Goal: Answer question/provide support: Share knowledge or assist other users

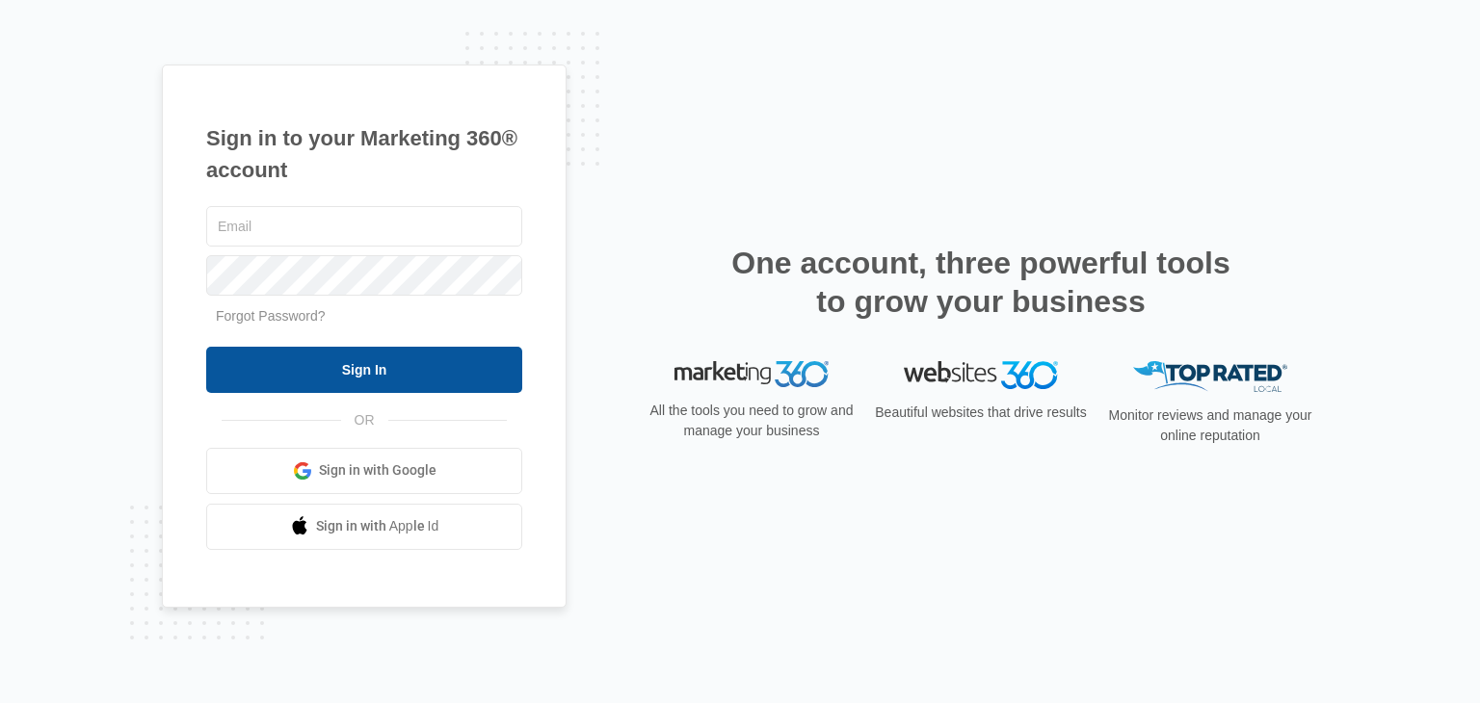
type input "[EMAIL_ADDRESS][DOMAIN_NAME]"
click at [378, 376] on input "Sign In" at bounding box center [364, 370] width 316 height 46
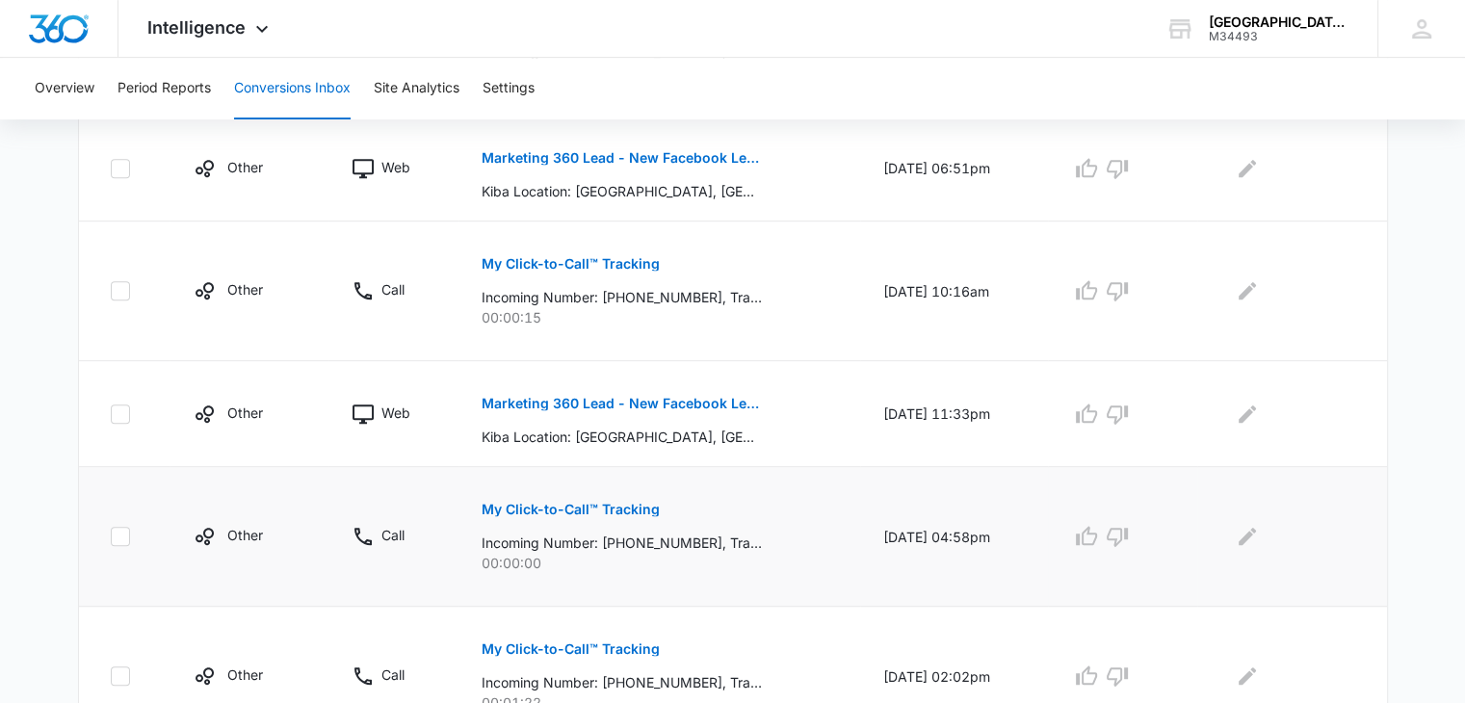
scroll to position [963, 0]
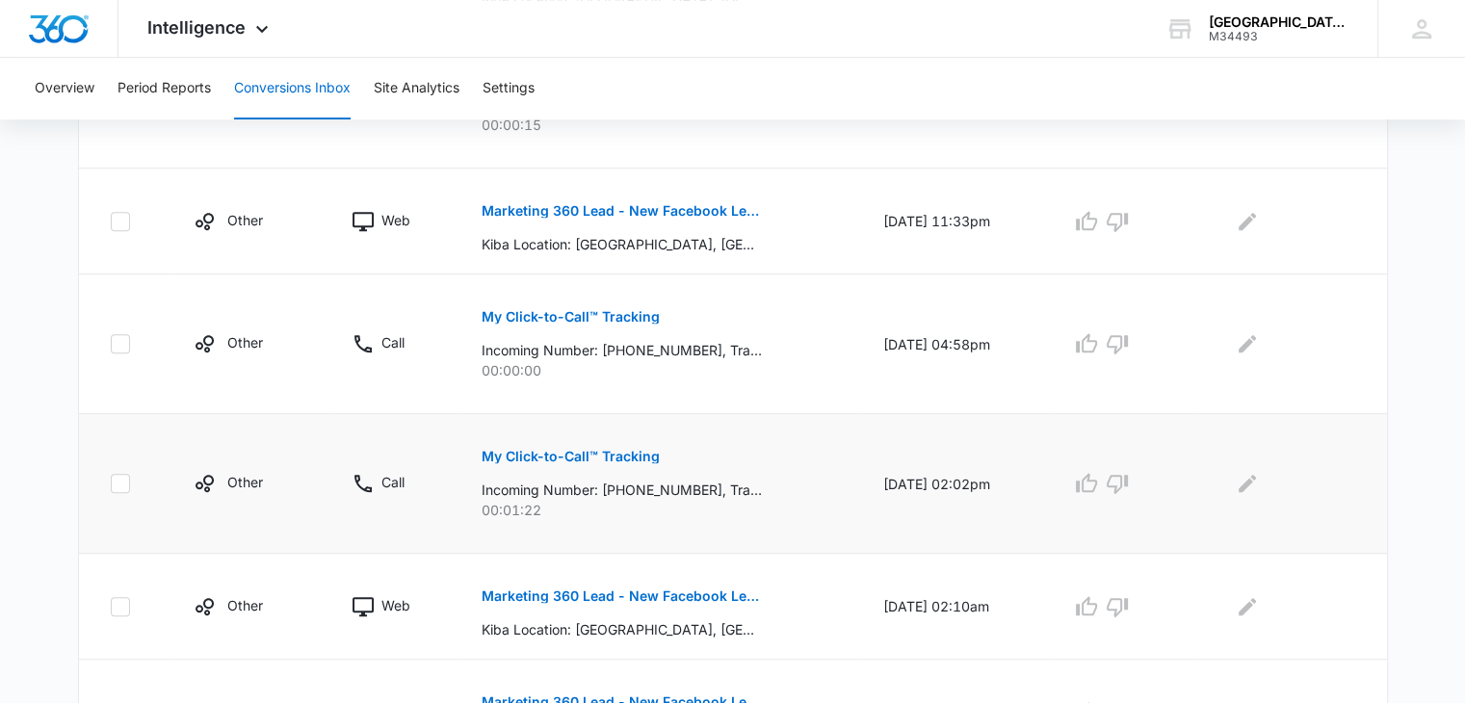
click at [534, 455] on p "My Click-to-Call™ Tracking" at bounding box center [571, 456] width 178 height 13
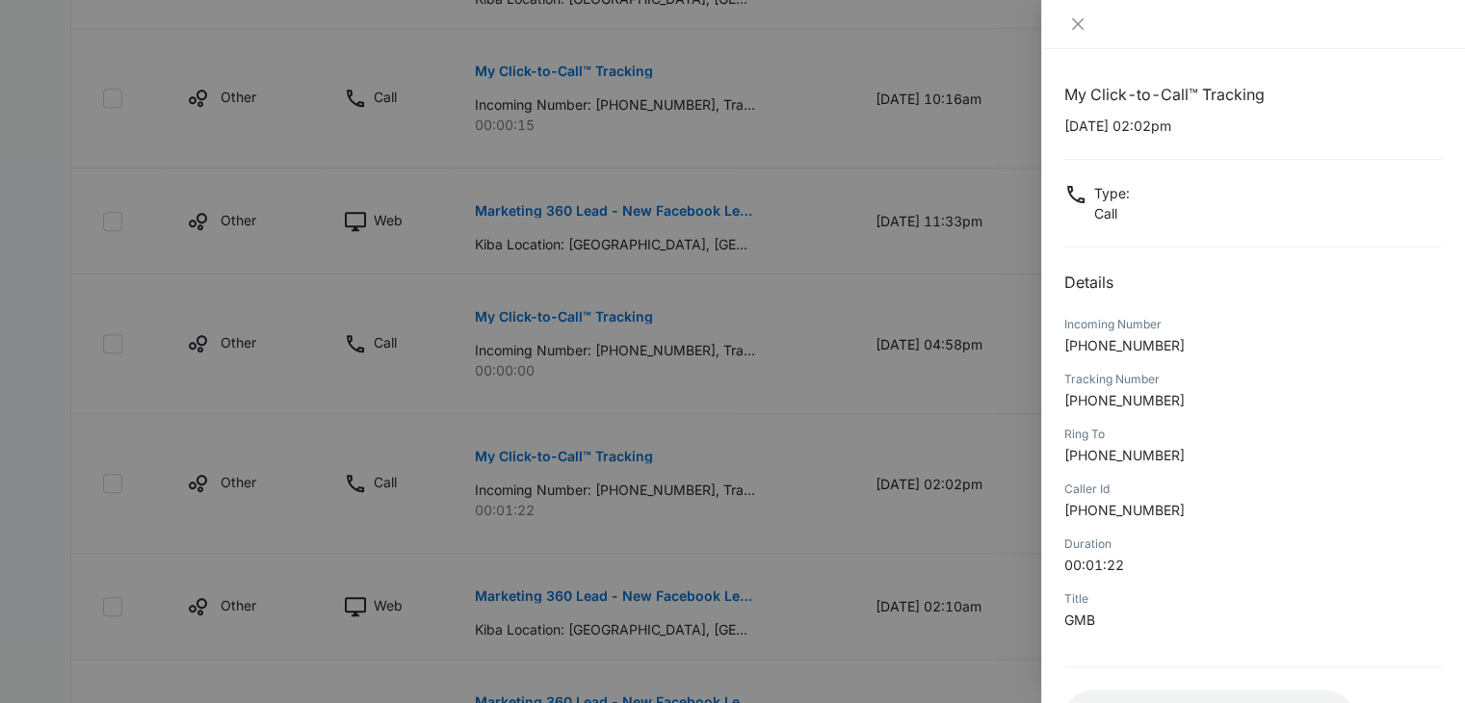
scroll to position [152, 0]
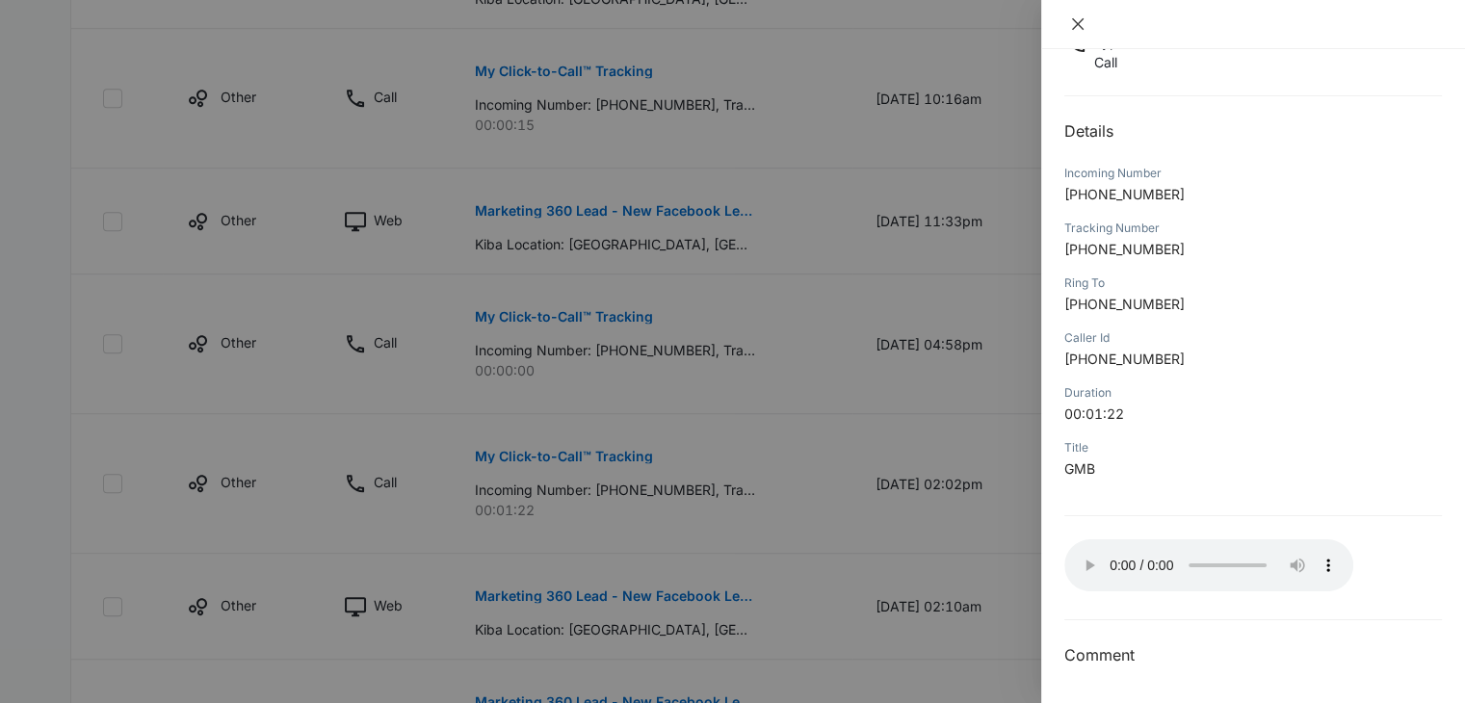
click at [1071, 20] on icon "close" at bounding box center [1077, 23] width 15 height 15
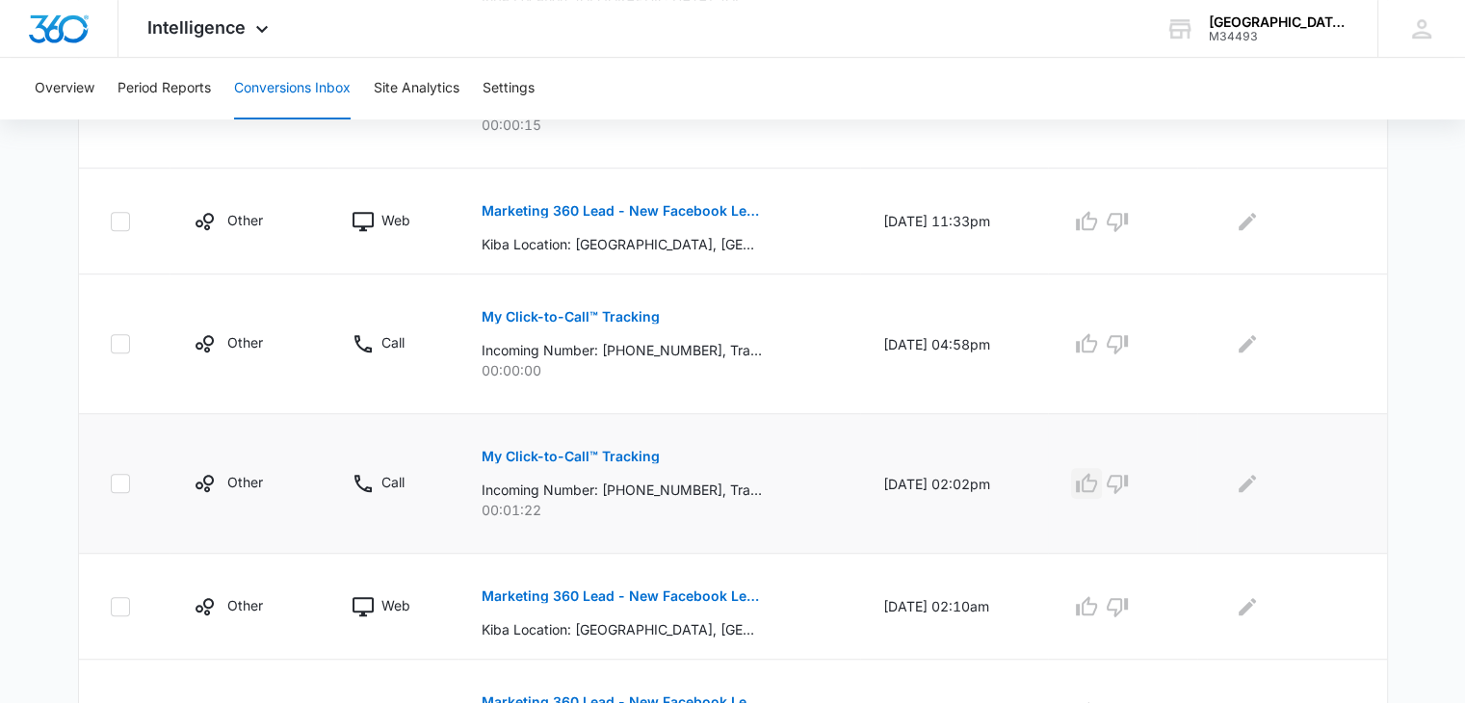
click at [1098, 487] on icon "button" at bounding box center [1086, 483] width 23 height 23
click at [1256, 485] on icon "Edit Comments" at bounding box center [1247, 483] width 23 height 23
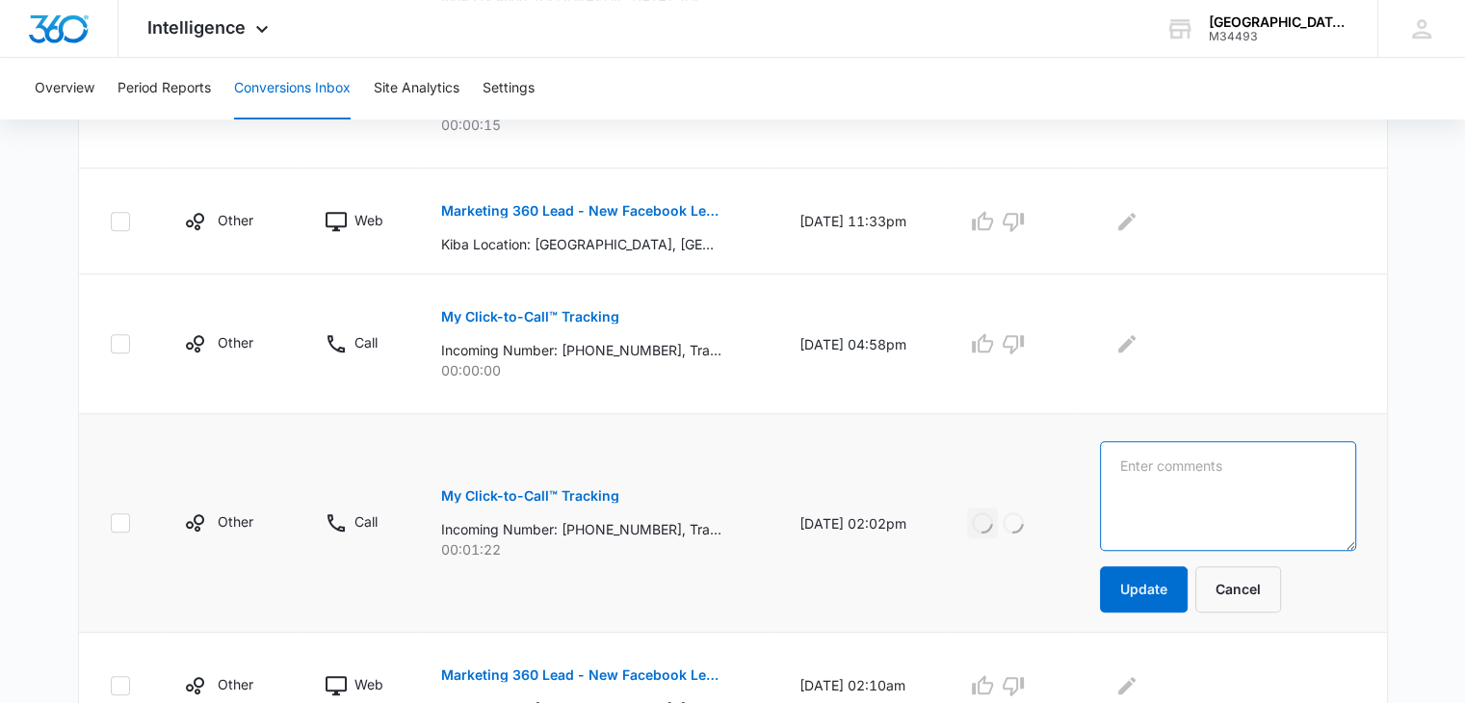
click at [1168, 467] on textarea at bounding box center [1227, 496] width 255 height 110
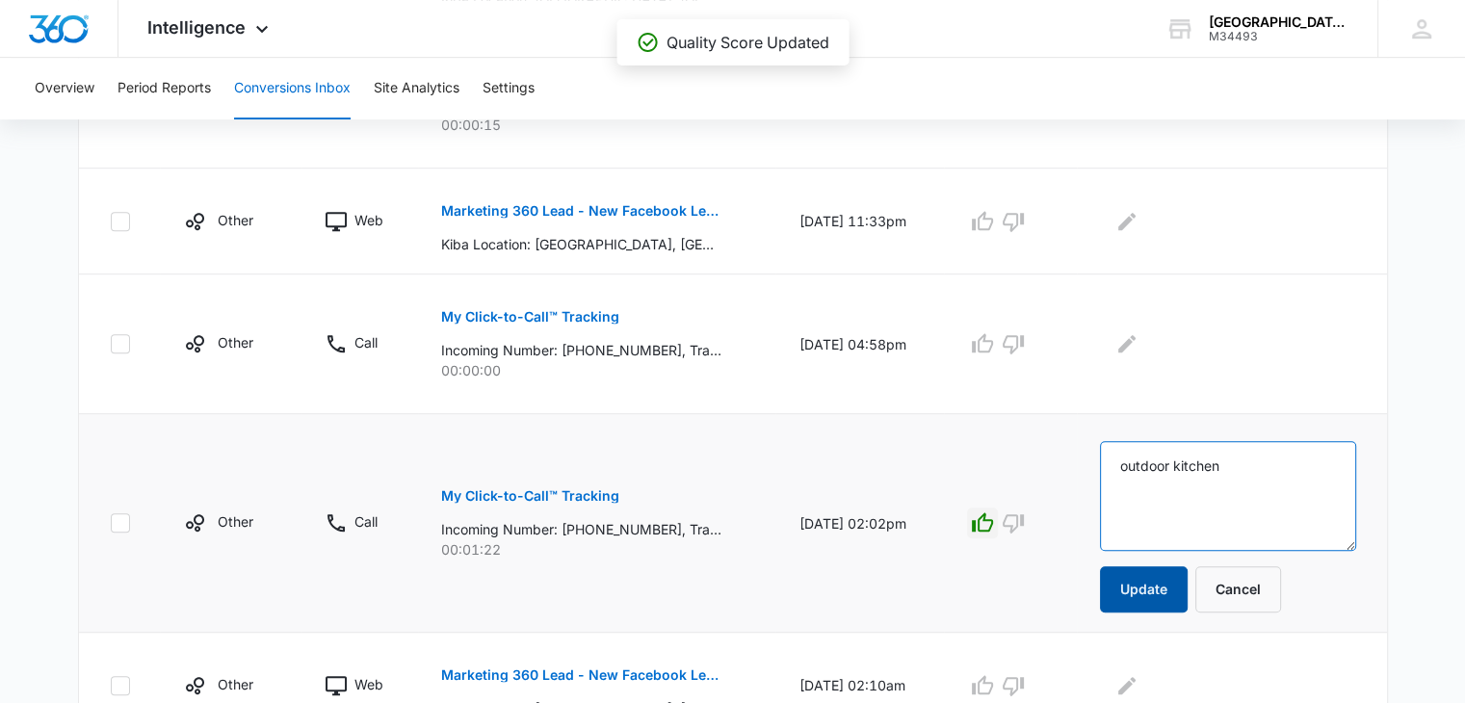
type textarea "outdoor kitchen"
click at [1150, 591] on button "Update" at bounding box center [1144, 589] width 88 height 46
click at [1149, 596] on button "Update" at bounding box center [1144, 589] width 88 height 46
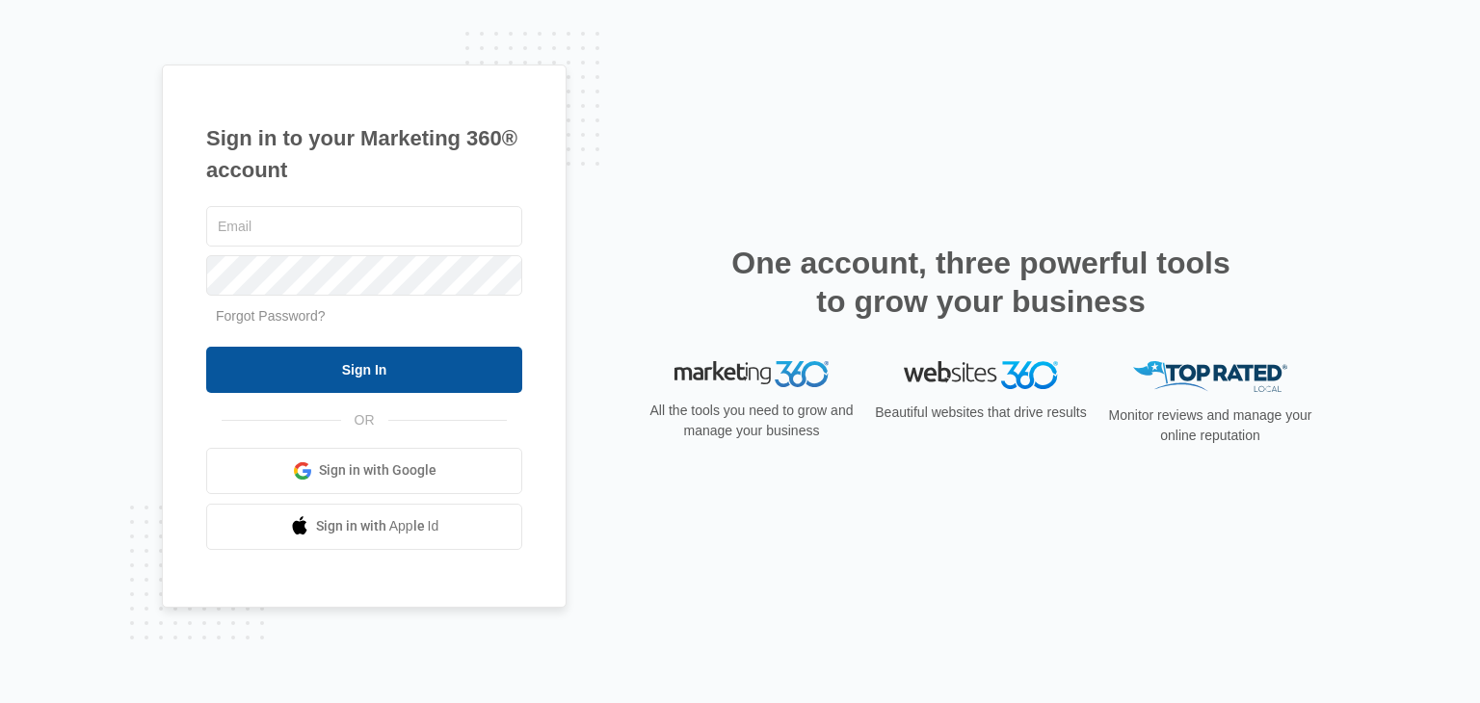
type input "[EMAIL_ADDRESS][DOMAIN_NAME]"
click at [405, 375] on input "Sign In" at bounding box center [364, 370] width 316 height 46
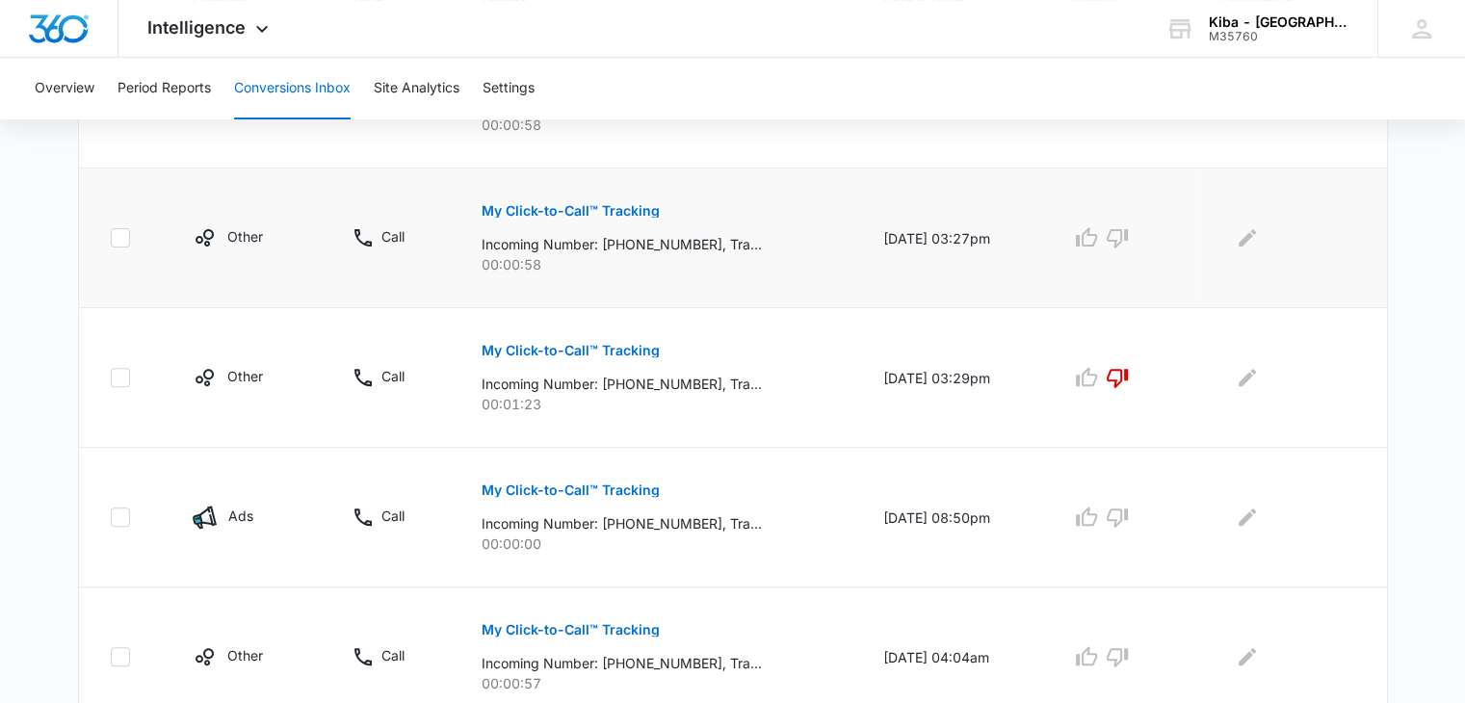
scroll to position [482, 0]
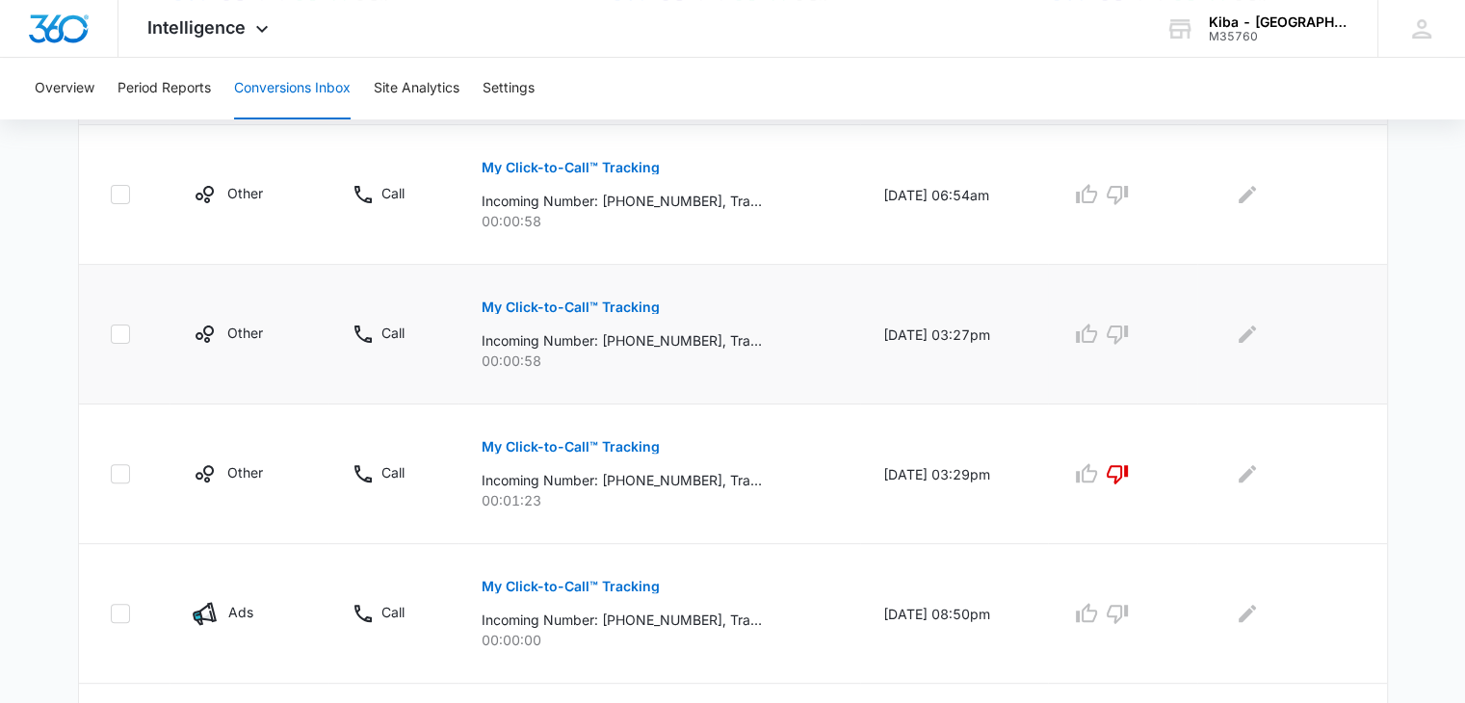
click at [596, 302] on p "My Click-to-Call™ Tracking" at bounding box center [571, 307] width 178 height 13
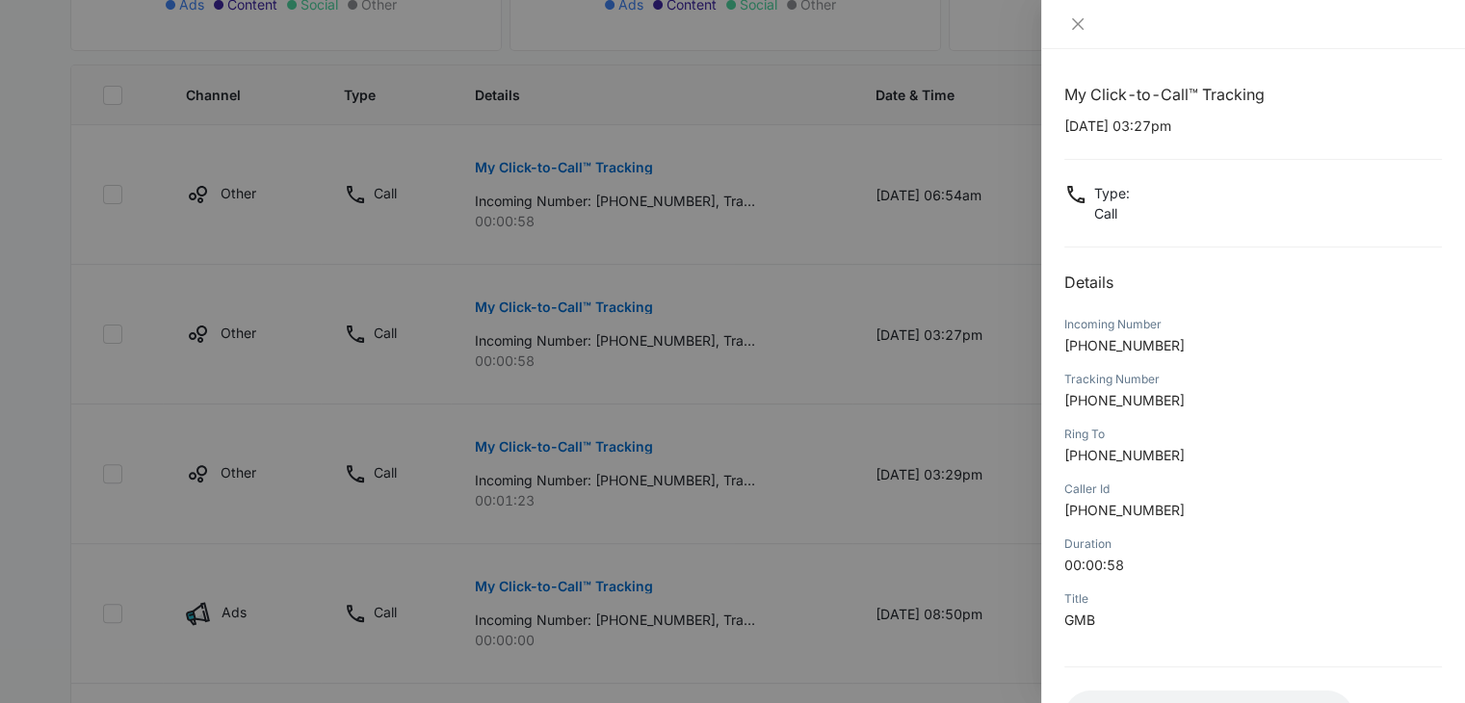
scroll to position [152, 0]
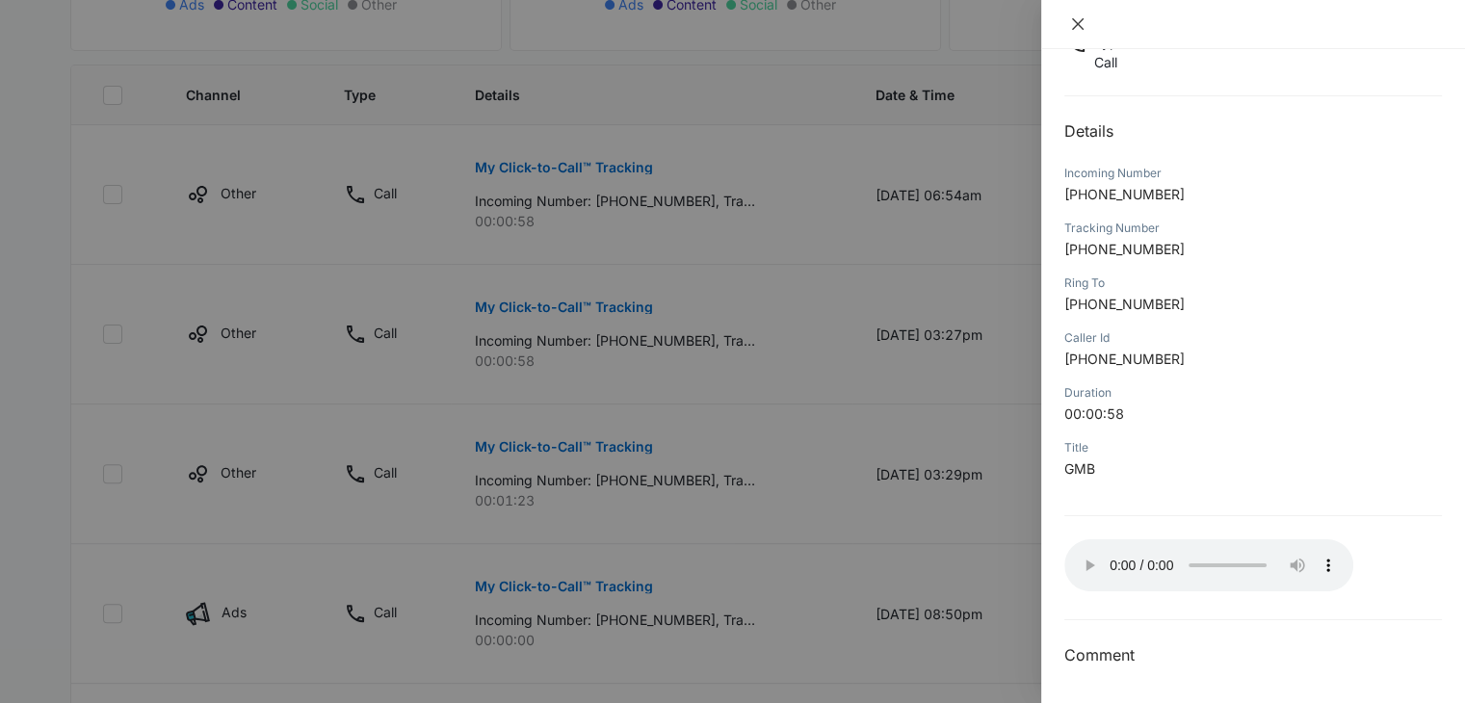
click at [1081, 21] on icon "close" at bounding box center [1077, 23] width 15 height 15
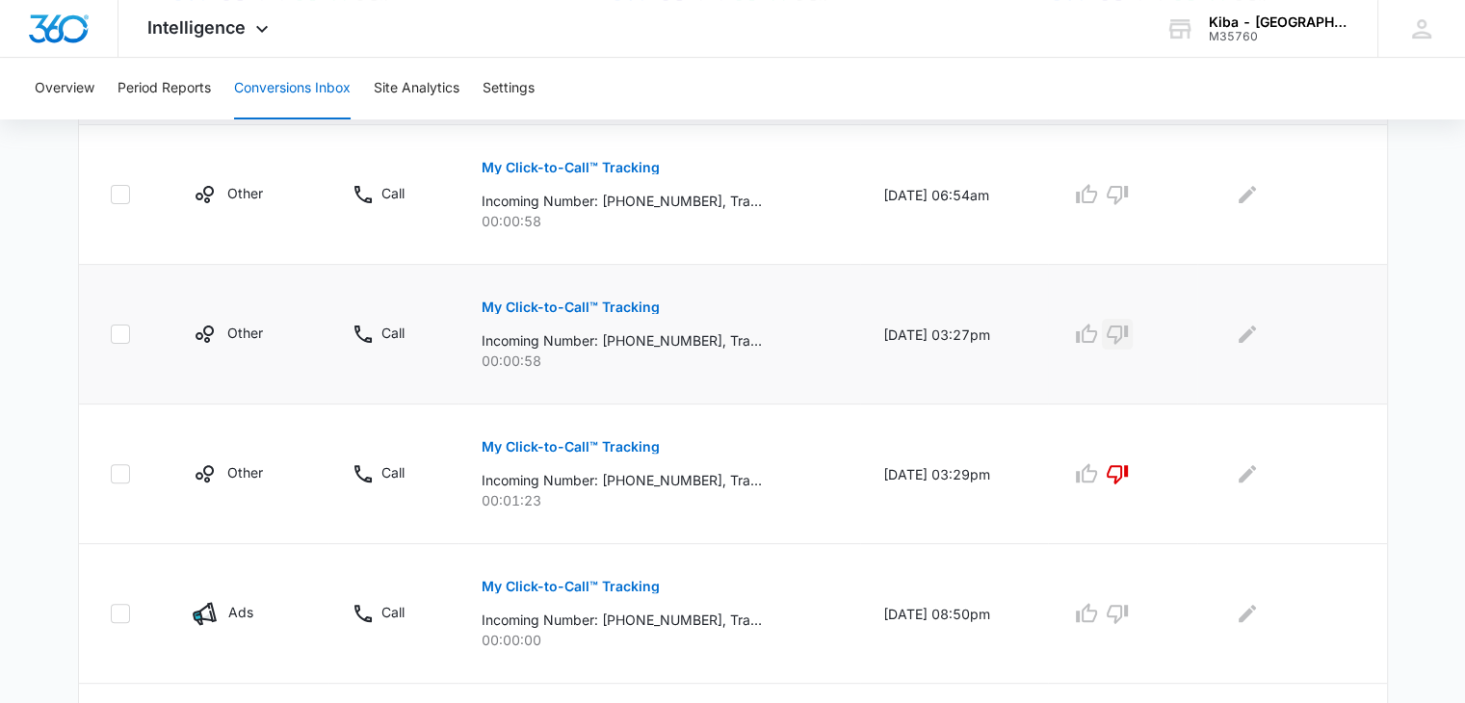
click at [1126, 331] on icon "button" at bounding box center [1117, 334] width 23 height 23
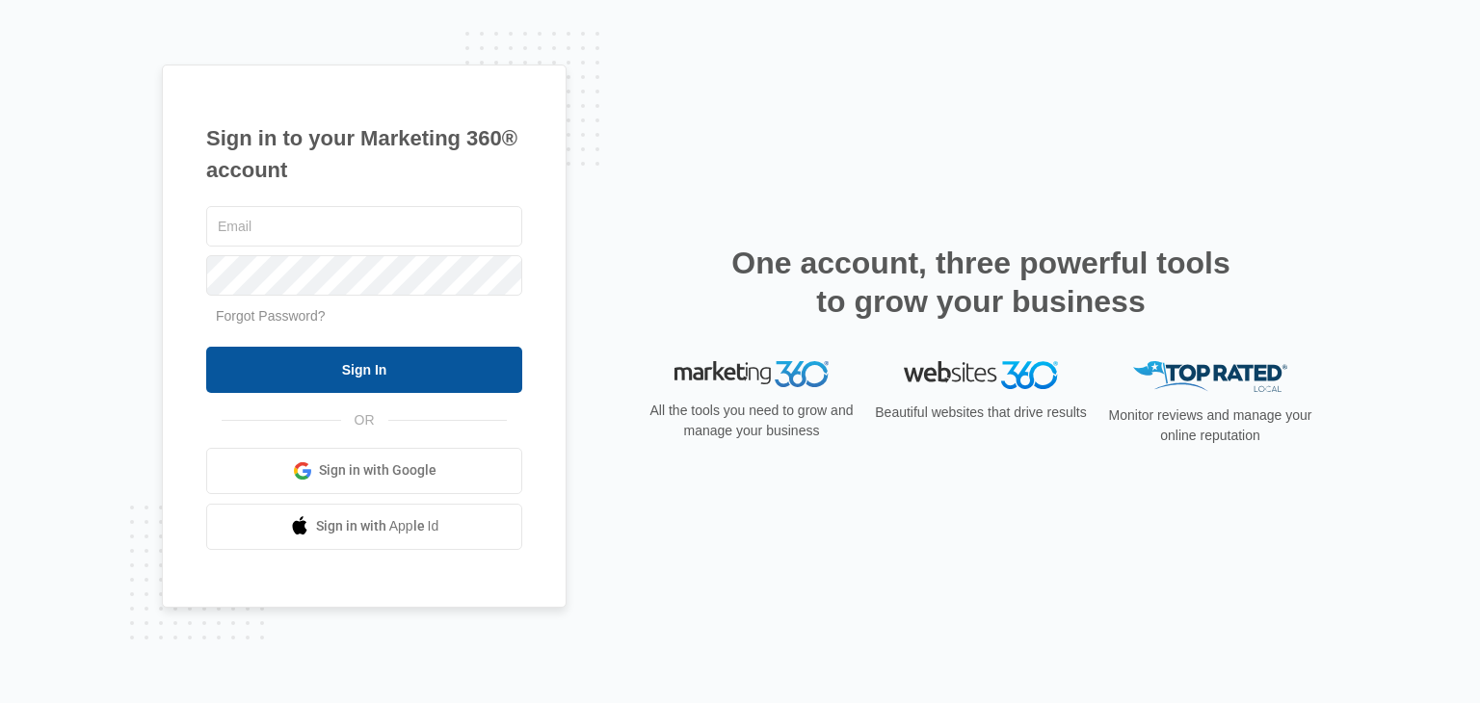
type input "[EMAIL_ADDRESS][DOMAIN_NAME]"
click at [254, 357] on input "Sign In" at bounding box center [364, 370] width 316 height 46
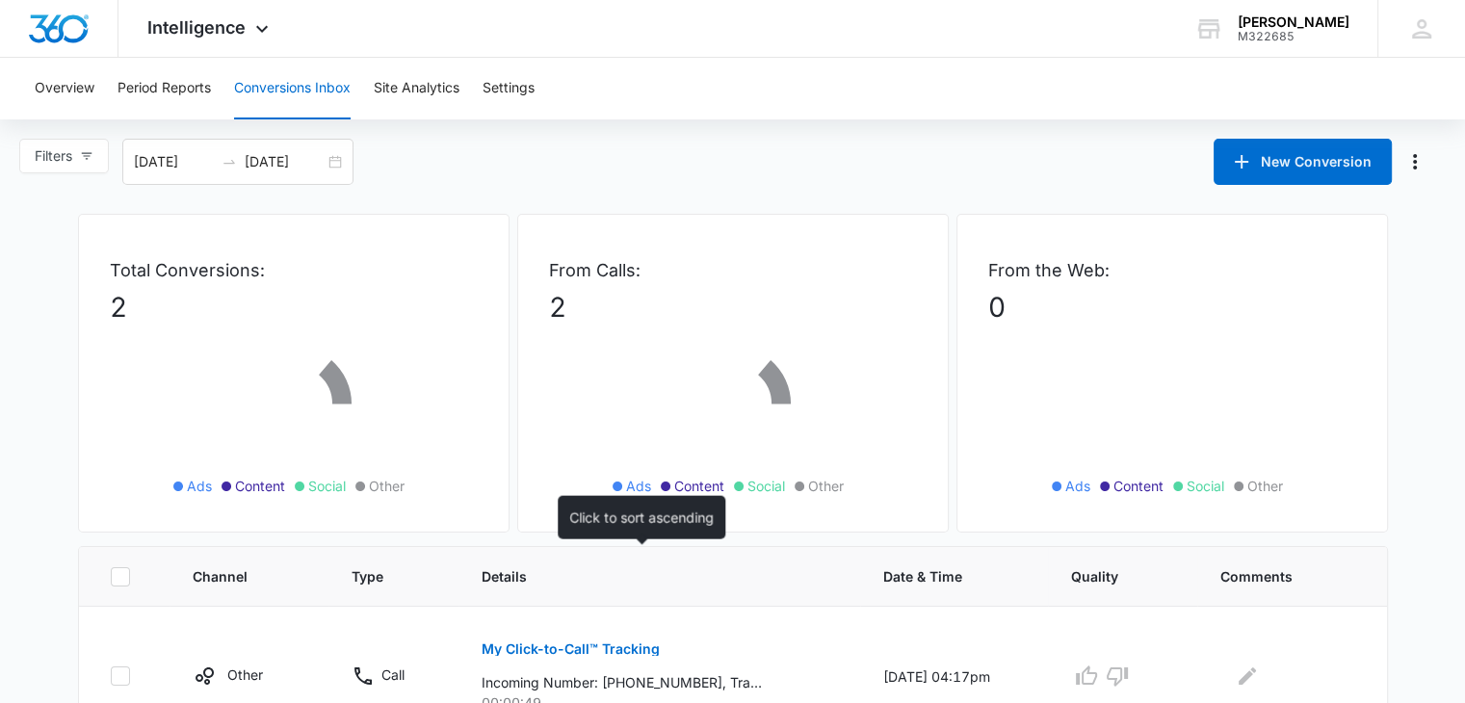
scroll to position [225, 0]
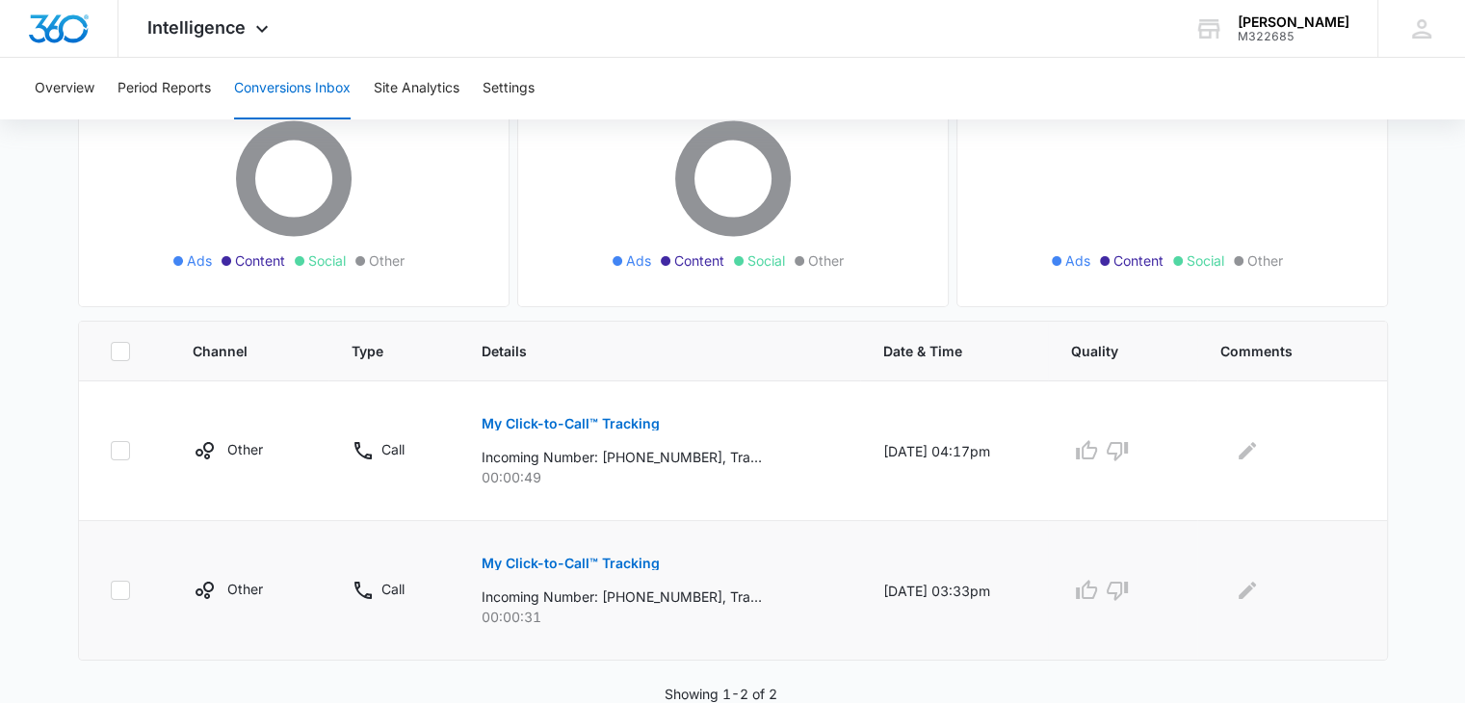
click at [547, 562] on p "My Click-to-Call™ Tracking" at bounding box center [571, 563] width 178 height 13
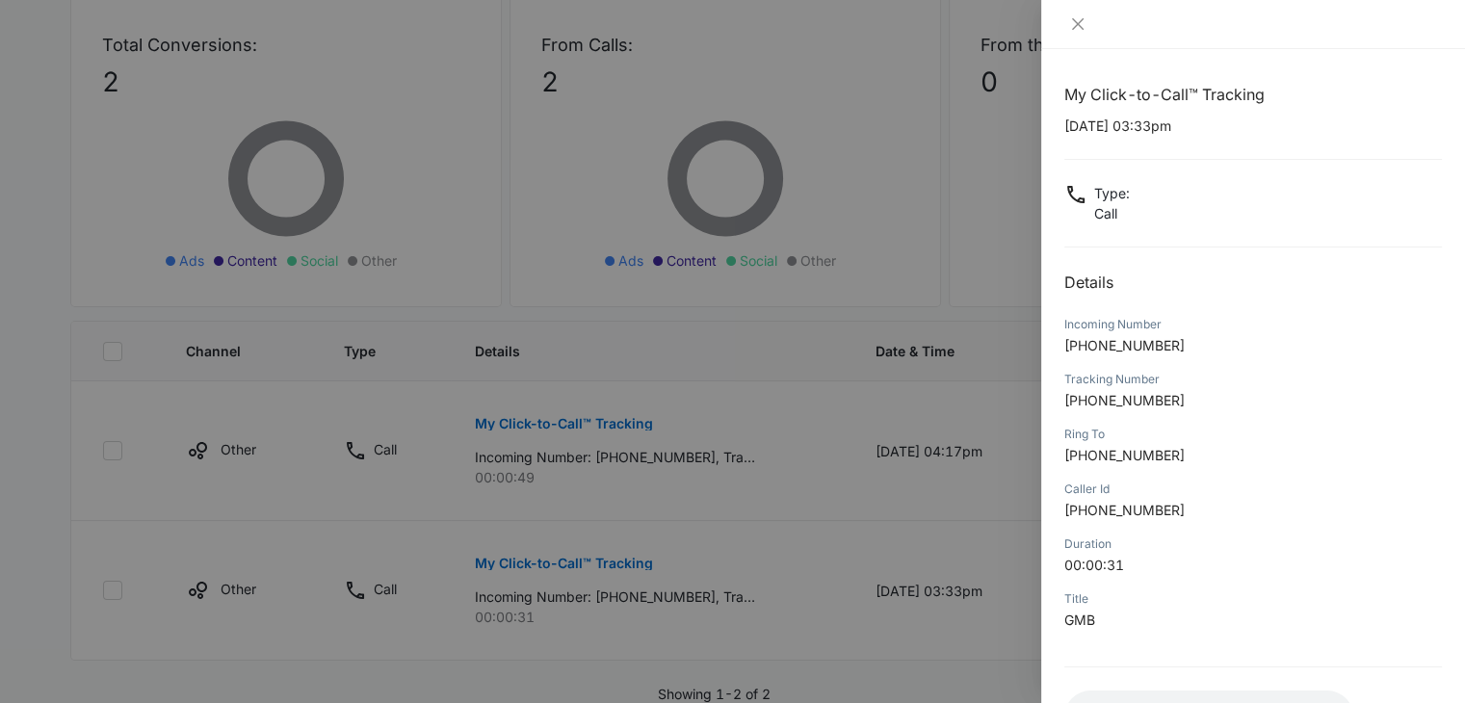
scroll to position [152, 0]
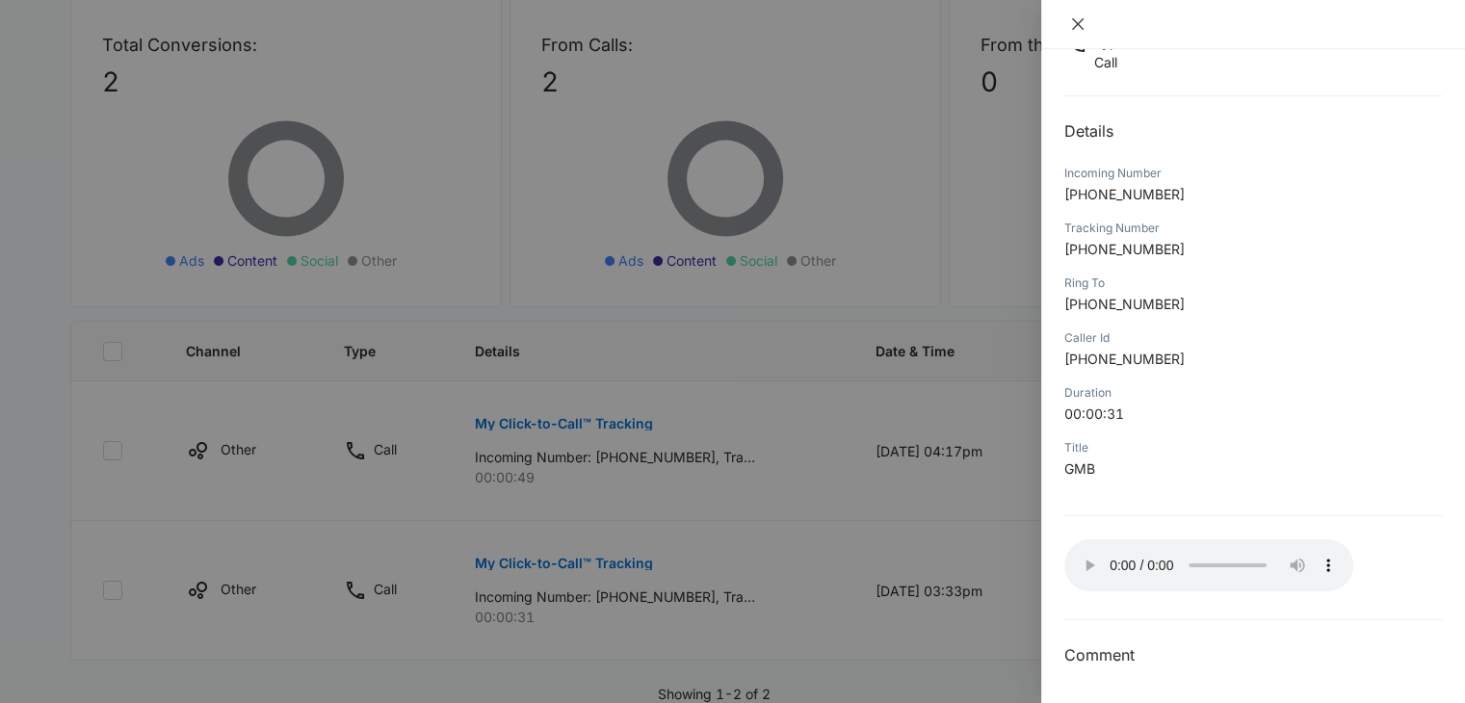
click at [1075, 15] on button "Close" at bounding box center [1078, 23] width 27 height 17
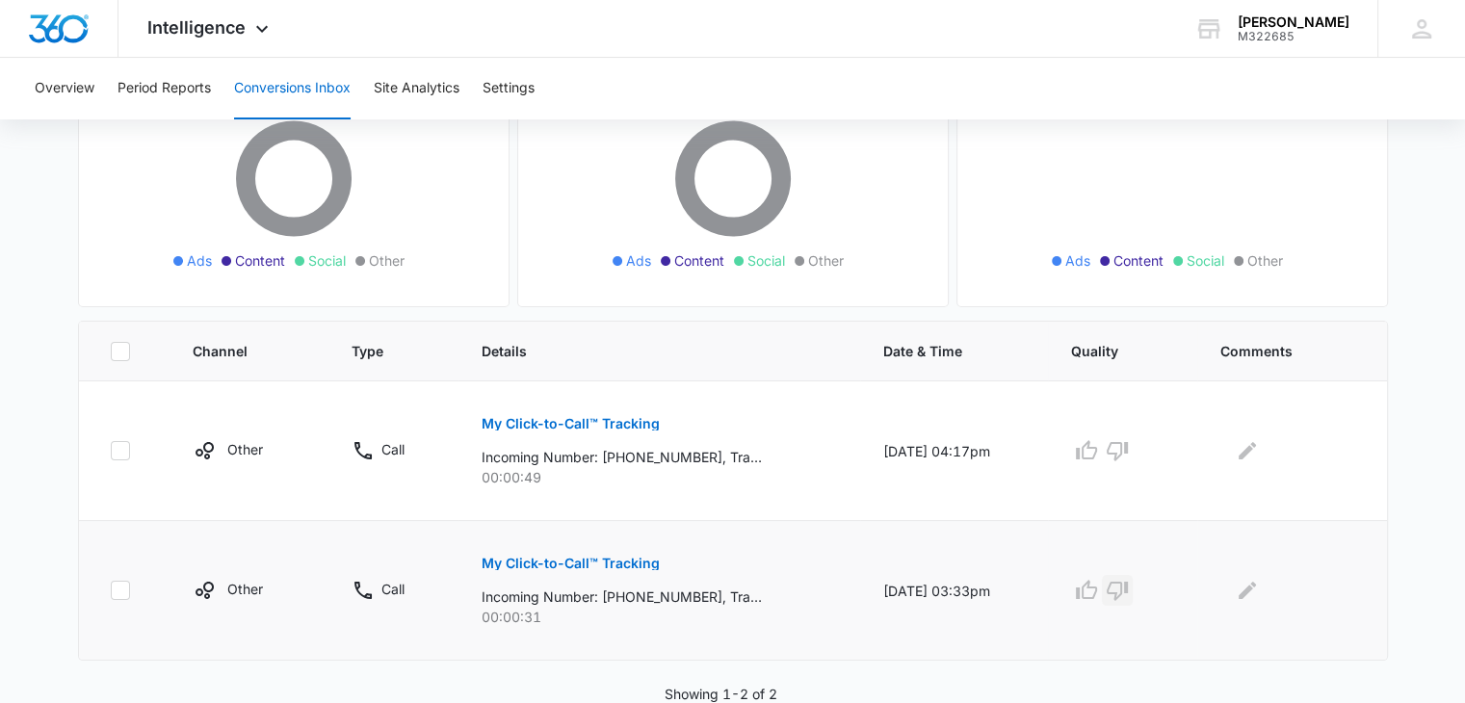
click at [1124, 584] on icon "button" at bounding box center [1117, 590] width 23 height 23
click at [557, 413] on button "My Click-to-Call™ Tracking" at bounding box center [571, 424] width 178 height 46
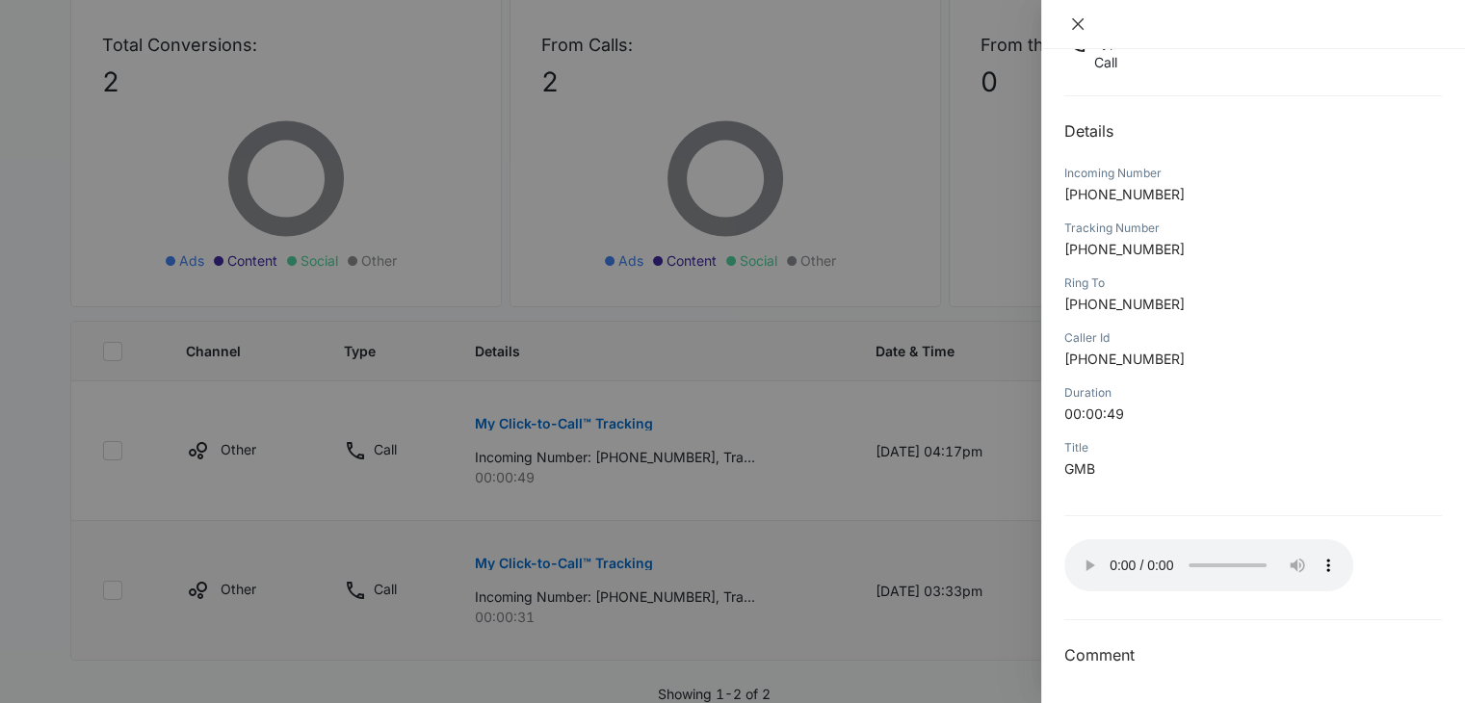
click at [1073, 23] on icon "close" at bounding box center [1077, 23] width 15 height 15
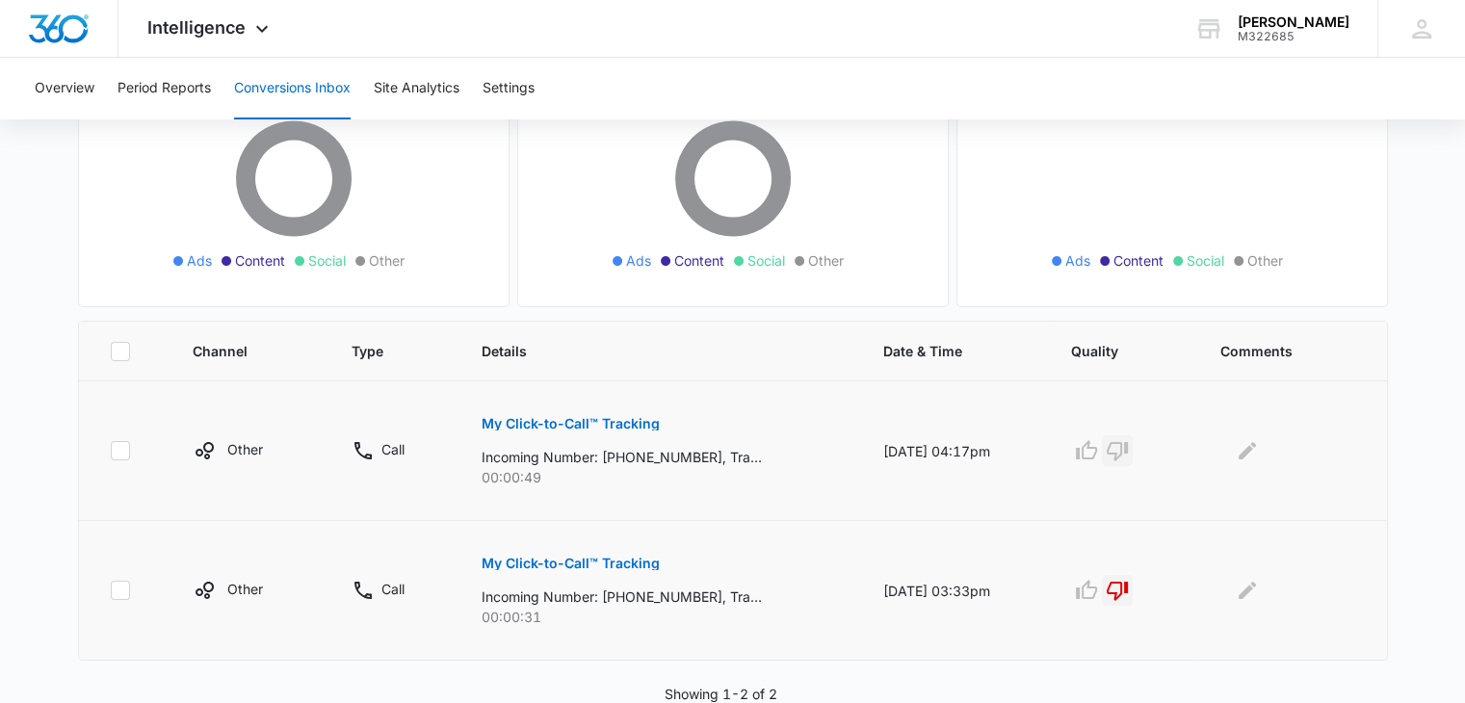
click at [1126, 450] on icon "button" at bounding box center [1117, 450] width 23 height 23
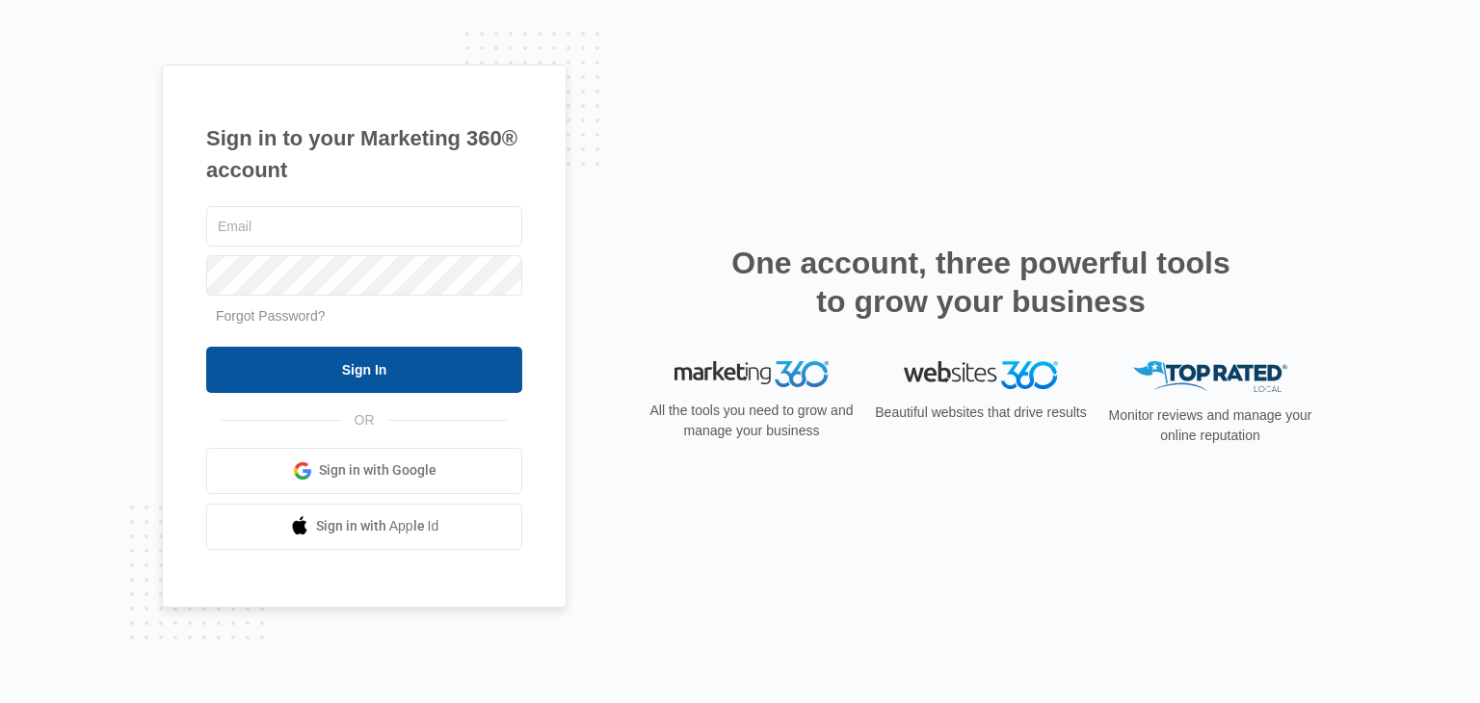
type input "[EMAIL_ADDRESS][DOMAIN_NAME]"
click at [343, 375] on input "Sign In" at bounding box center [364, 370] width 316 height 46
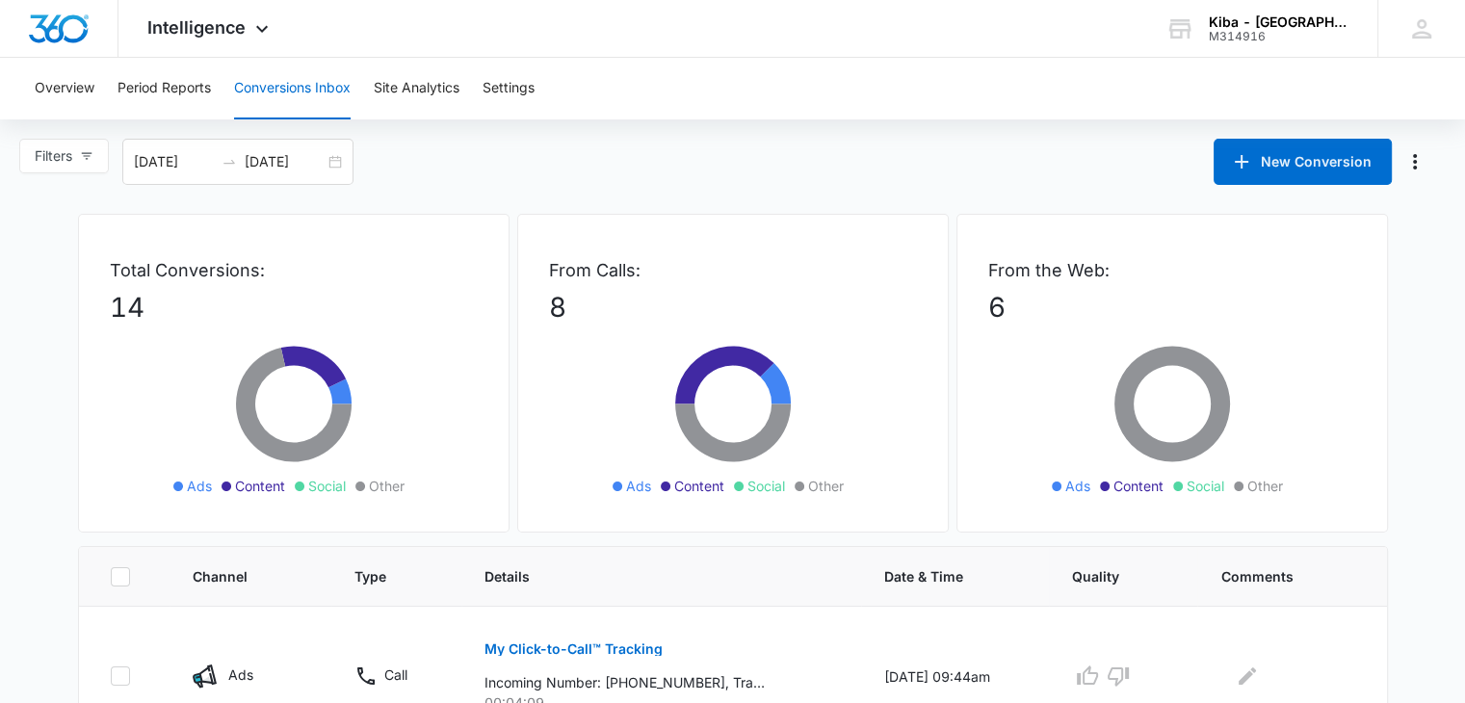
scroll to position [96, 0]
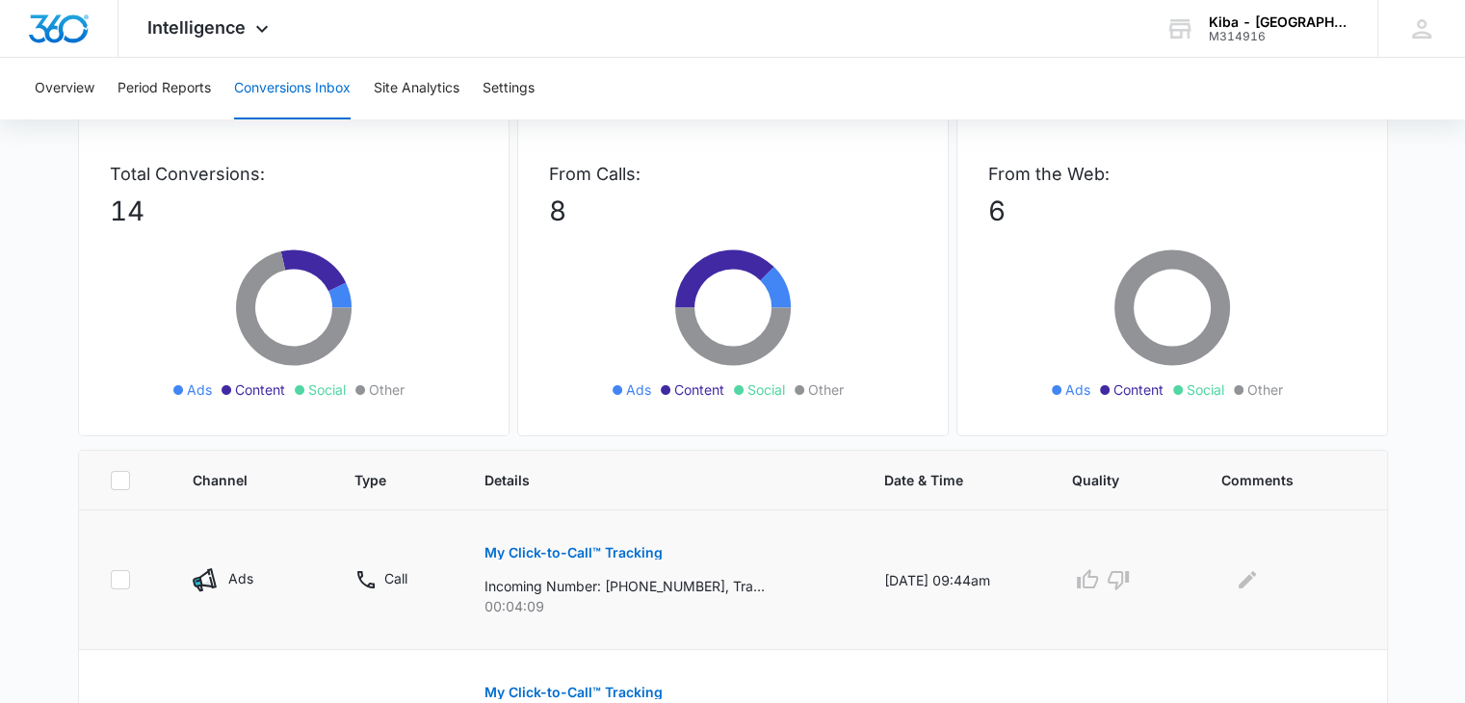
click at [632, 546] on p "My Click-to-Call™ Tracking" at bounding box center [574, 552] width 178 height 13
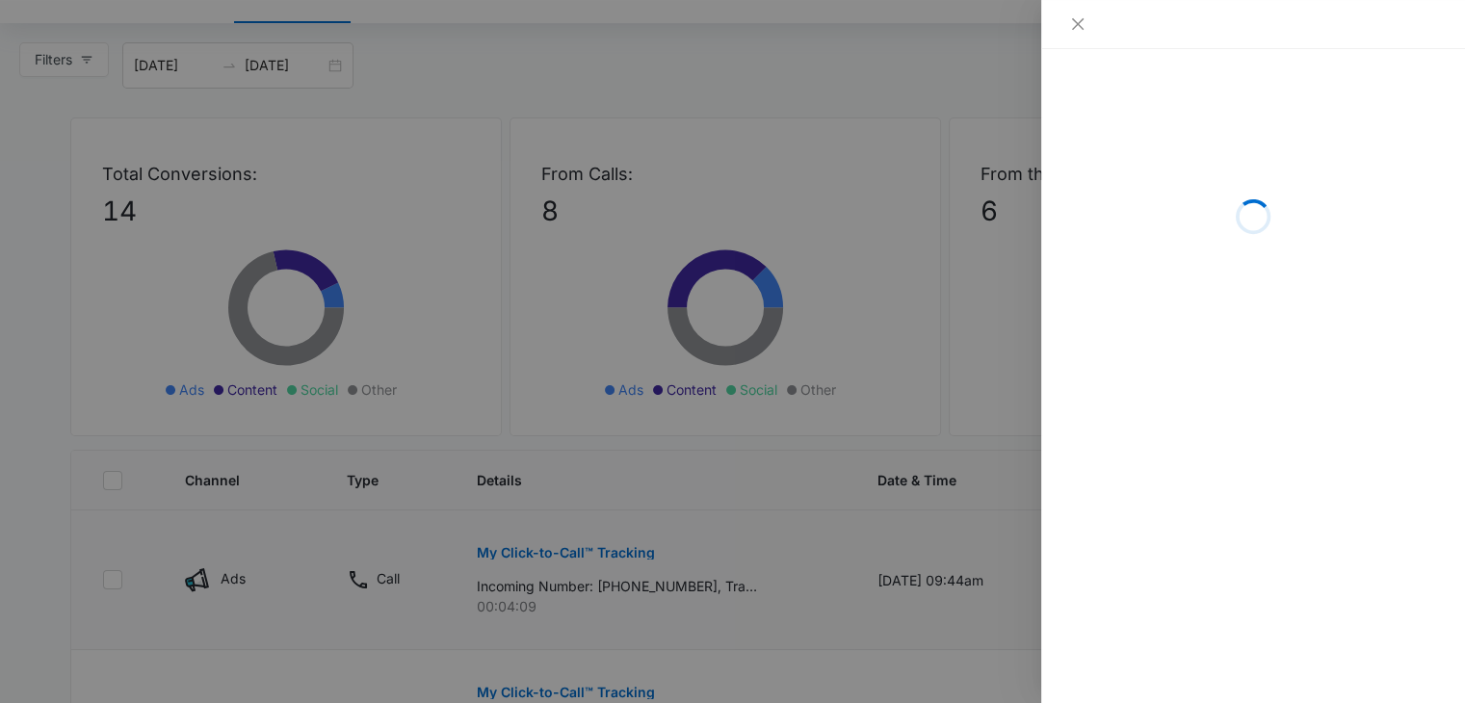
click at [632, 545] on div at bounding box center [732, 351] width 1465 height 703
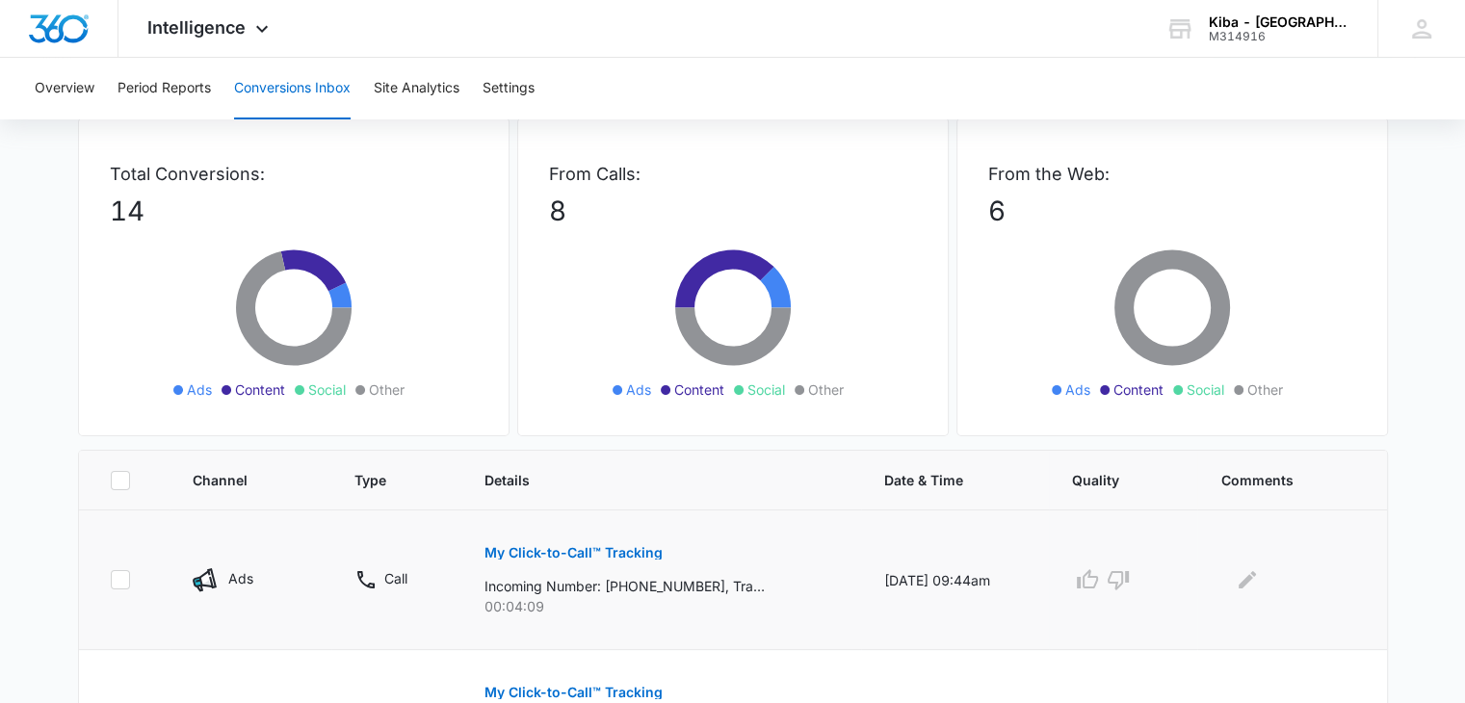
click at [566, 552] on p "My Click-to-Call™ Tracking" at bounding box center [574, 552] width 178 height 13
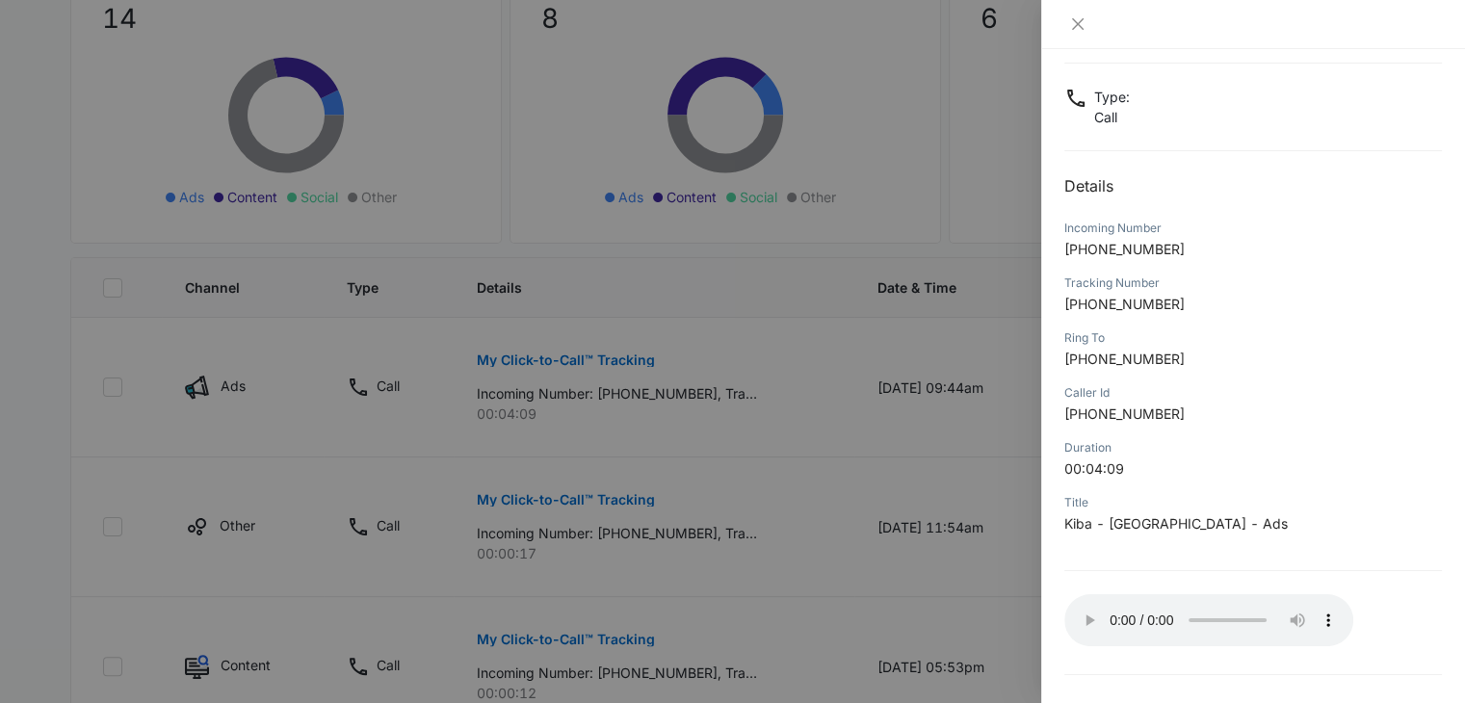
scroll to position [152, 0]
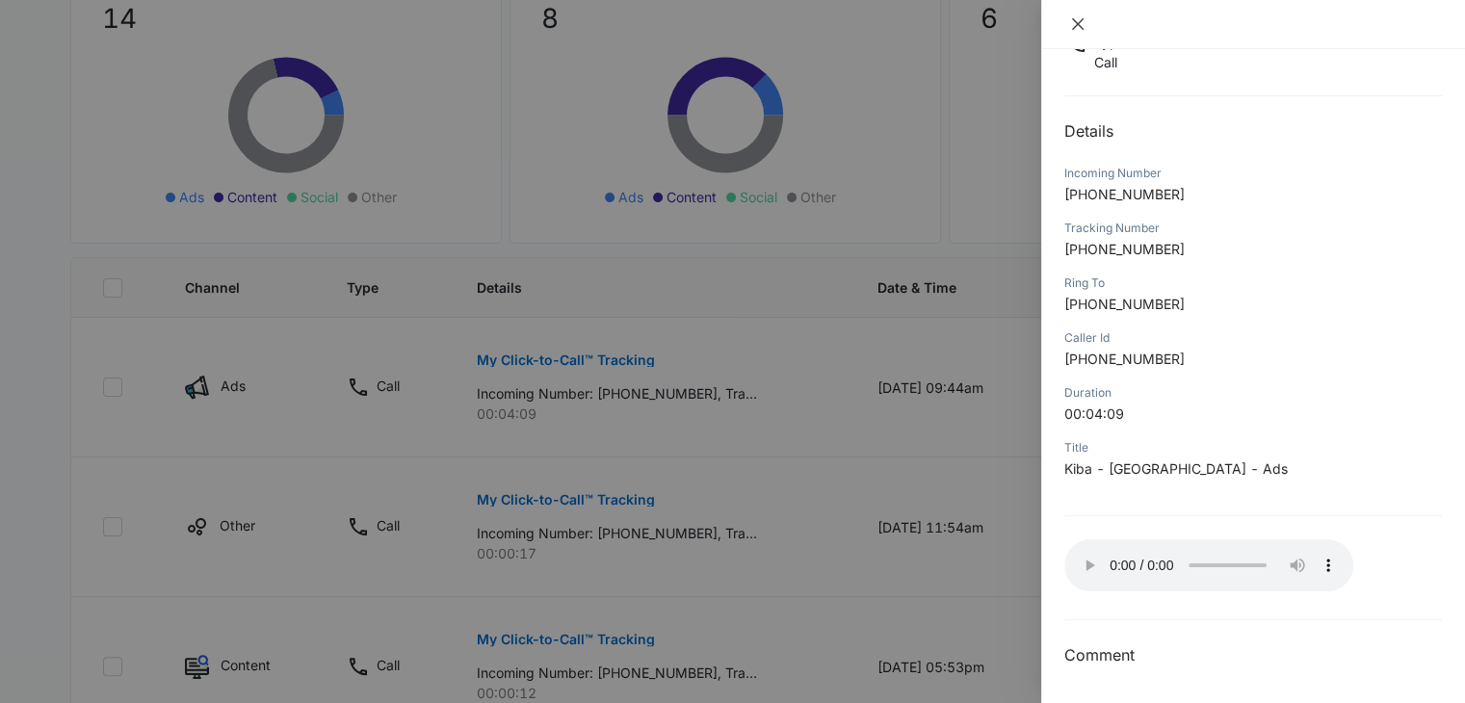
click at [1080, 24] on icon "close" at bounding box center [1077, 23] width 15 height 15
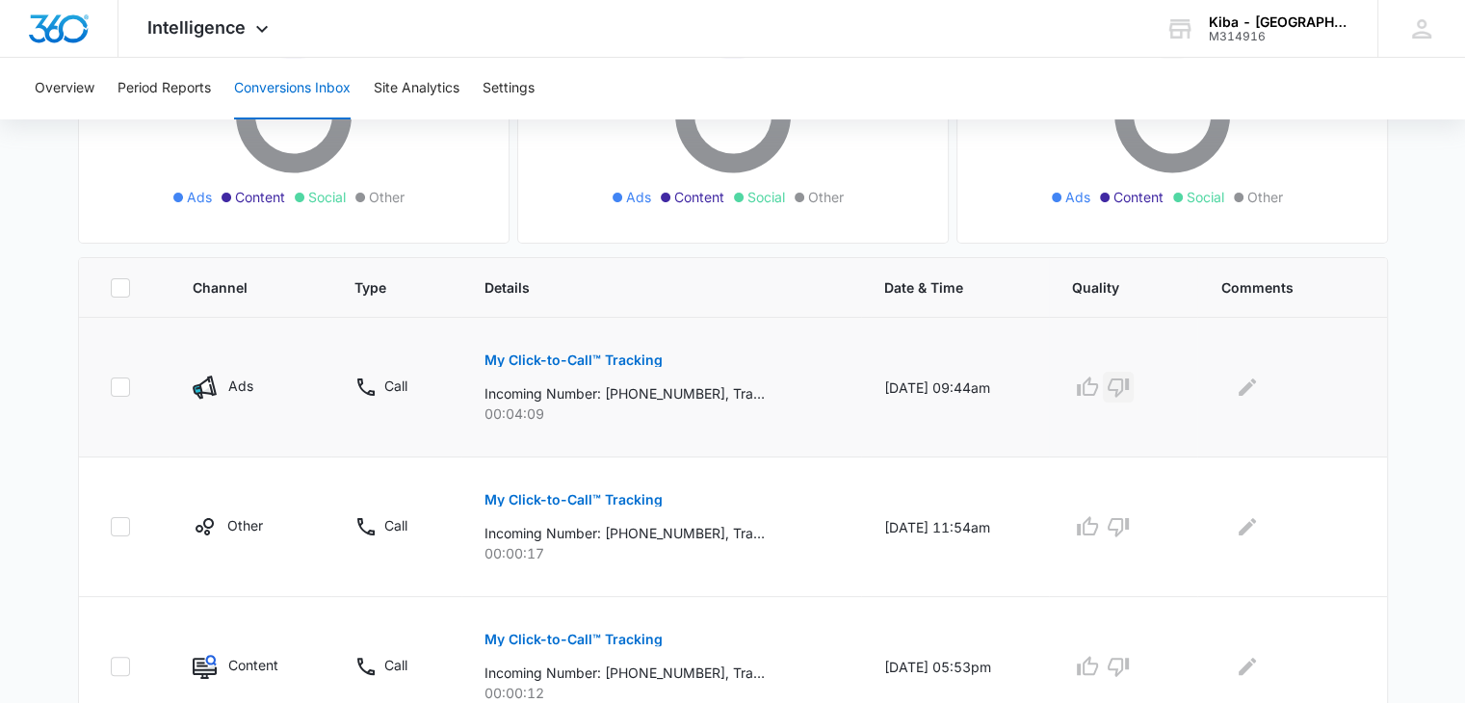
click at [1129, 394] on icon "button" at bounding box center [1118, 388] width 21 height 19
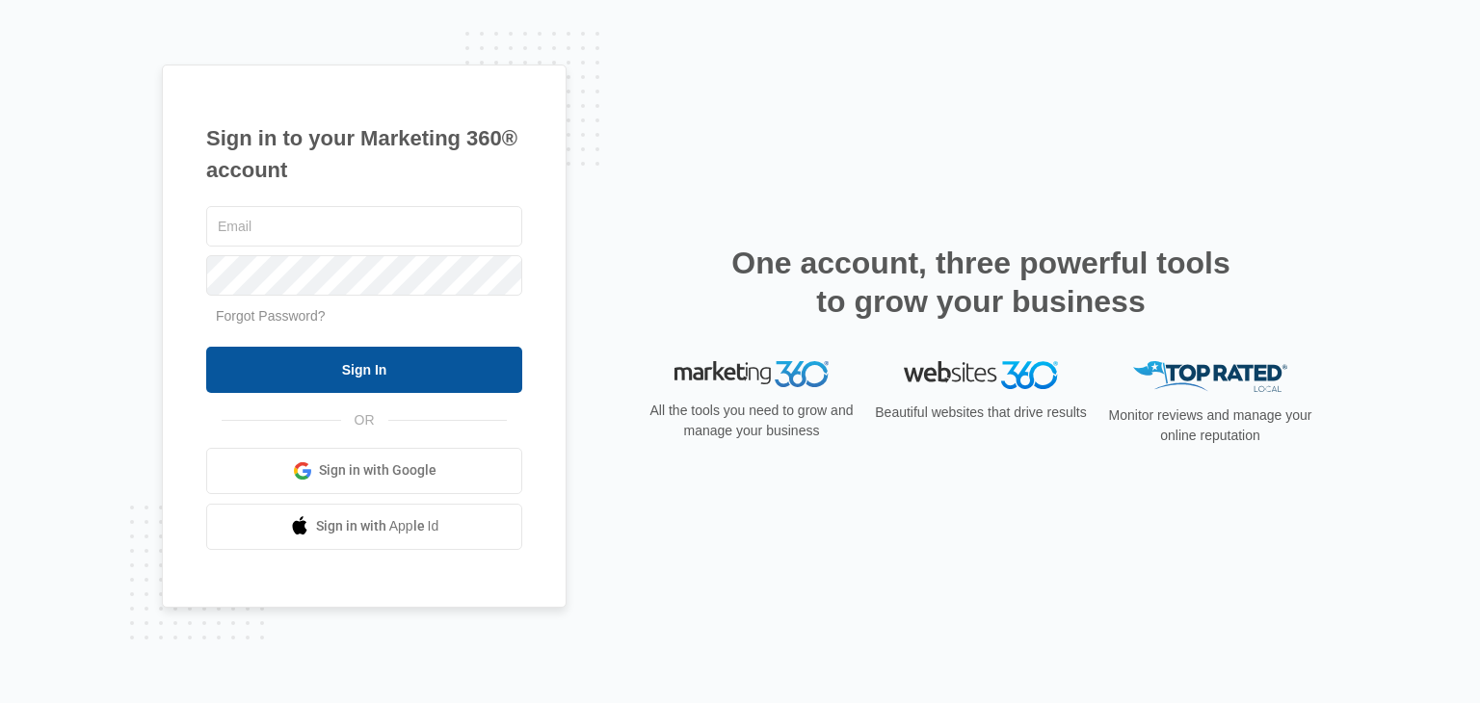
type input "[EMAIL_ADDRESS][DOMAIN_NAME]"
click at [420, 357] on input "Sign In" at bounding box center [364, 370] width 316 height 46
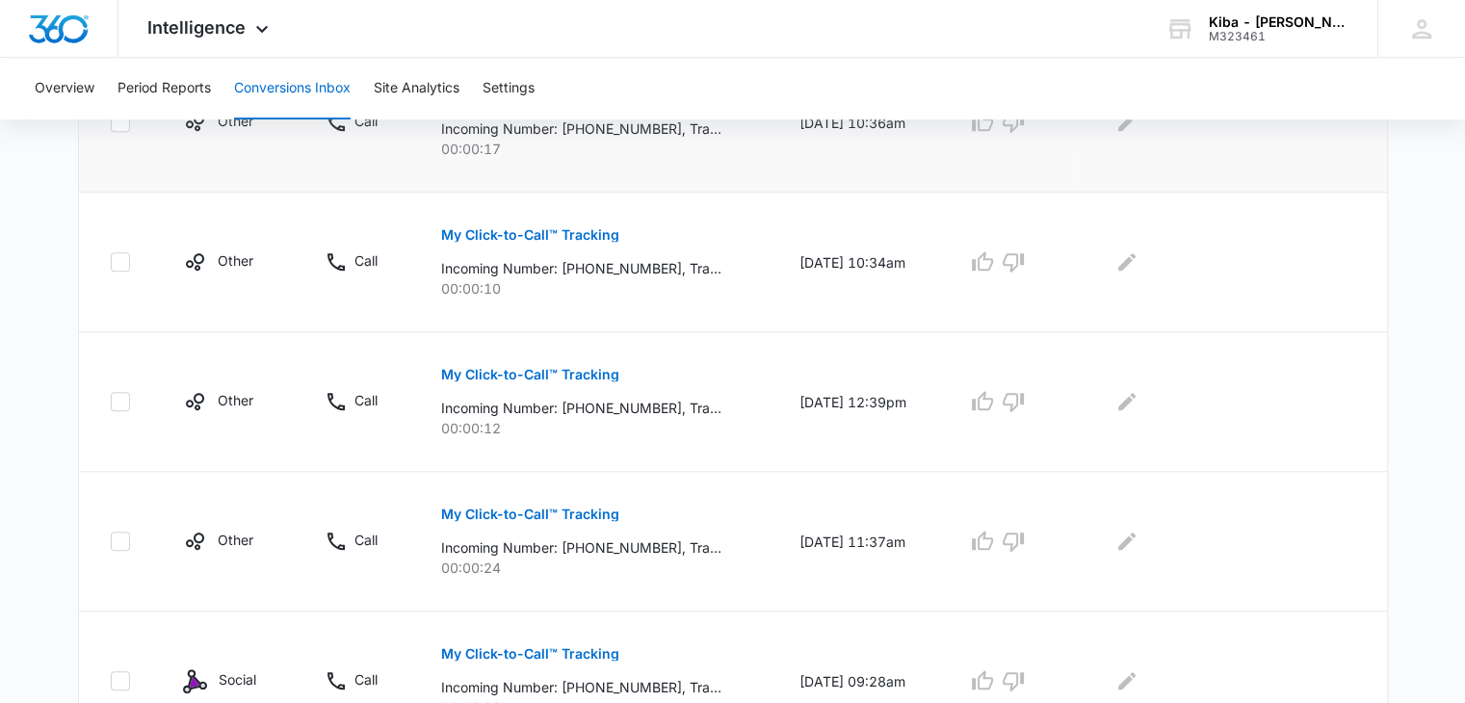
scroll to position [1349, 0]
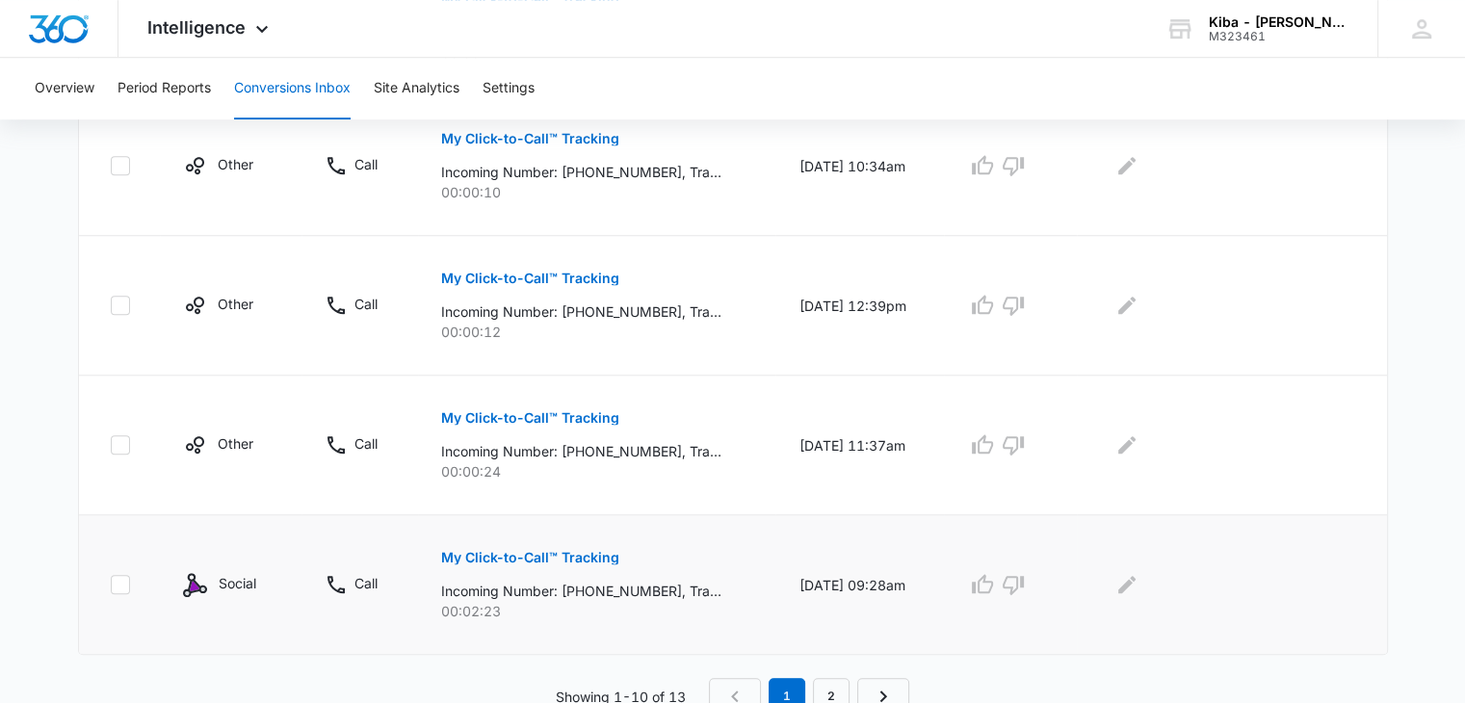
click at [540, 555] on p "My Click-to-Call™ Tracking" at bounding box center [530, 557] width 178 height 13
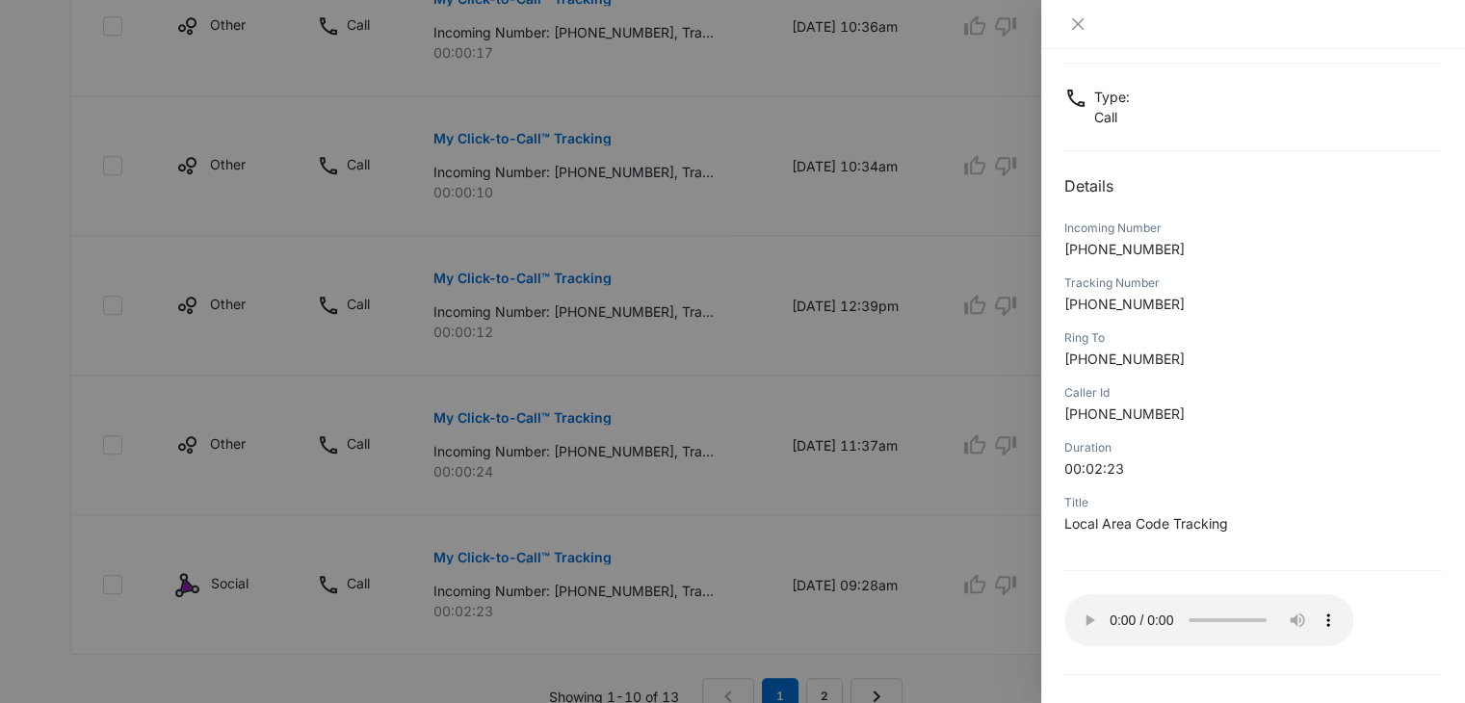
scroll to position [152, 0]
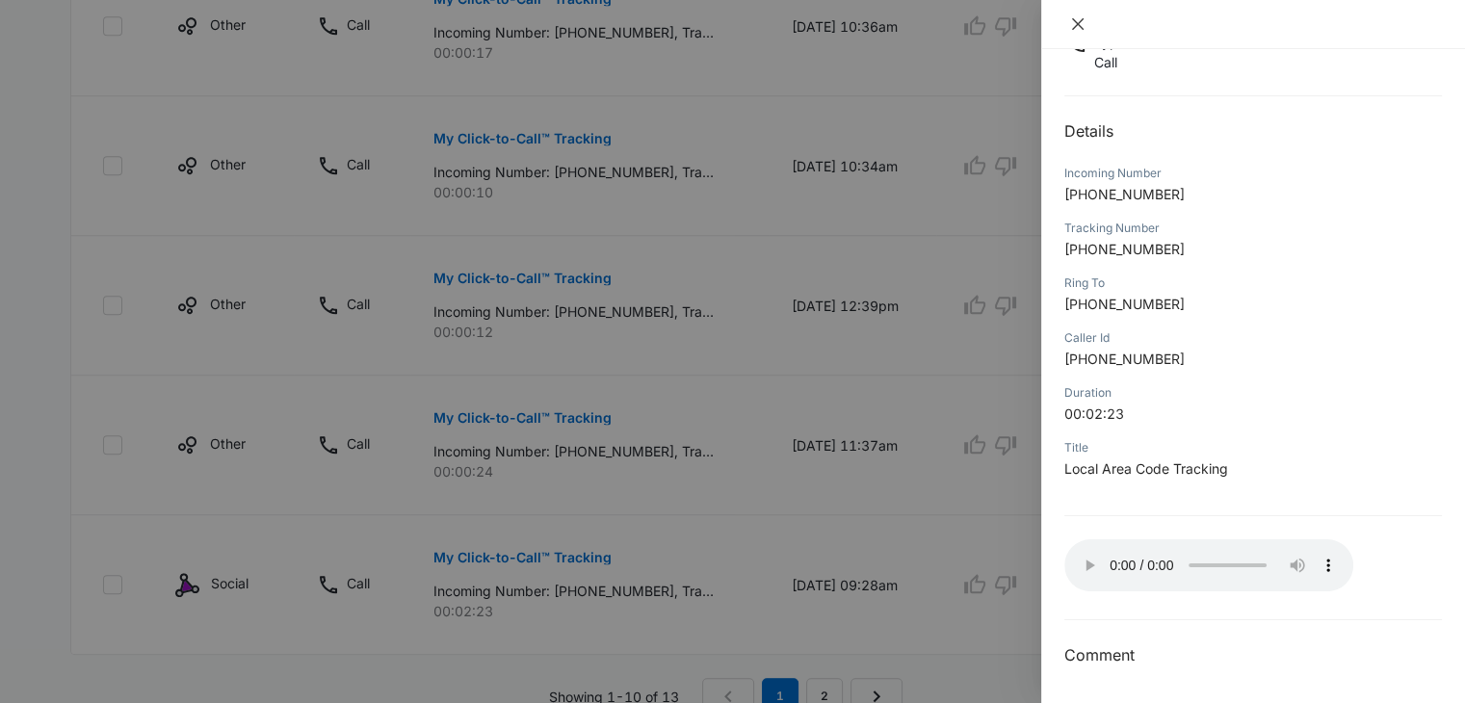
click at [1077, 23] on icon "close" at bounding box center [1078, 24] width 12 height 12
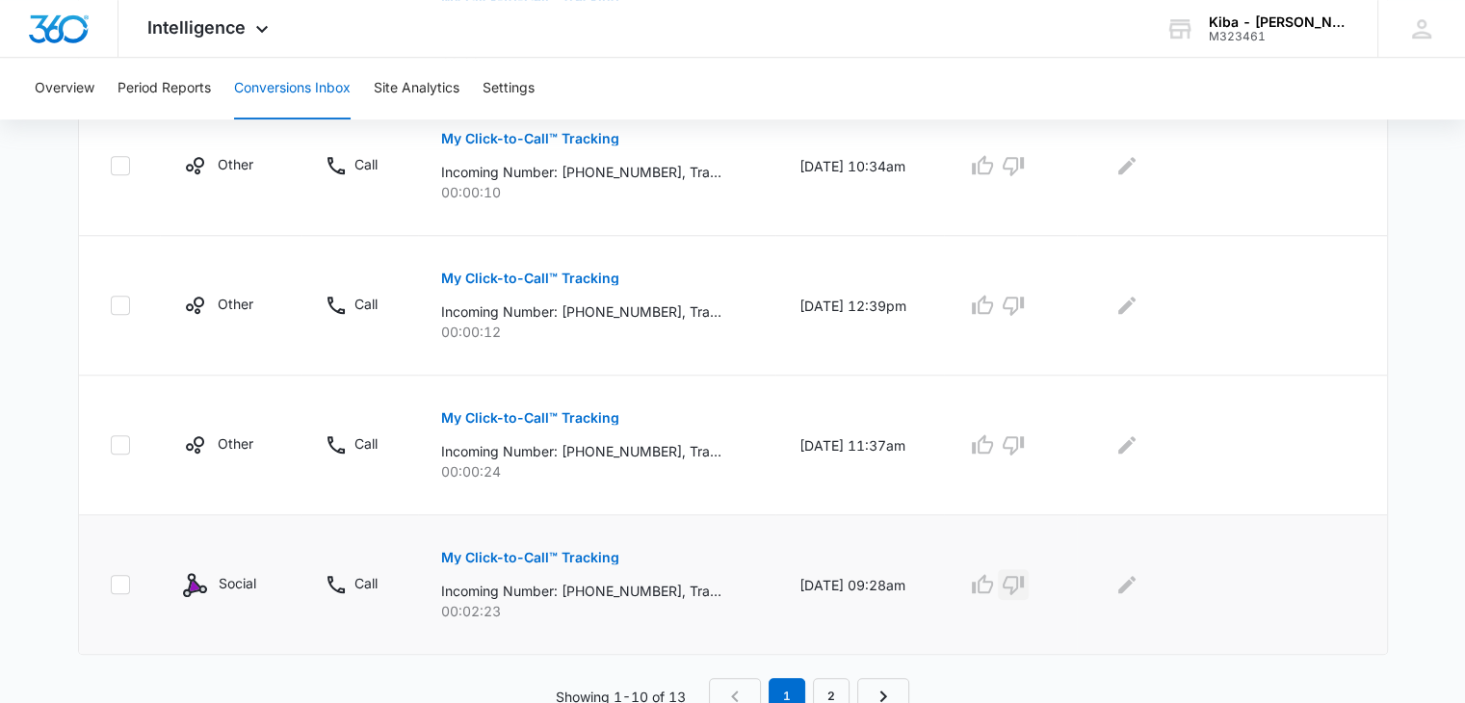
click at [1024, 576] on icon "button" at bounding box center [1013, 585] width 21 height 19
click at [1137, 577] on icon "Edit Comments" at bounding box center [1127, 584] width 23 height 23
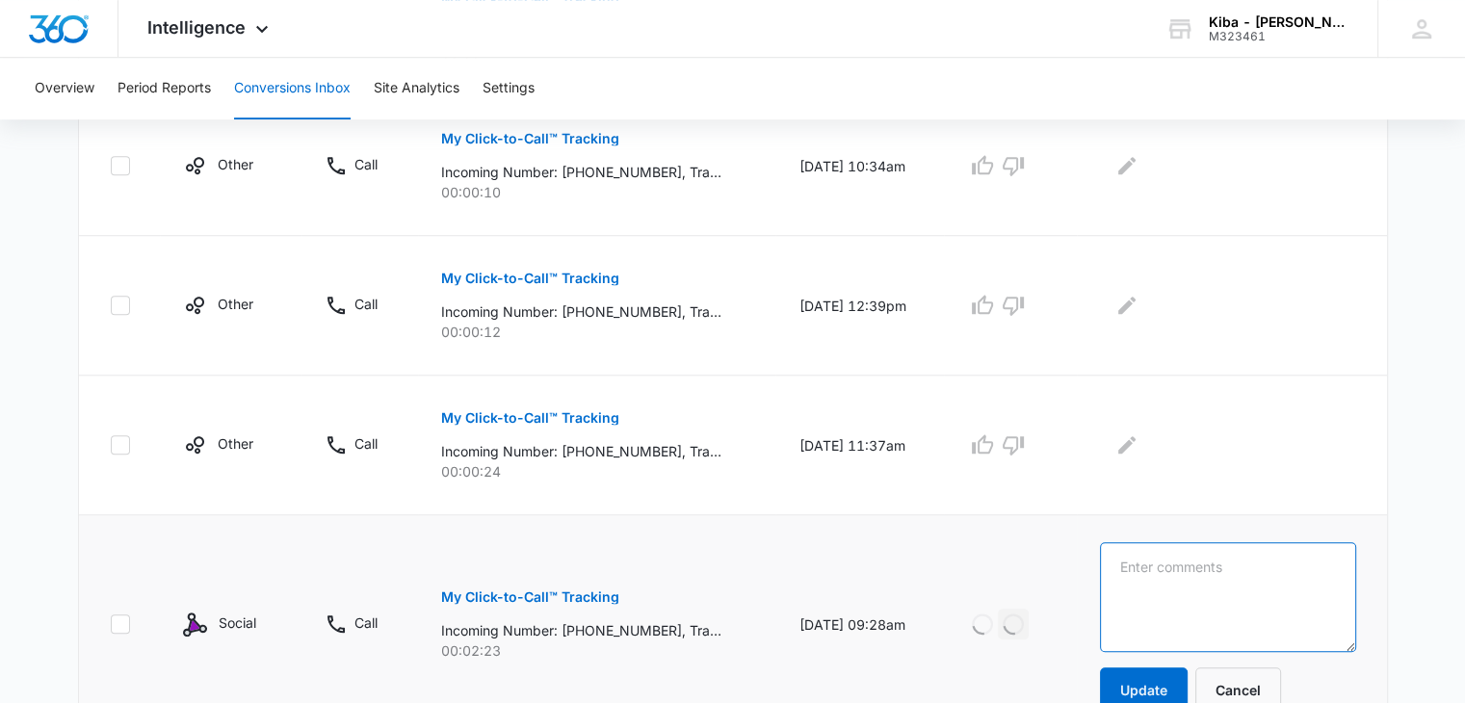
click at [1137, 577] on textarea at bounding box center [1227, 597] width 255 height 110
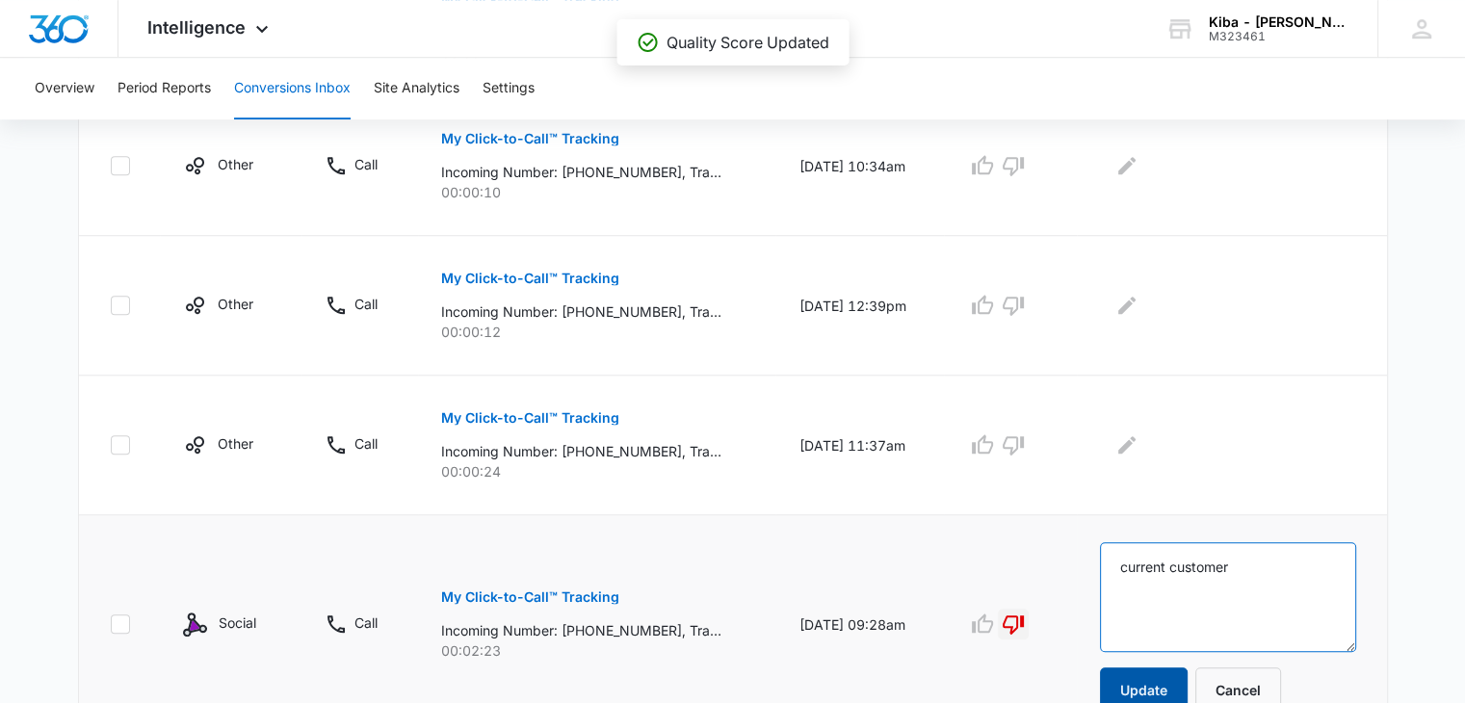
type textarea "current customer"
click at [1145, 677] on button "Update" at bounding box center [1144, 691] width 88 height 46
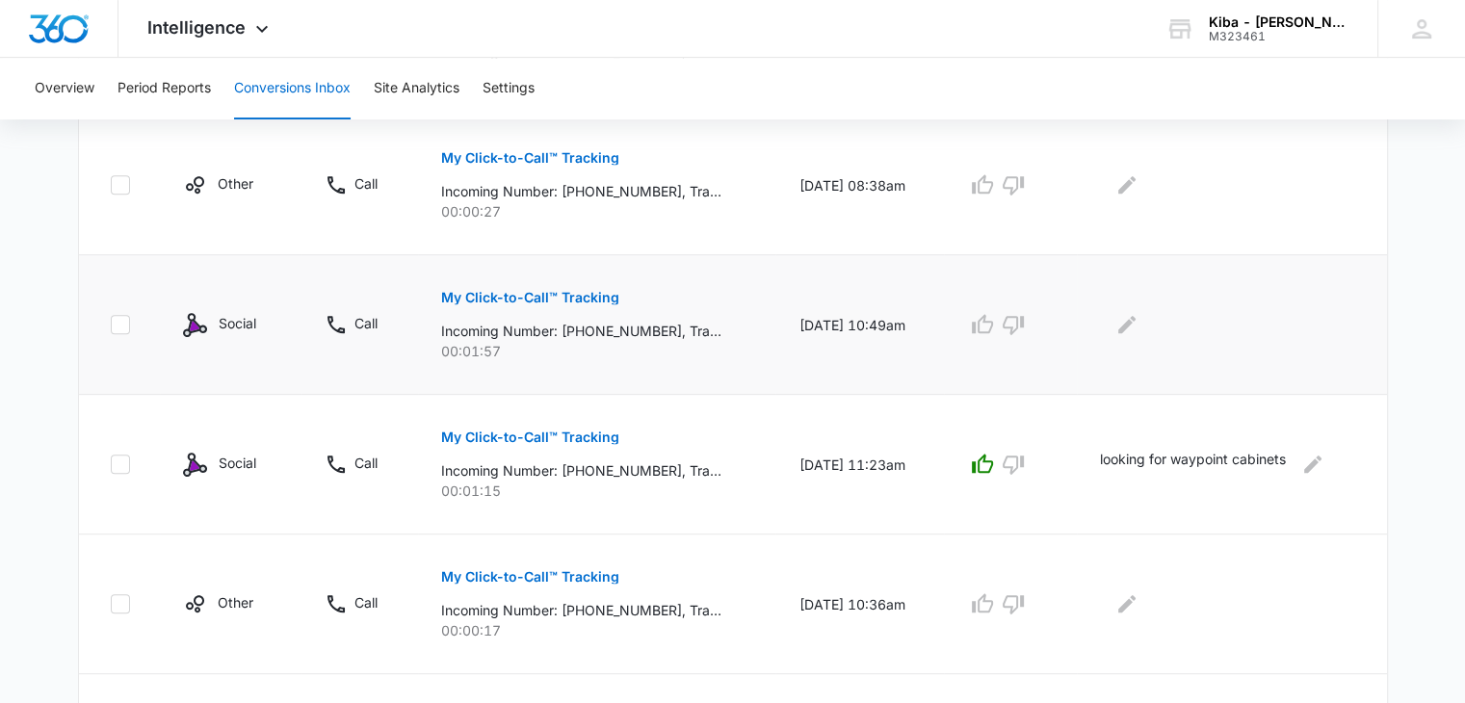
scroll to position [674, 0]
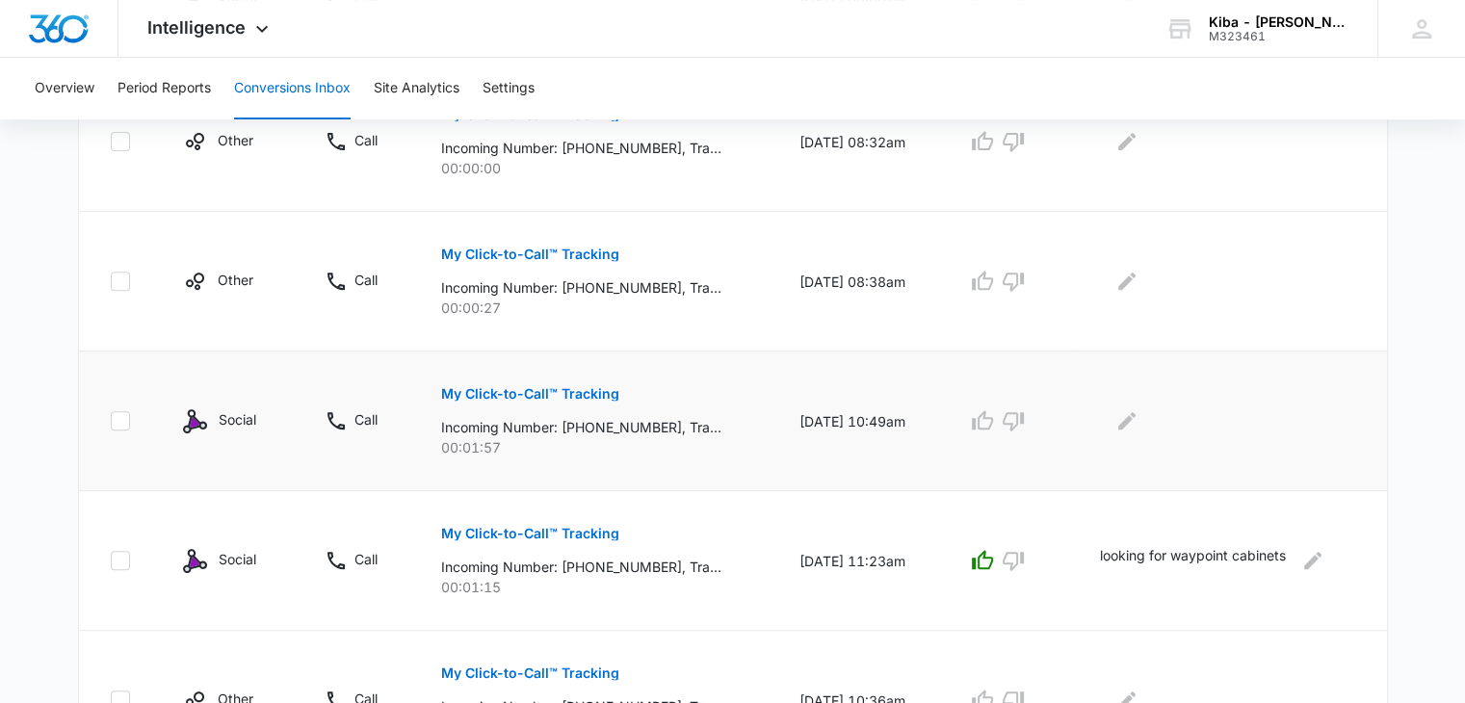
click at [538, 381] on button "My Click-to-Call™ Tracking" at bounding box center [530, 394] width 178 height 46
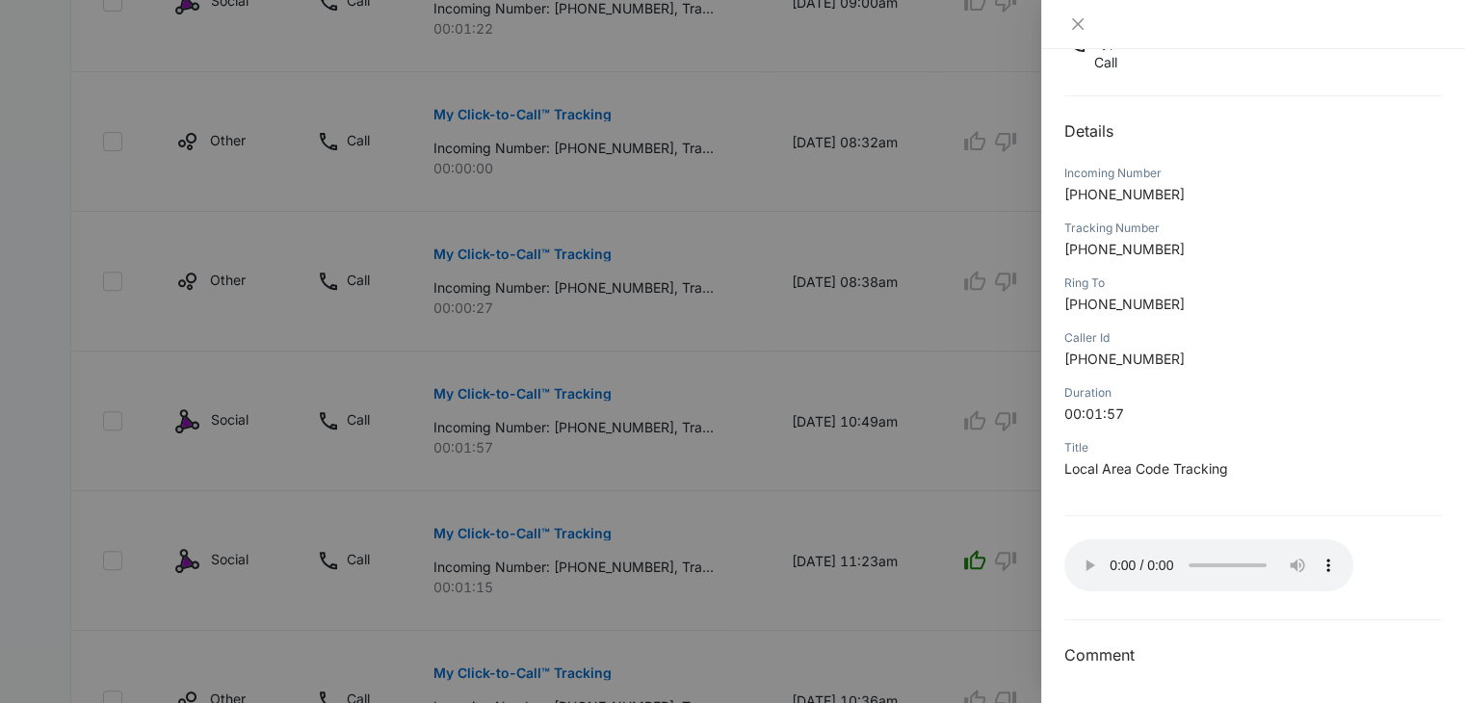
scroll to position [771, 0]
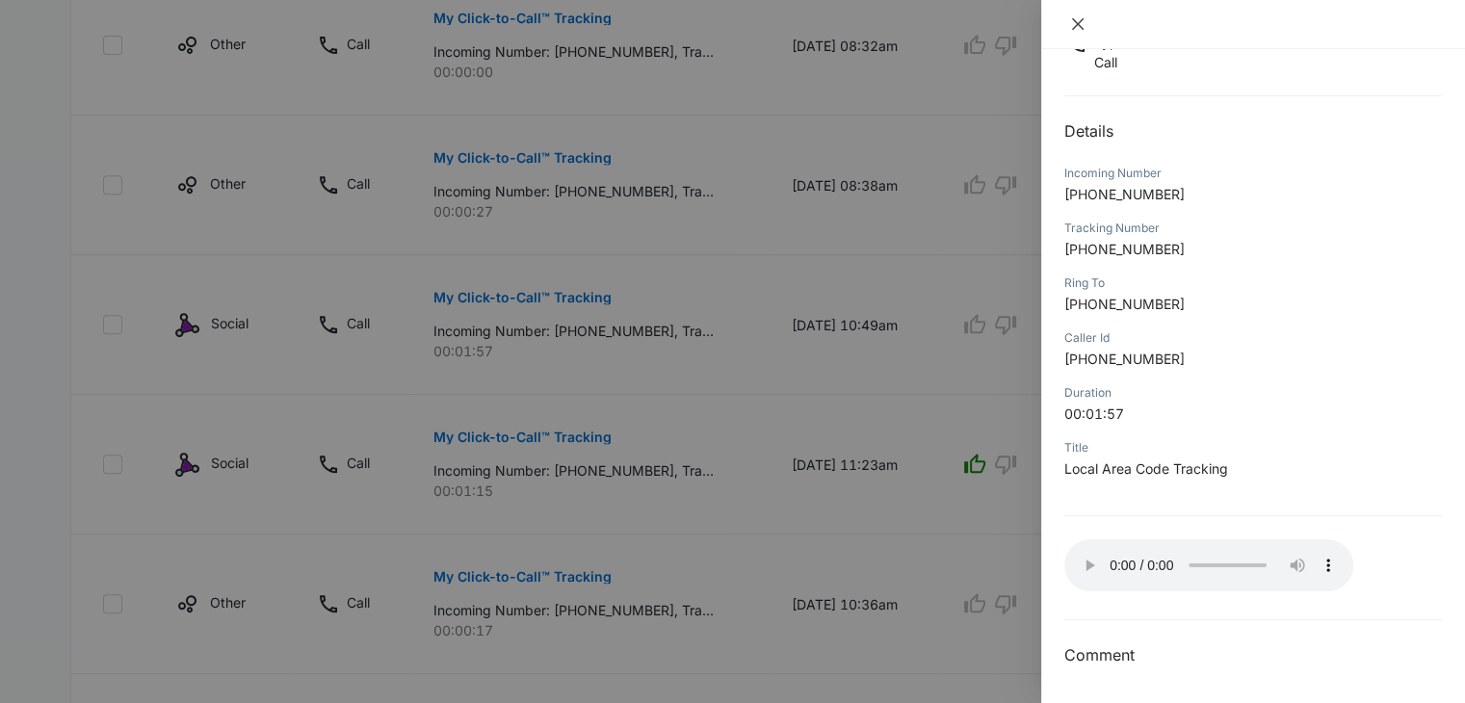
click at [1071, 16] on icon "close" at bounding box center [1077, 23] width 15 height 15
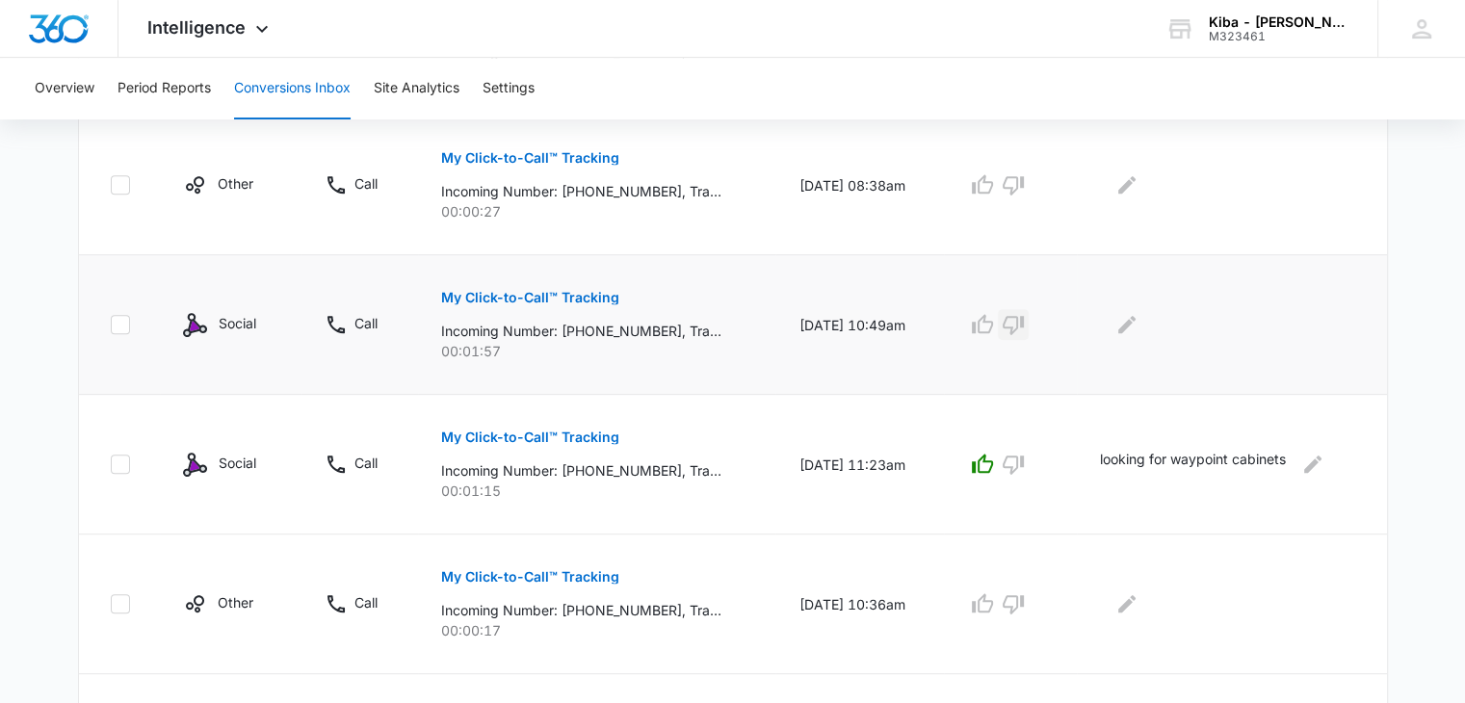
click at [1019, 324] on icon "button" at bounding box center [1013, 324] width 23 height 23
click at [1133, 330] on icon "Edit Comments" at bounding box center [1127, 324] width 23 height 23
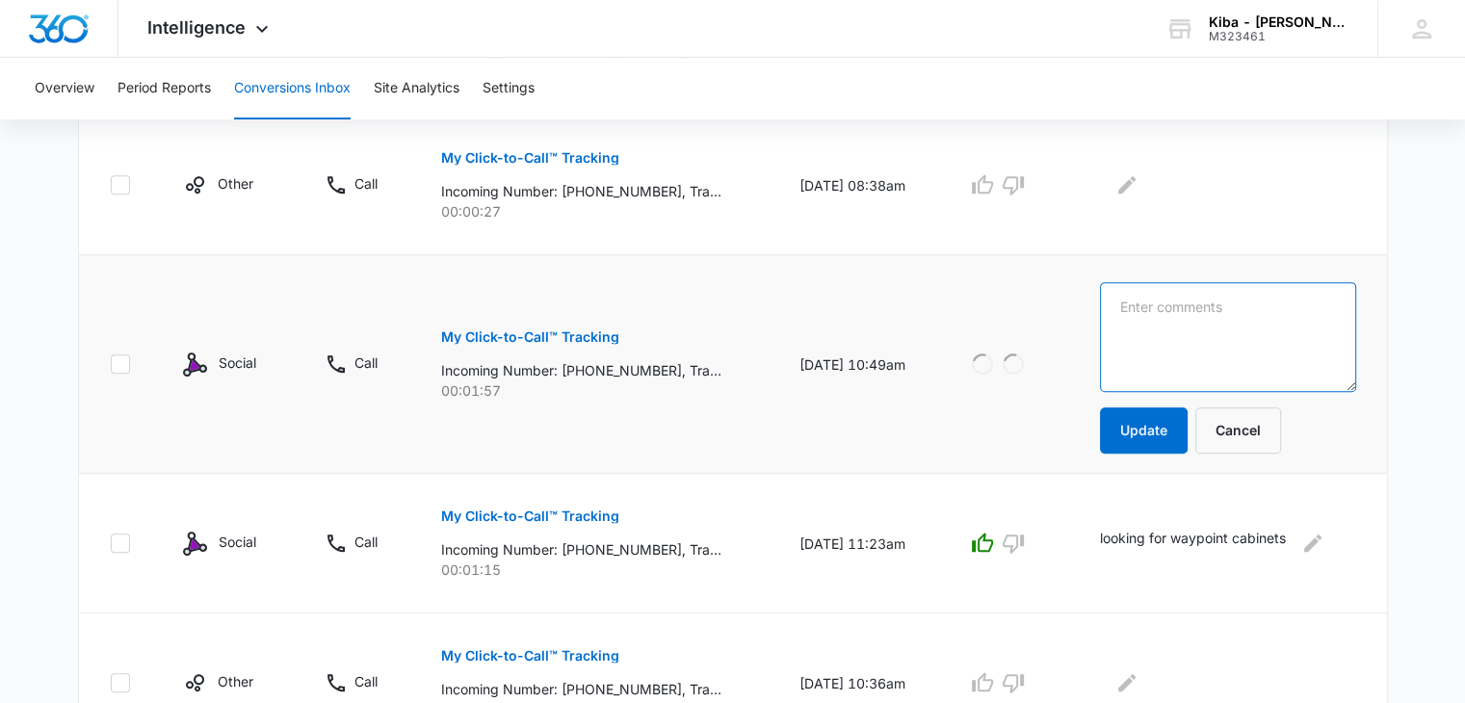
click at [1131, 314] on textarea at bounding box center [1227, 337] width 255 height 110
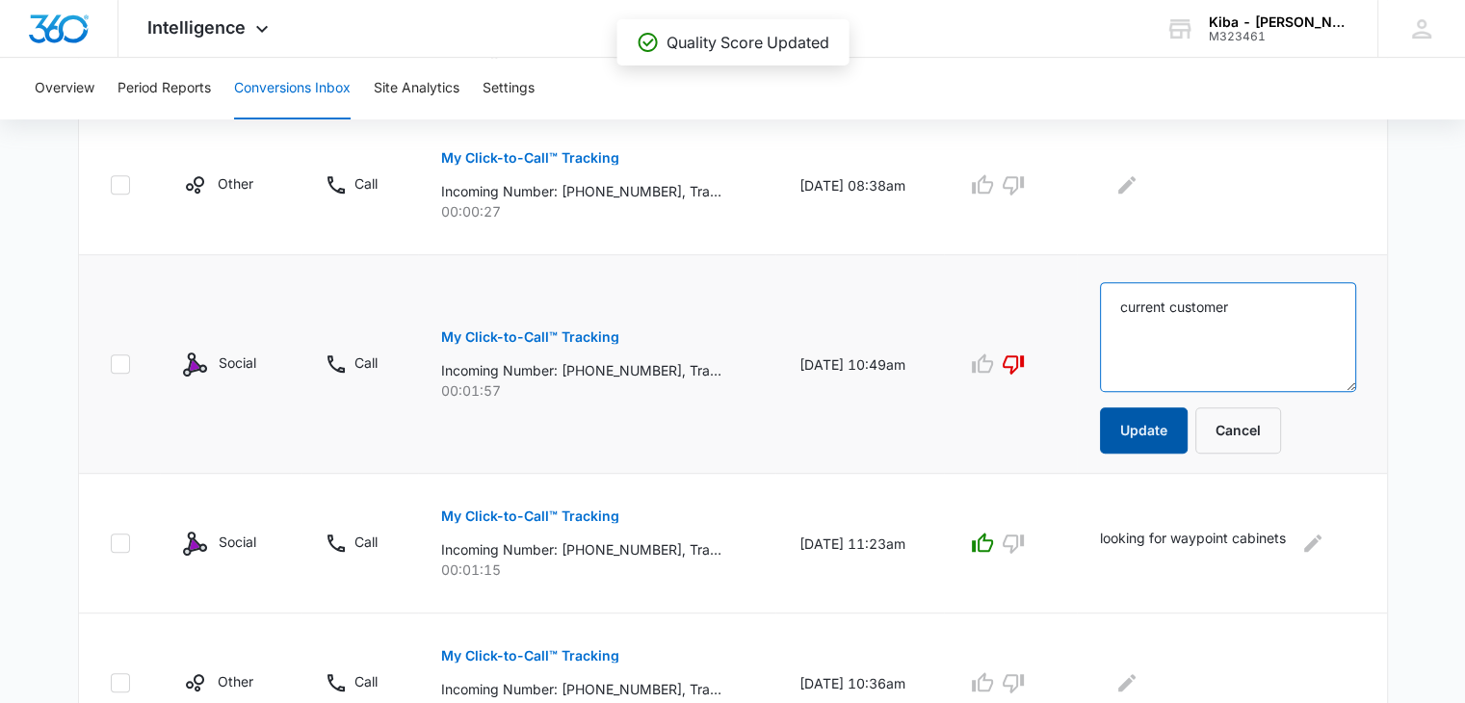
type textarea "current customer"
click at [1133, 437] on button "Update" at bounding box center [1144, 431] width 88 height 46
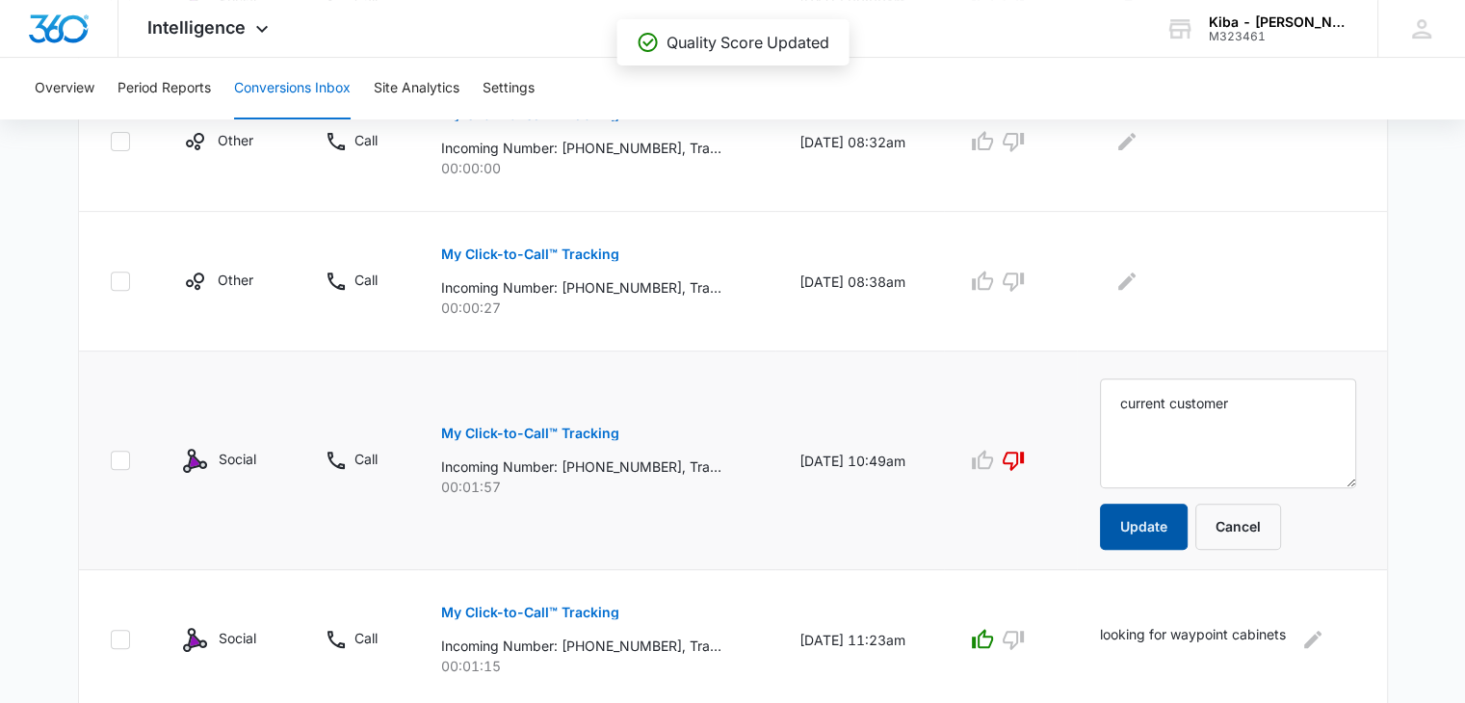
scroll to position [578, 0]
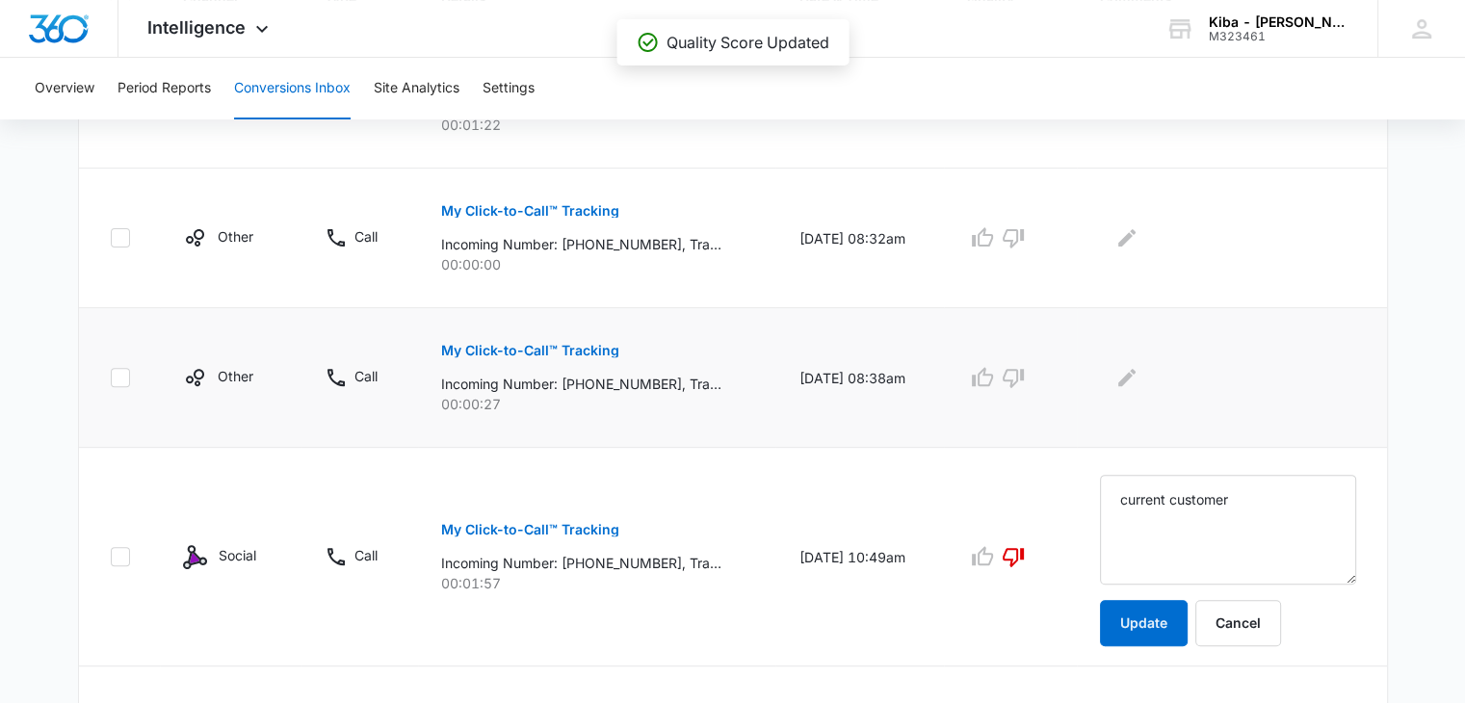
click at [463, 350] on p "My Click-to-Call™ Tracking" at bounding box center [530, 350] width 178 height 13
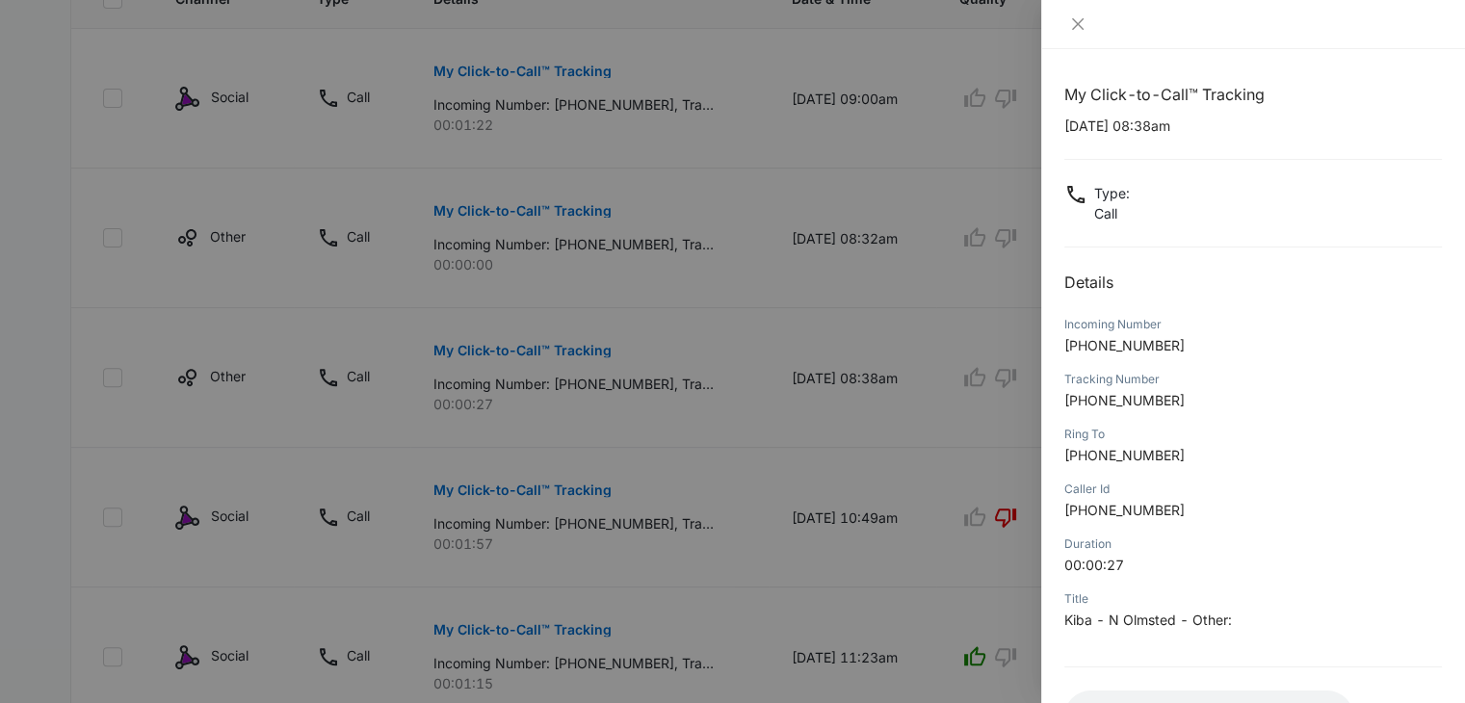
scroll to position [152, 0]
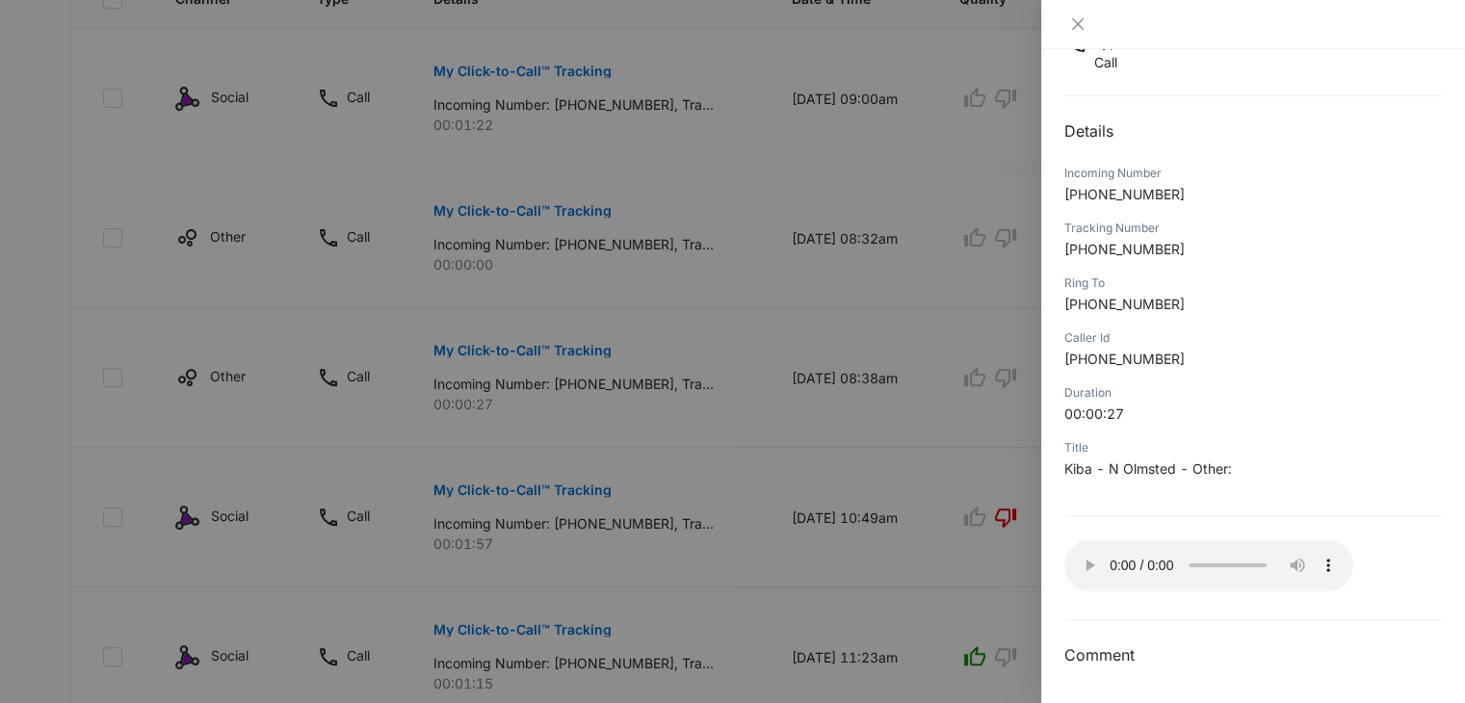
click at [1084, 33] on div at bounding box center [1253, 24] width 424 height 49
click at [1074, 27] on icon "close" at bounding box center [1078, 24] width 12 height 12
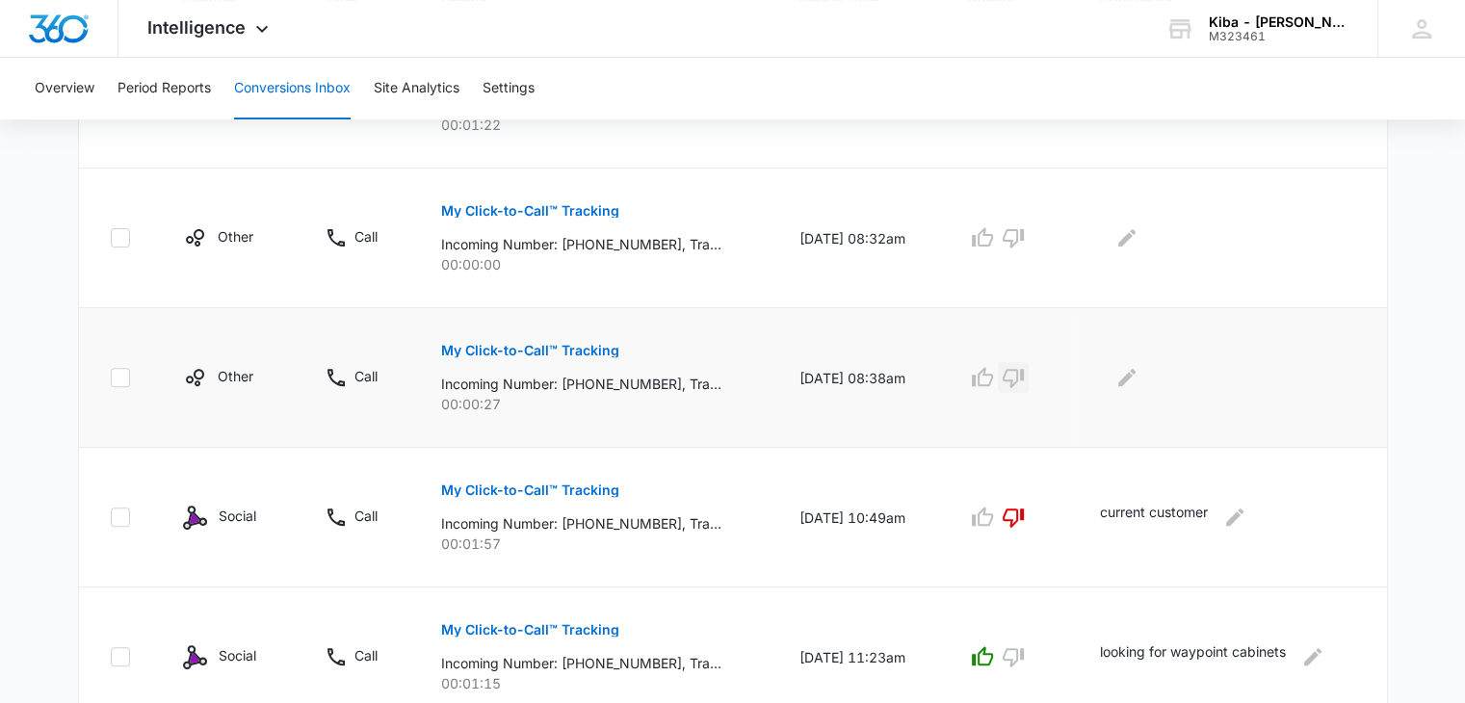
click at [1025, 372] on icon "button" at bounding box center [1013, 377] width 23 height 23
click at [1024, 234] on icon "button" at bounding box center [1013, 238] width 21 height 19
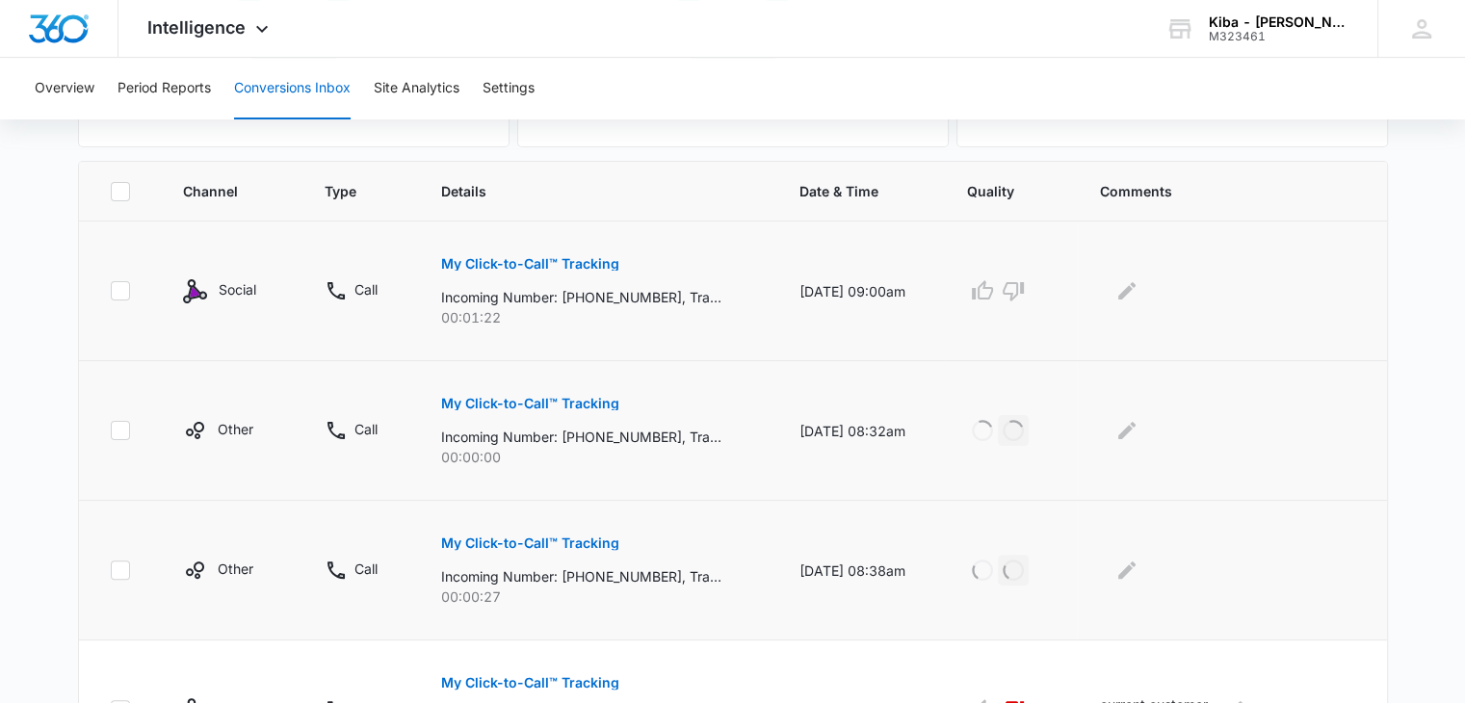
click at [512, 262] on p "My Click-to-Call™ Tracking" at bounding box center [530, 263] width 178 height 13
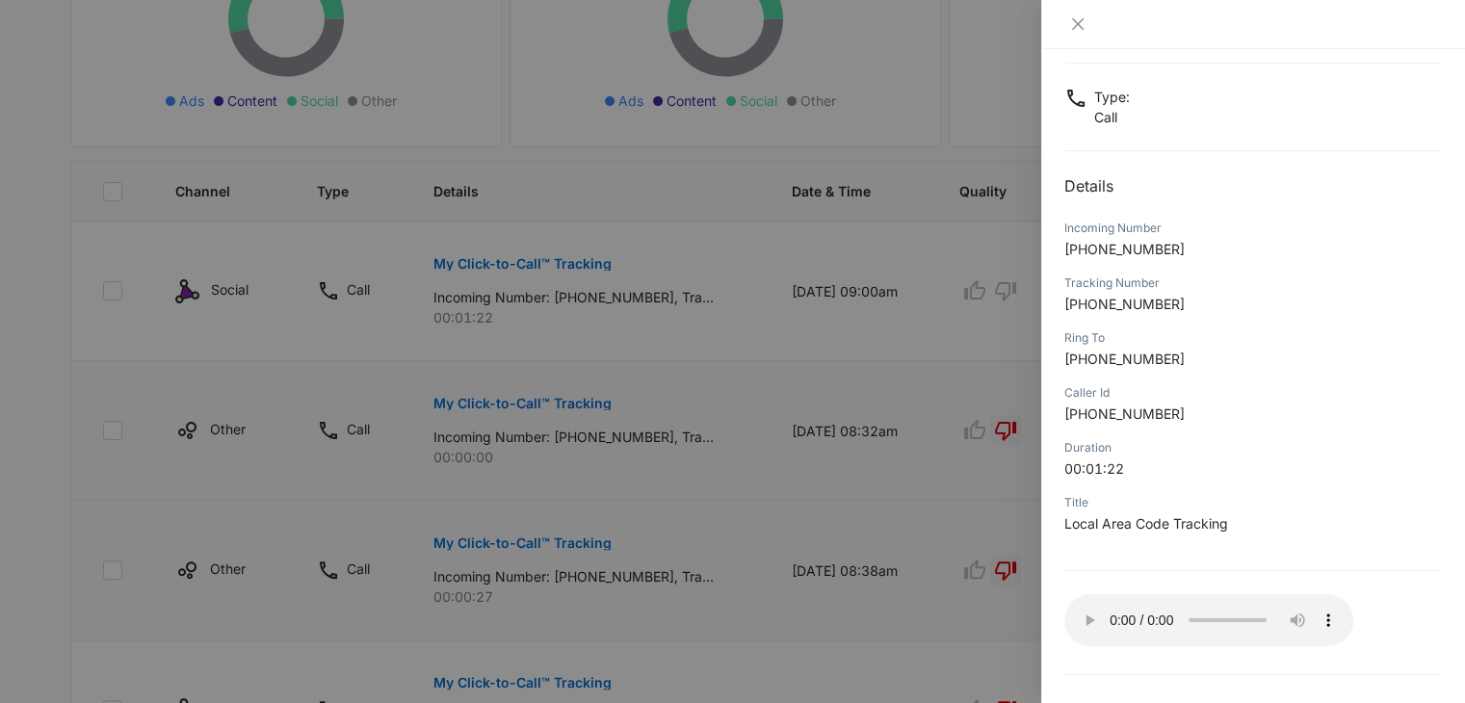
scroll to position [152, 0]
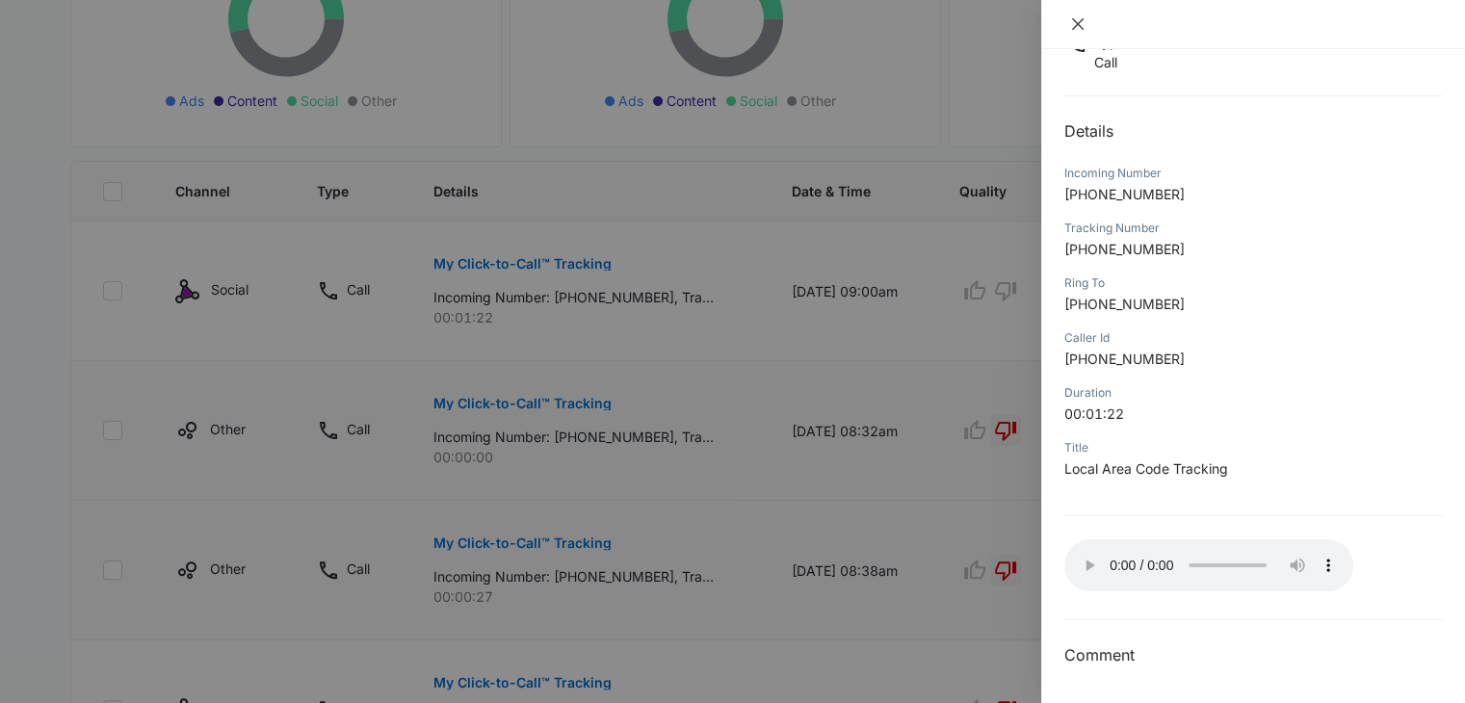
click at [1079, 23] on icon "close" at bounding box center [1078, 24] width 12 height 12
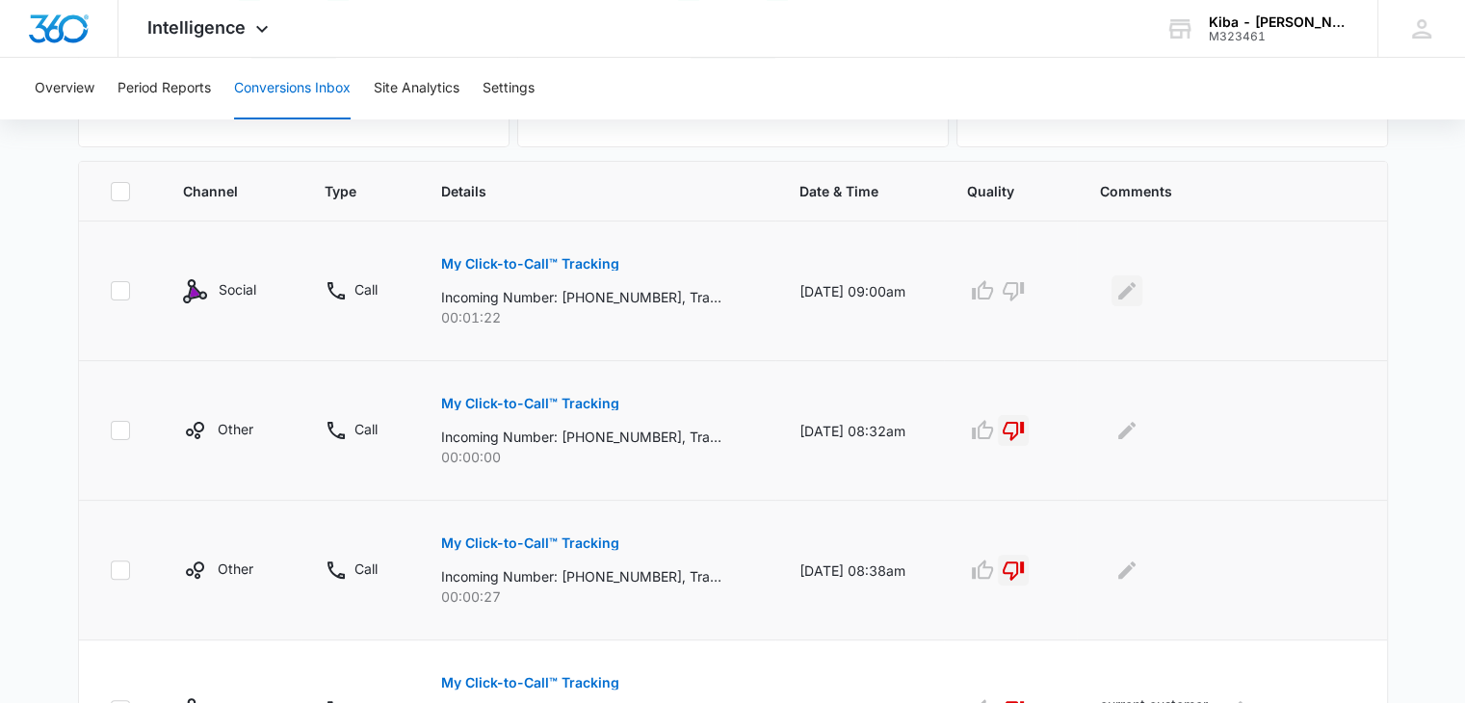
click at [1133, 292] on icon "Edit Comments" at bounding box center [1126, 290] width 17 height 17
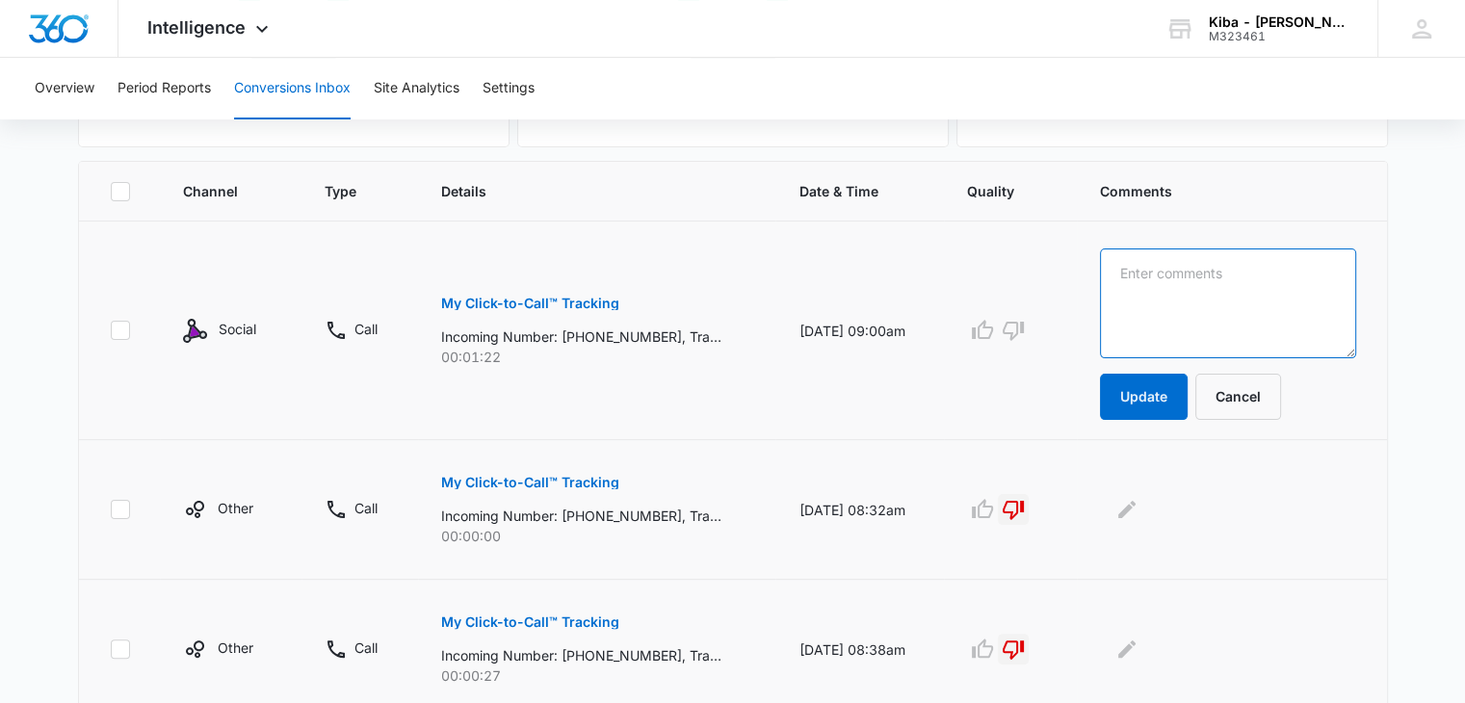
click at [1133, 291] on textarea at bounding box center [1227, 304] width 255 height 110
type textarea "wants to place a cabinet order"
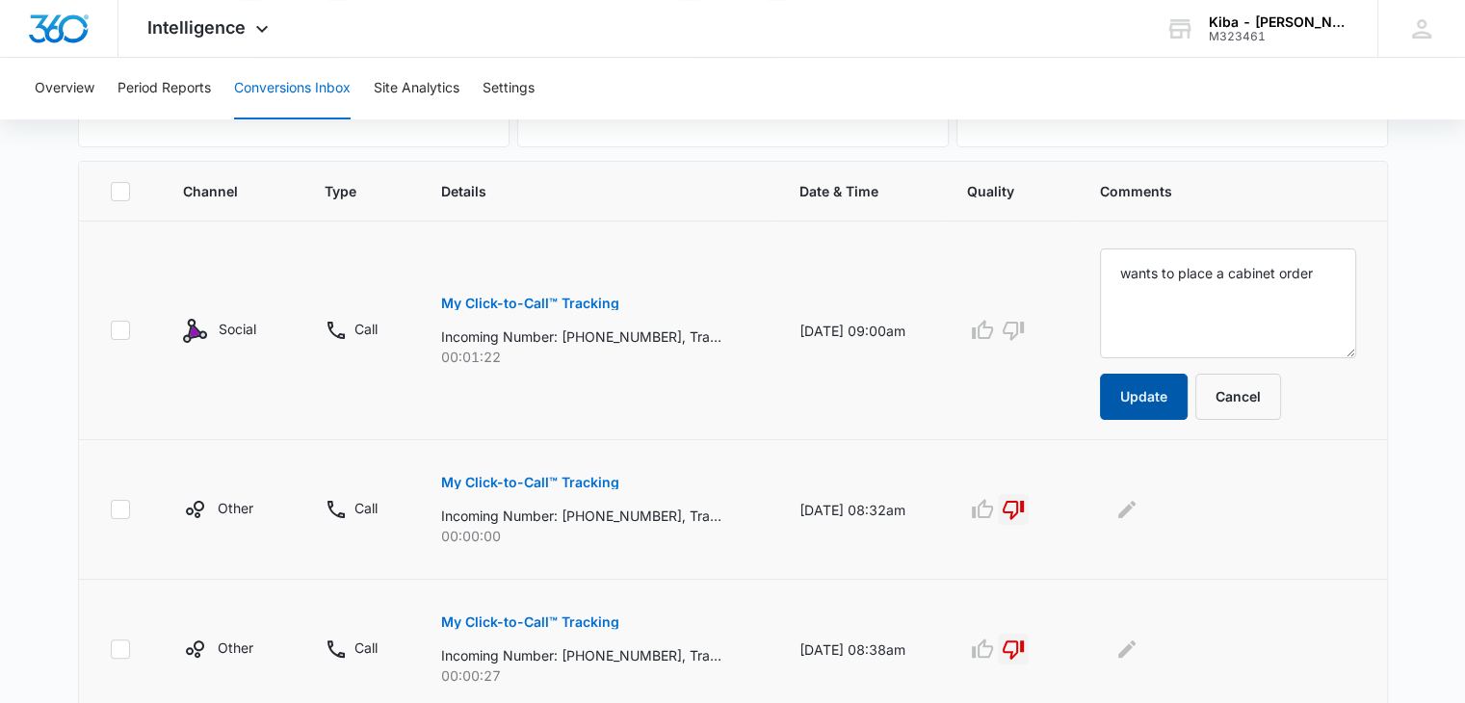
click at [1150, 404] on button "Update" at bounding box center [1144, 397] width 88 height 46
click at [992, 326] on icon "button" at bounding box center [982, 330] width 23 height 23
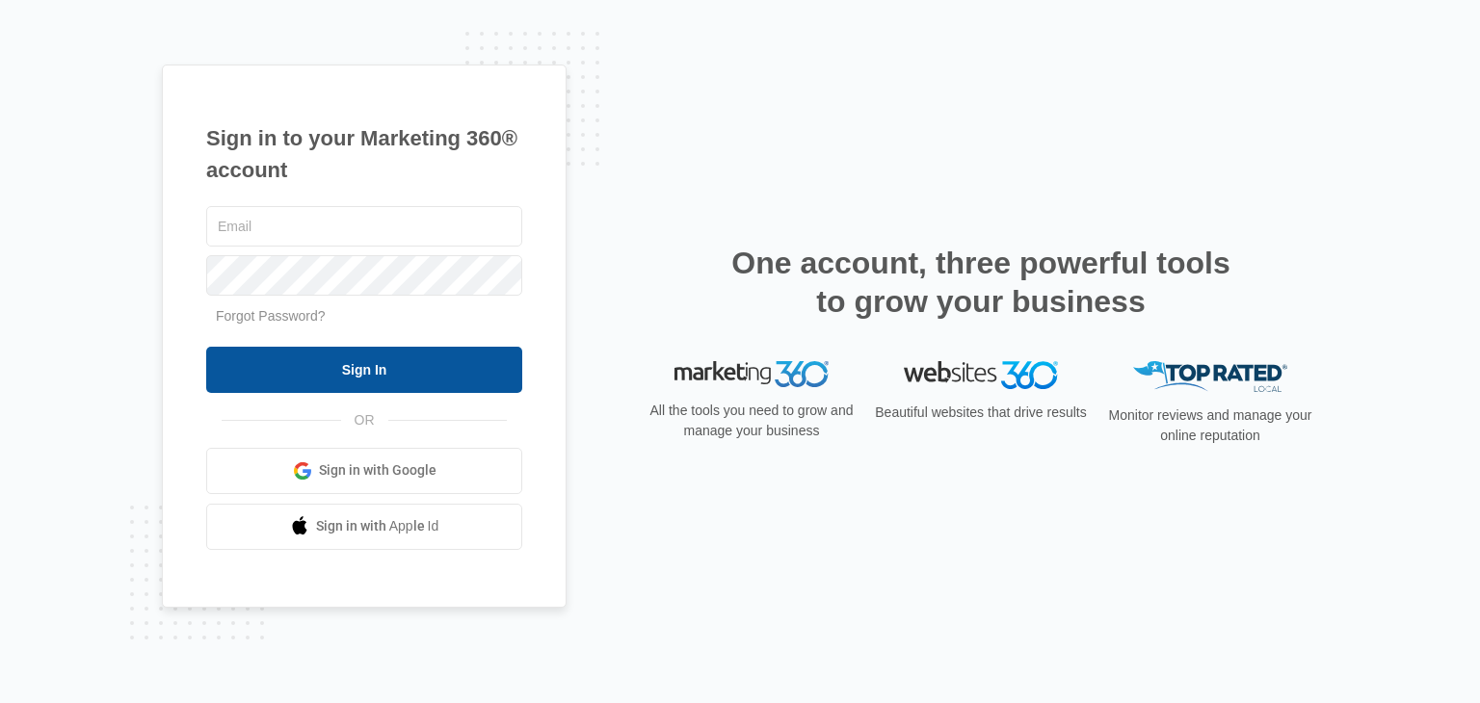
type input "[EMAIL_ADDRESS][DOMAIN_NAME]"
click at [419, 363] on input "Sign In" at bounding box center [364, 370] width 316 height 46
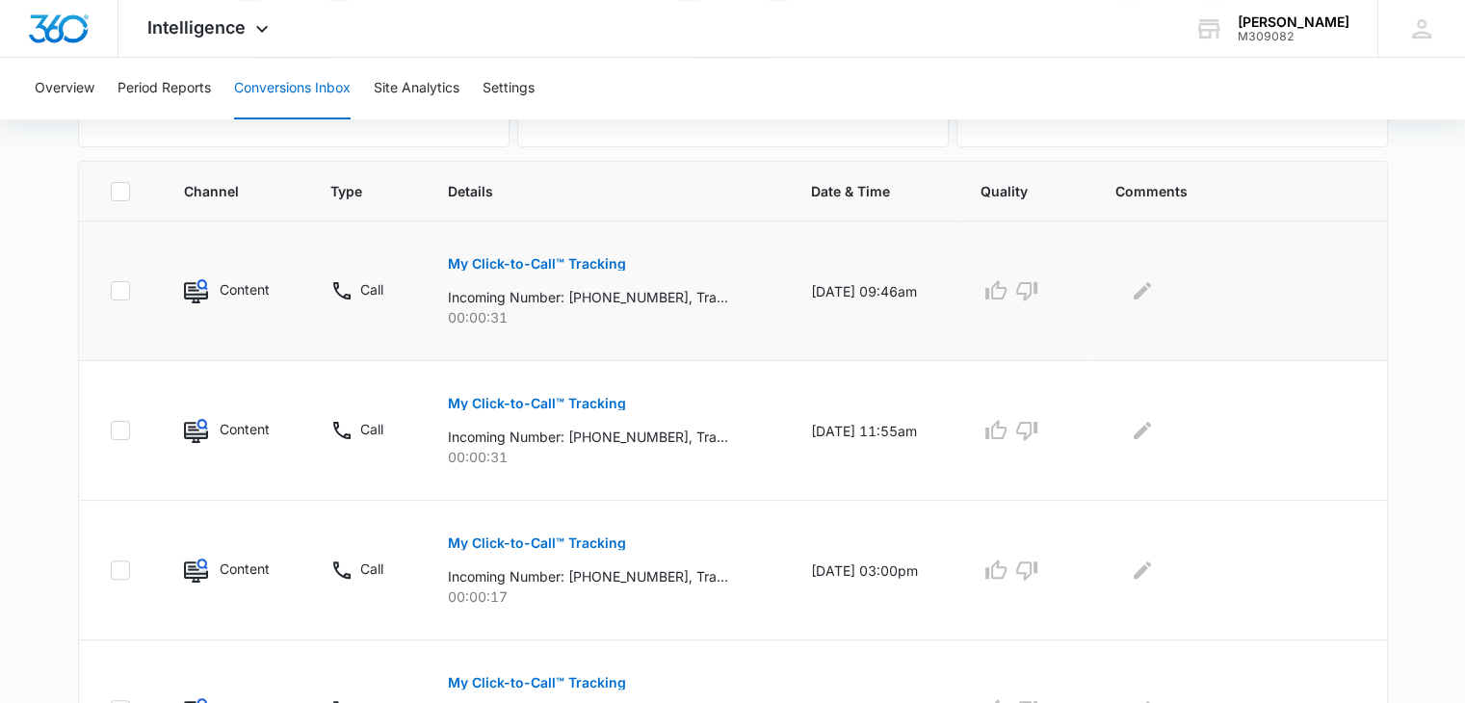
scroll to position [289, 0]
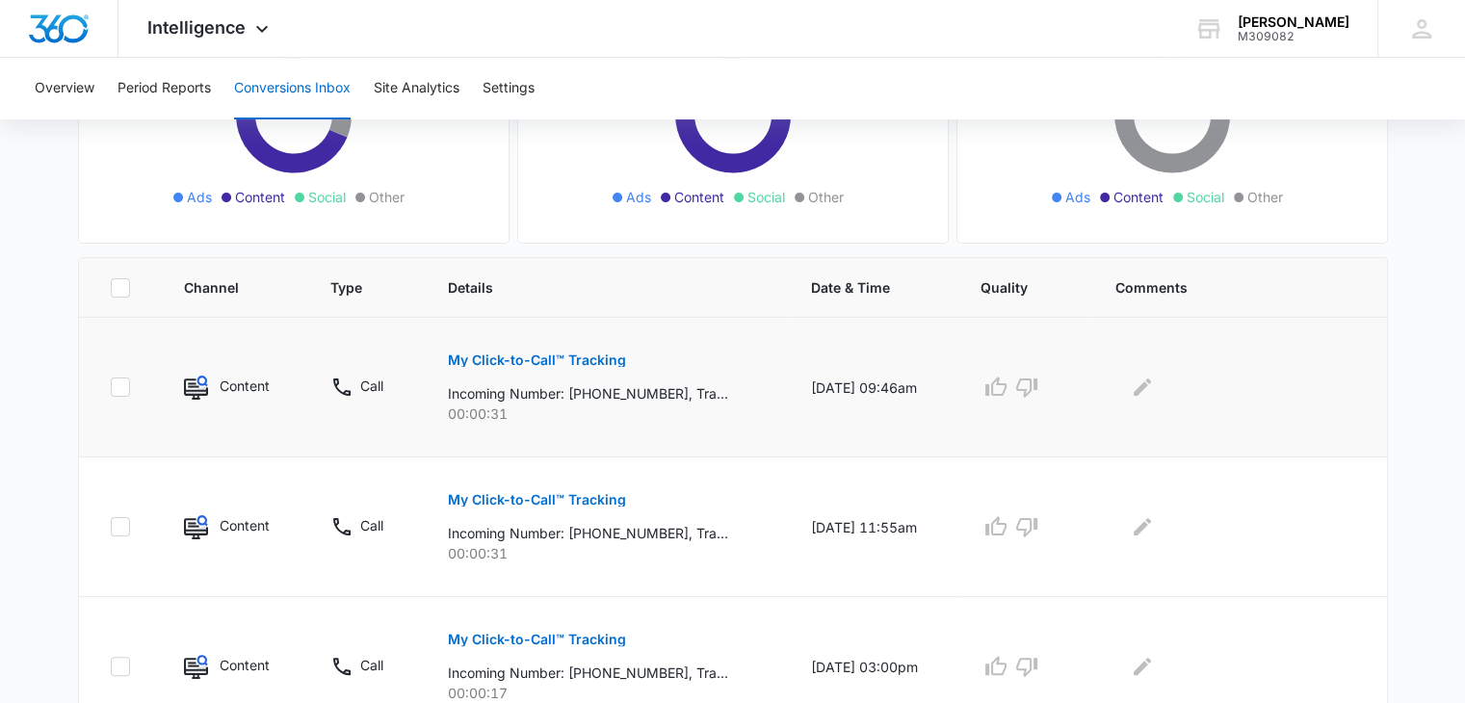
click at [579, 360] on p "My Click-to-Call™ Tracking" at bounding box center [537, 360] width 178 height 13
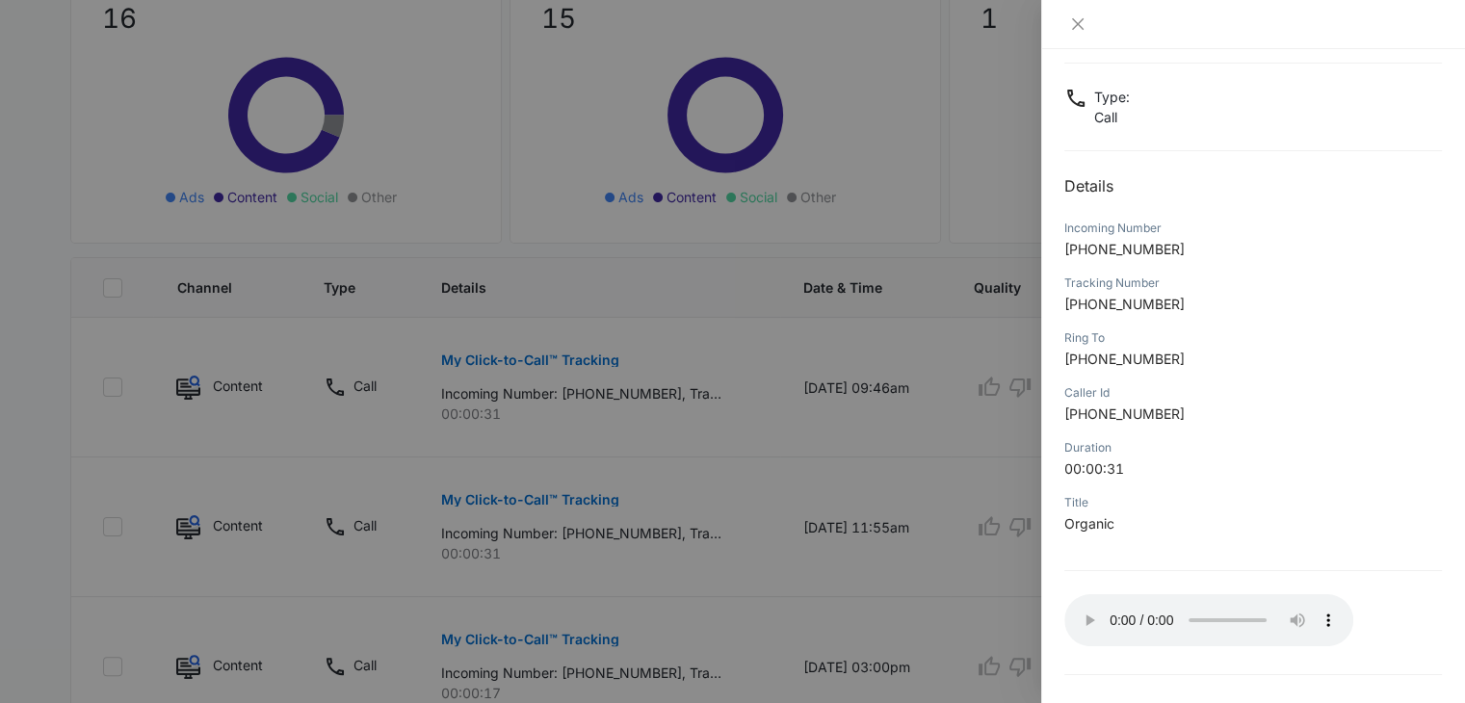
scroll to position [152, 0]
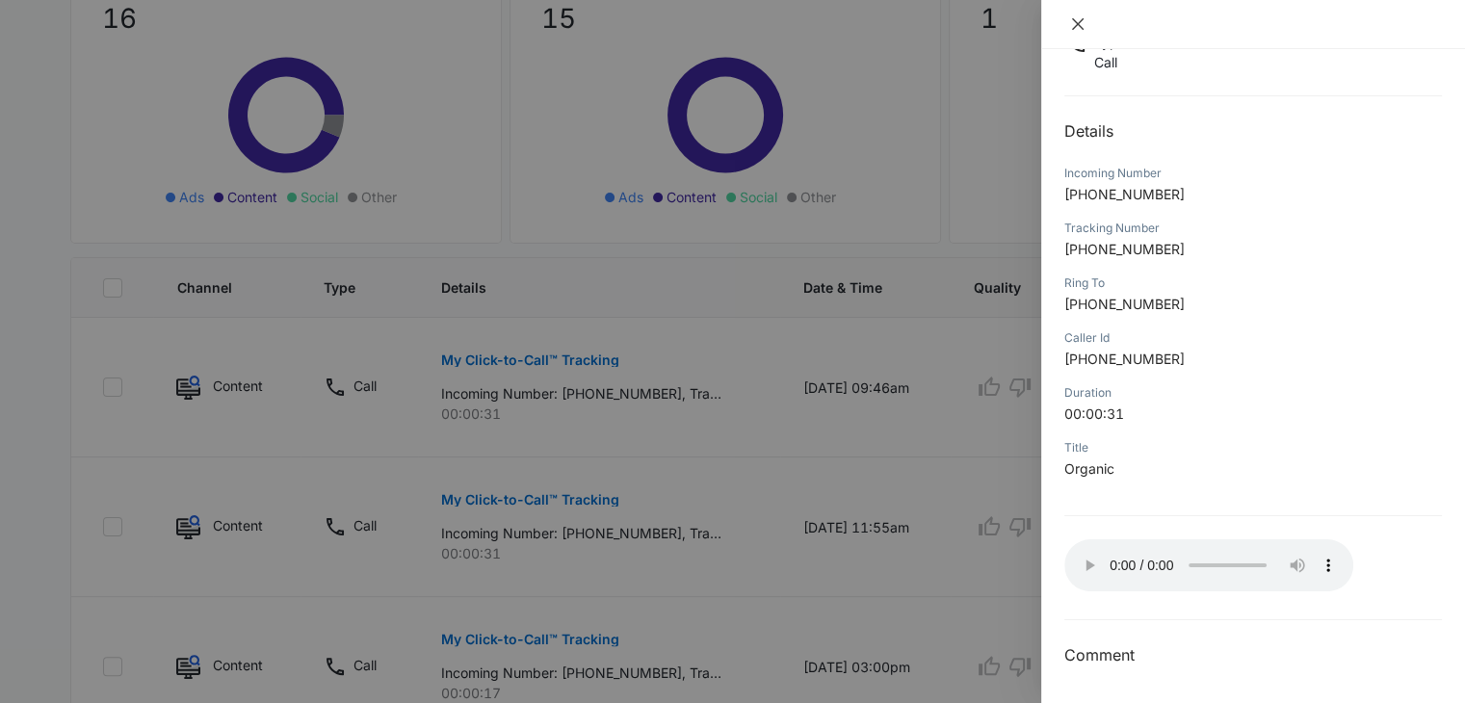
click at [1075, 22] on icon "close" at bounding box center [1077, 23] width 15 height 15
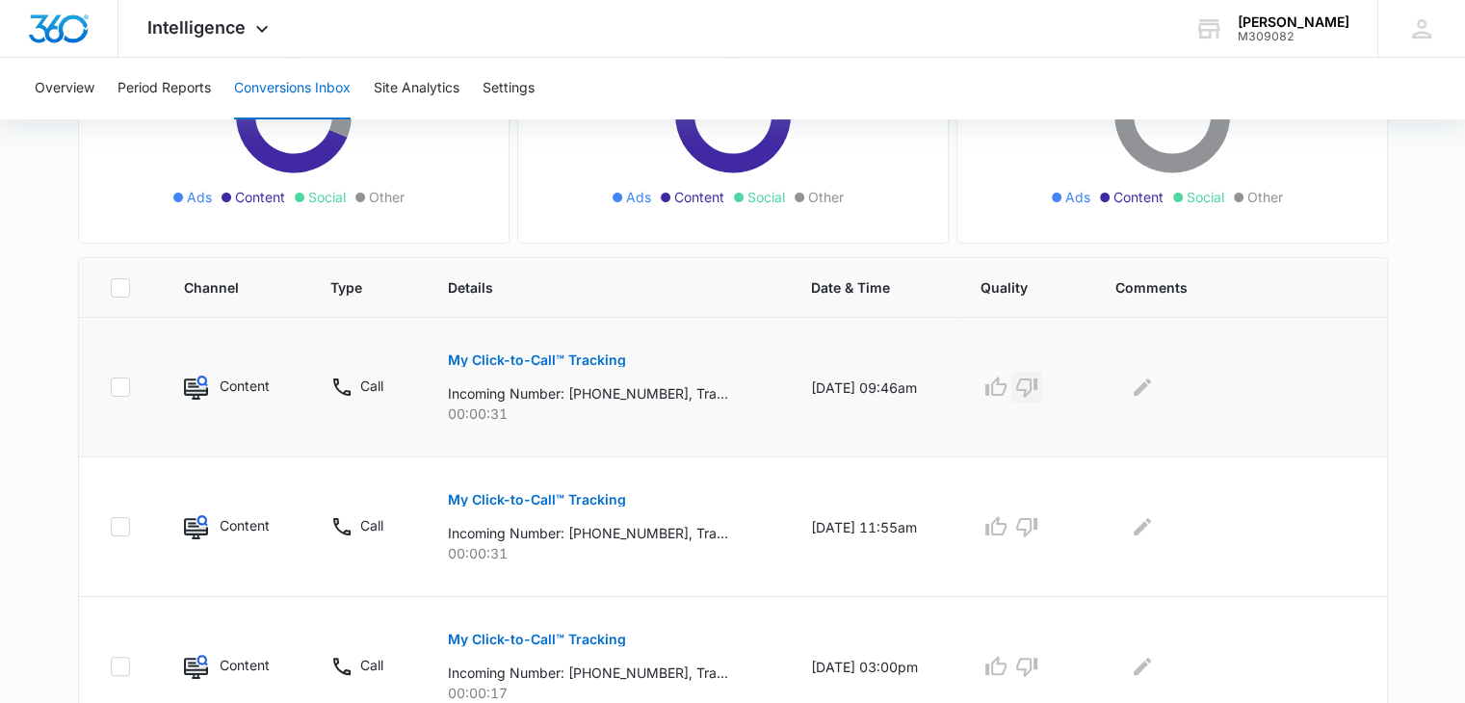
click at [1033, 386] on icon "button" at bounding box center [1026, 387] width 23 height 23
click at [1039, 529] on icon "button" at bounding box center [1026, 526] width 23 height 23
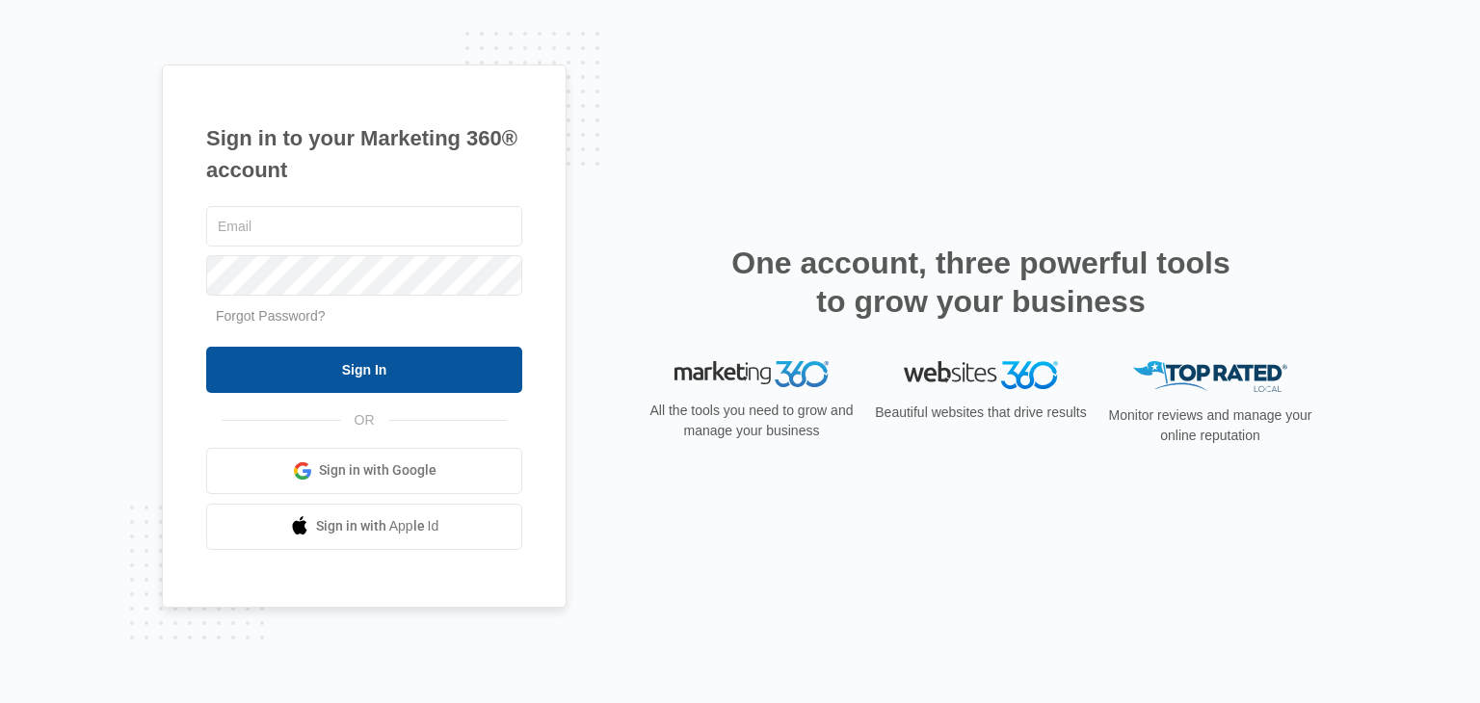
type input "[EMAIL_ADDRESS][DOMAIN_NAME]"
click at [316, 367] on input "Sign In" at bounding box center [364, 370] width 316 height 46
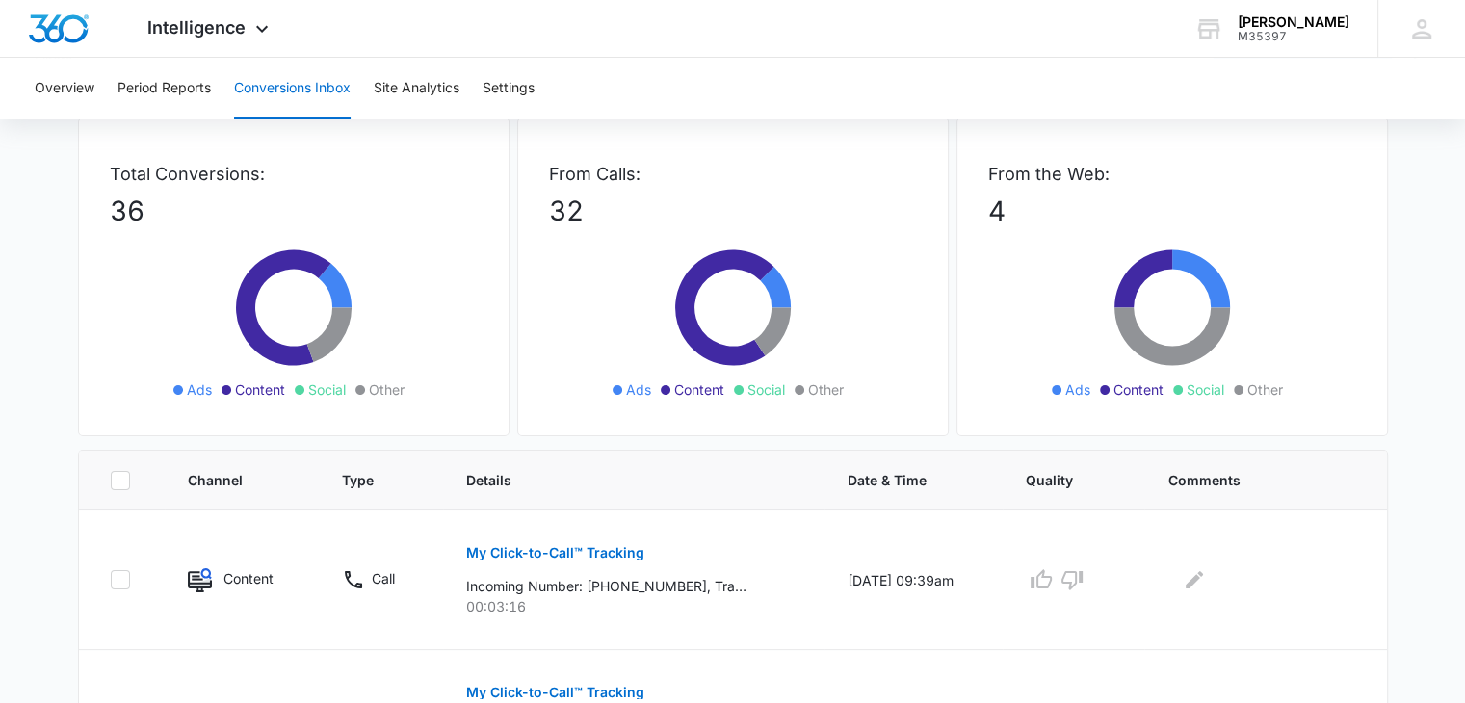
scroll to position [193, 0]
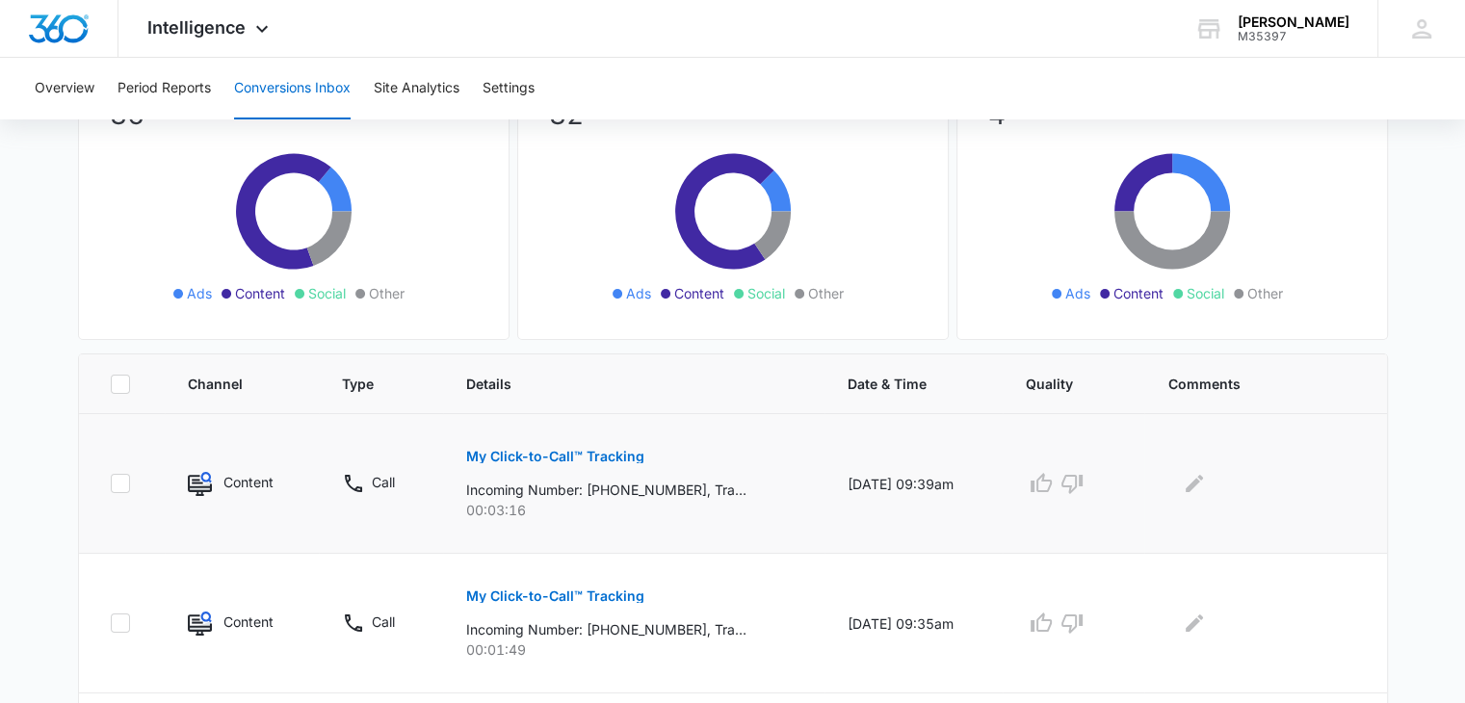
click at [559, 459] on p "My Click-to-Call™ Tracking" at bounding box center [555, 456] width 178 height 13
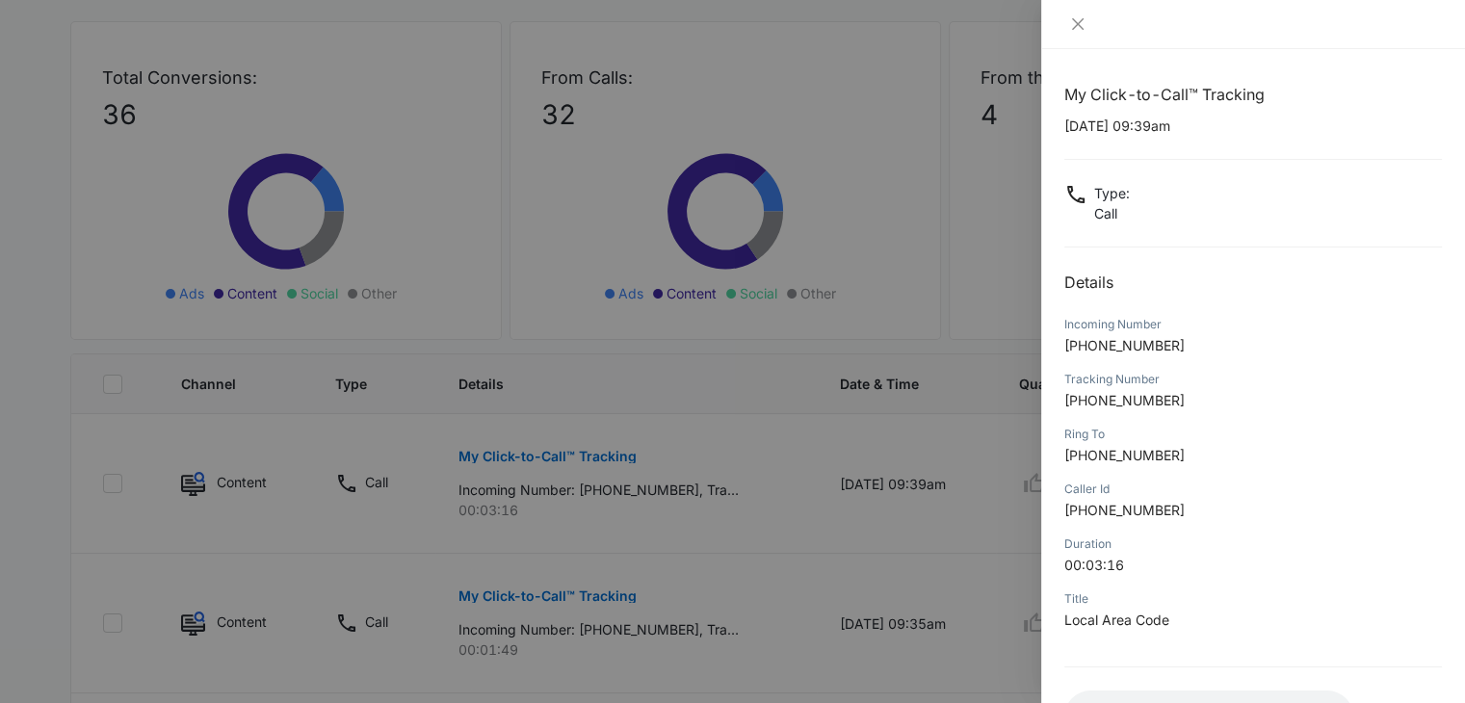
scroll to position [152, 0]
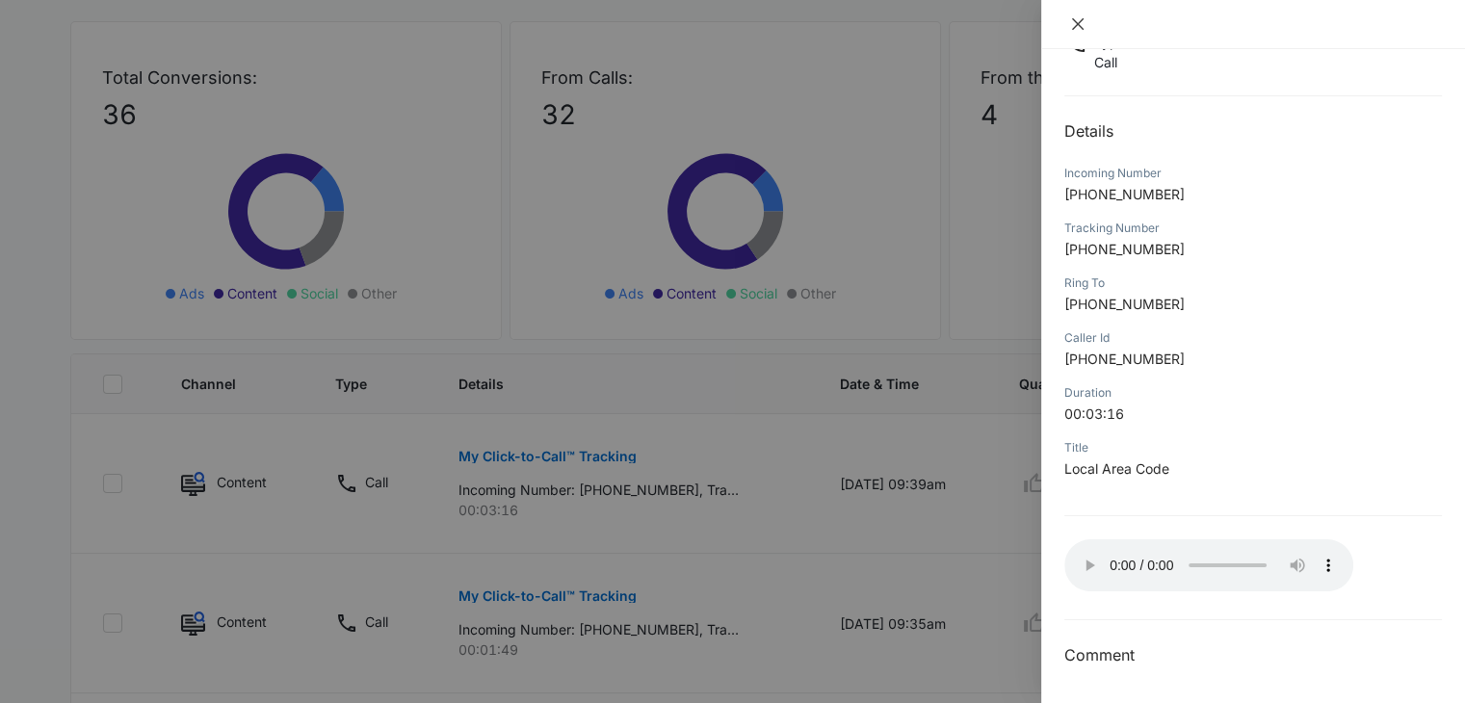
click at [1078, 28] on icon "close" at bounding box center [1077, 23] width 15 height 15
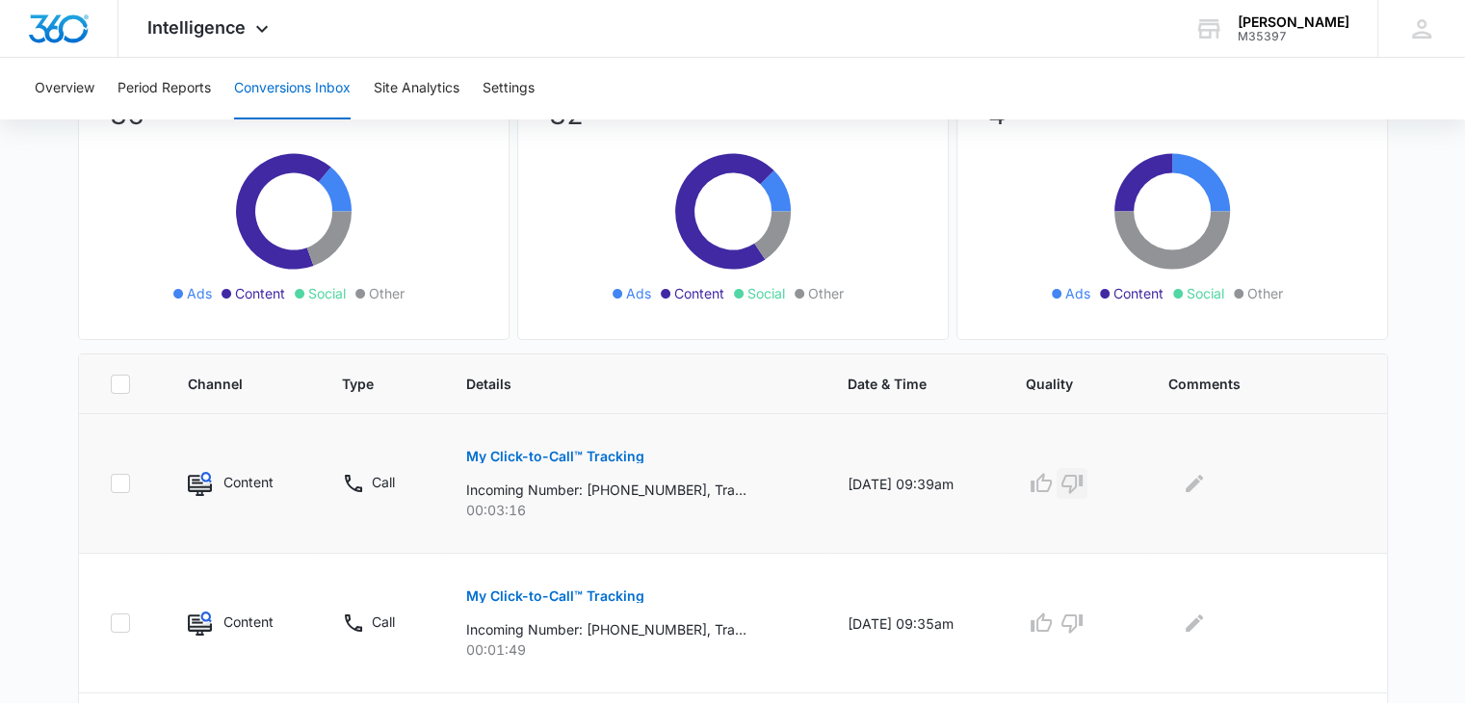
click at [1082, 487] on icon "button" at bounding box center [1072, 484] width 21 height 19
click at [1202, 487] on icon "Edit Comments" at bounding box center [1194, 483] width 23 height 23
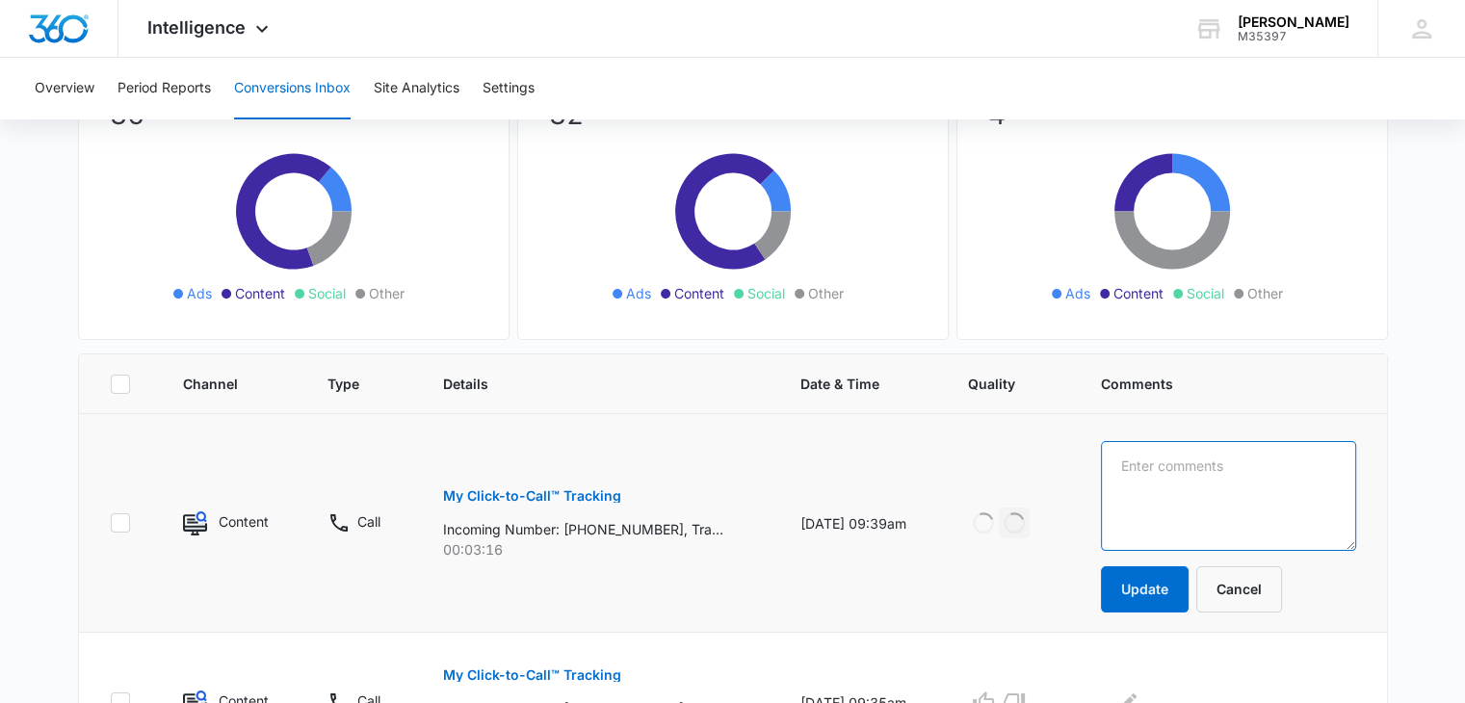
click at [1202, 487] on textarea at bounding box center [1228, 496] width 255 height 110
type textarea "past client tile and grout issue"
click at [1158, 580] on button "Update" at bounding box center [1145, 589] width 88 height 46
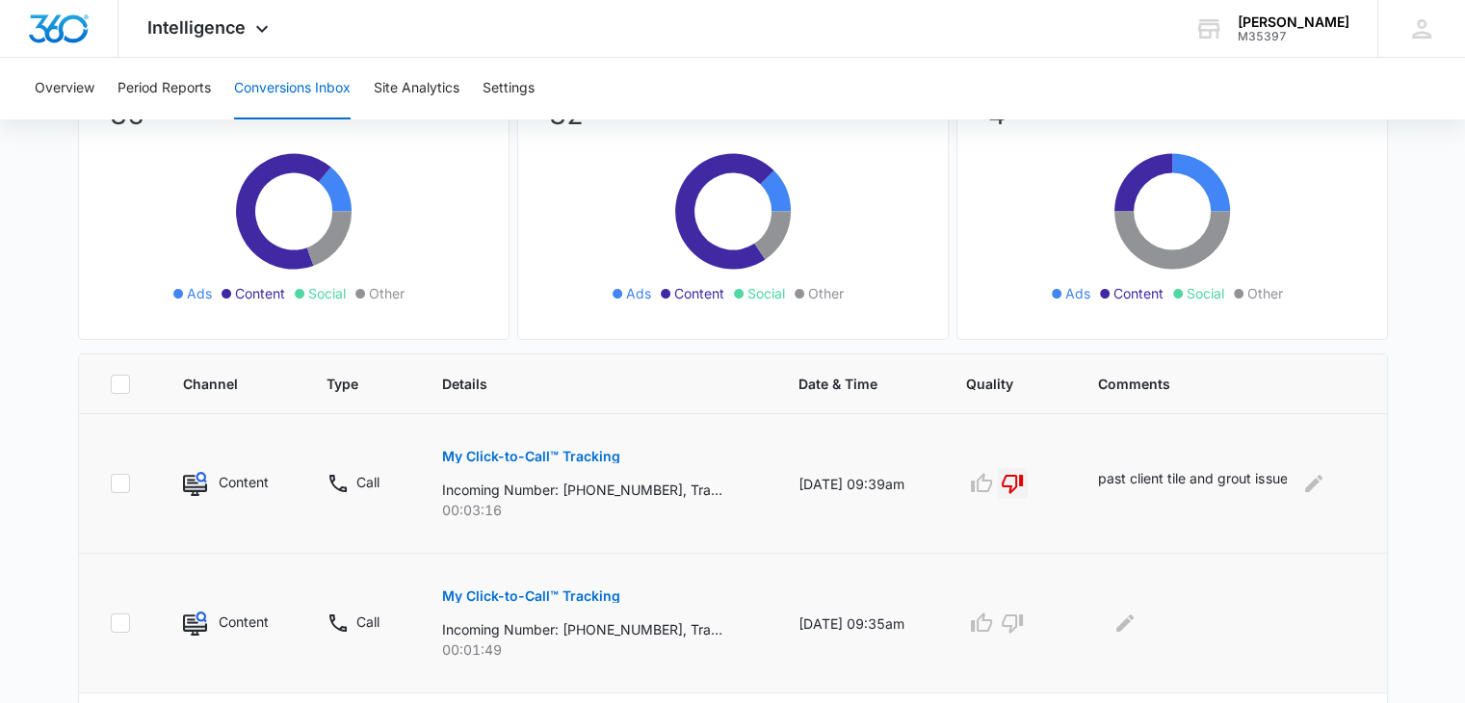
scroll to position [289, 0]
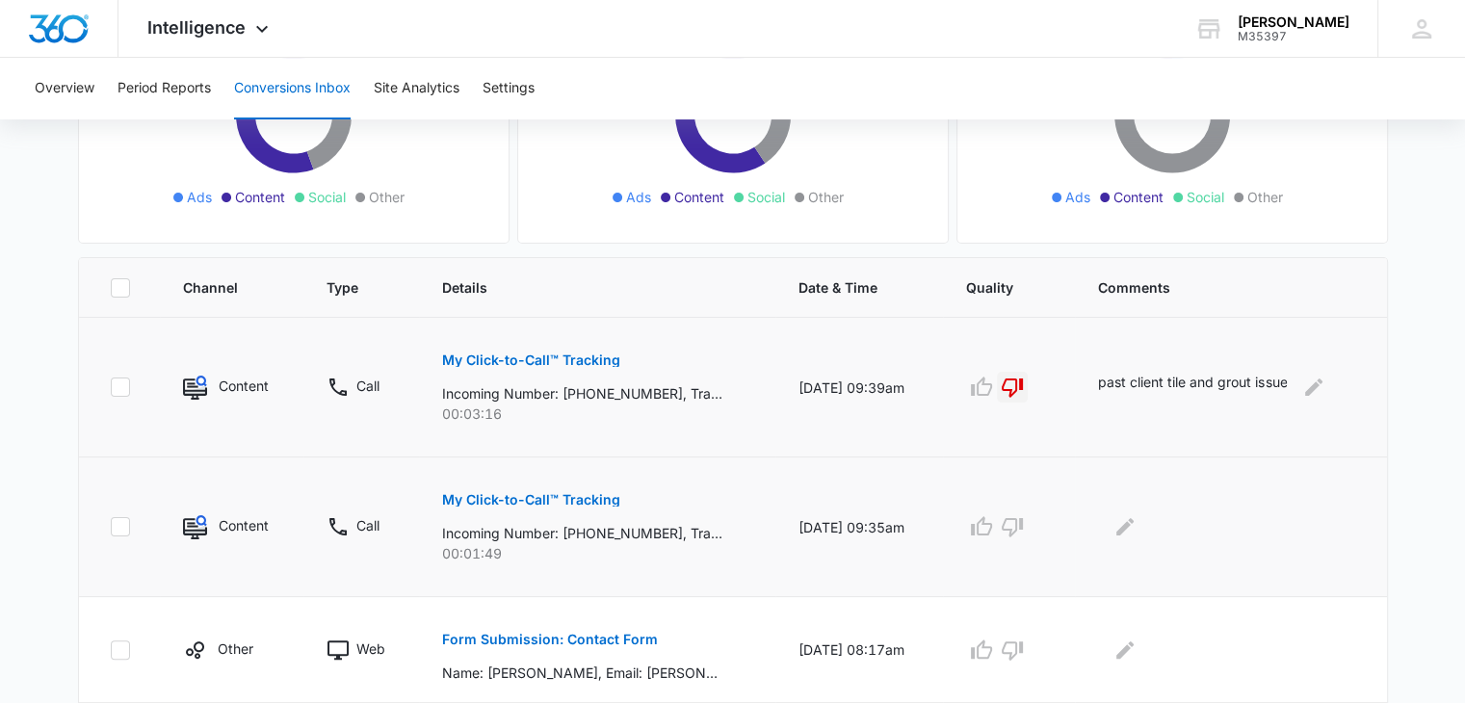
click at [554, 495] on p "My Click-to-Call™ Tracking" at bounding box center [531, 499] width 178 height 13
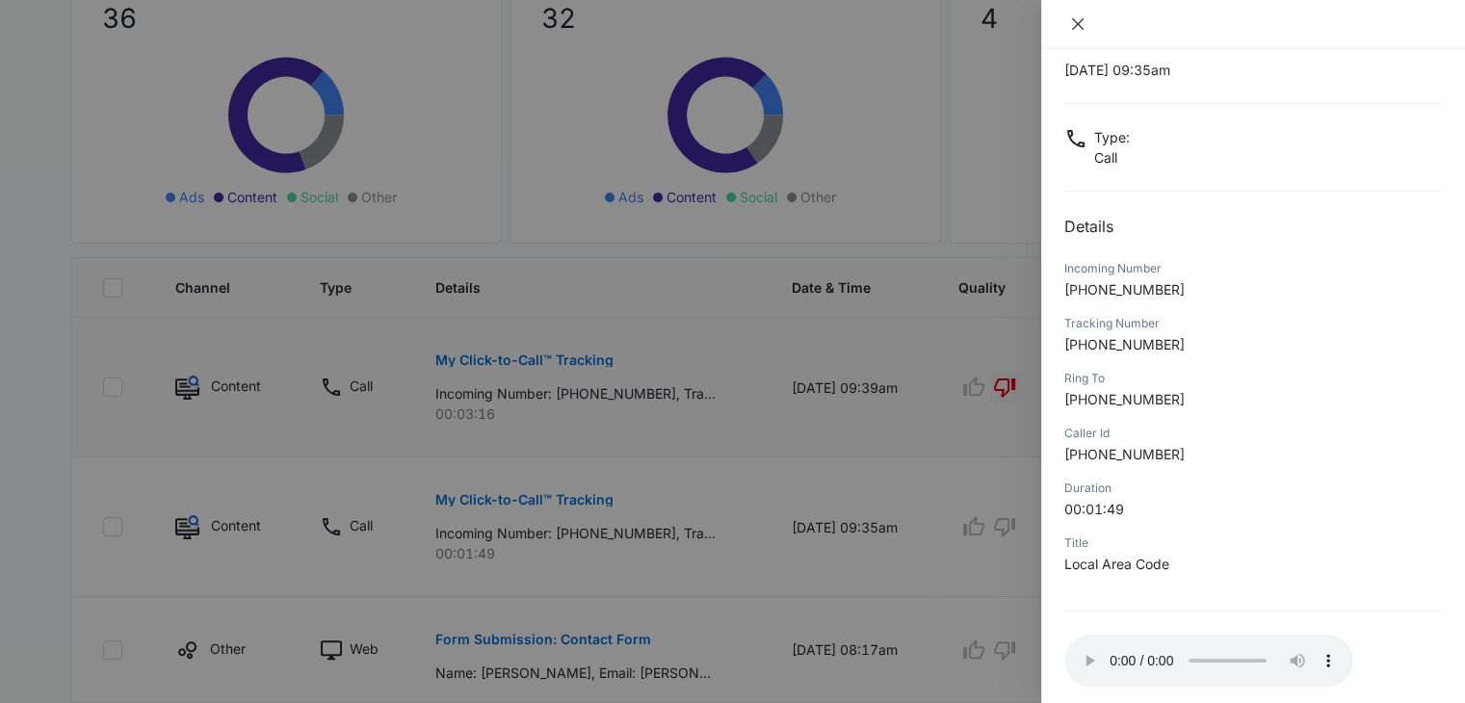
click at [1076, 24] on icon "close" at bounding box center [1078, 24] width 12 height 12
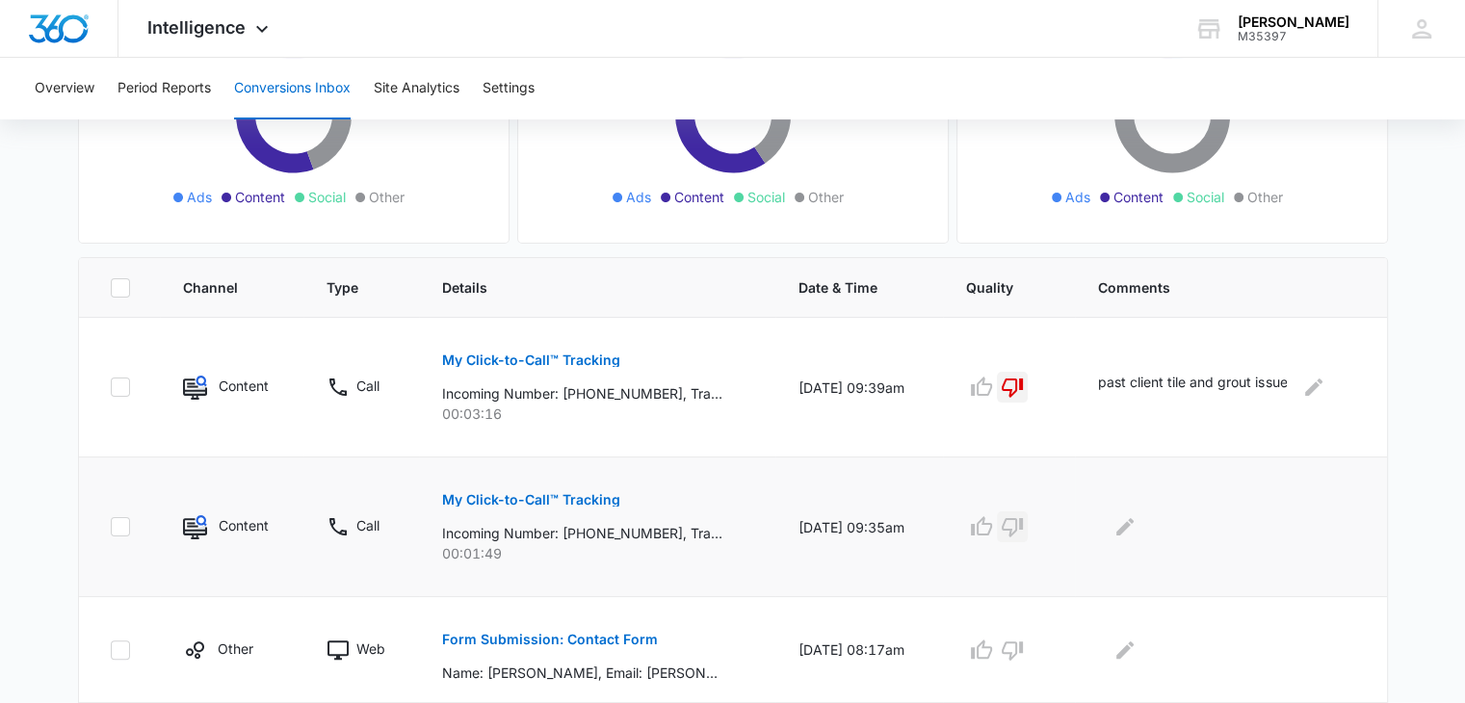
click at [1023, 524] on icon "button" at bounding box center [1012, 527] width 21 height 19
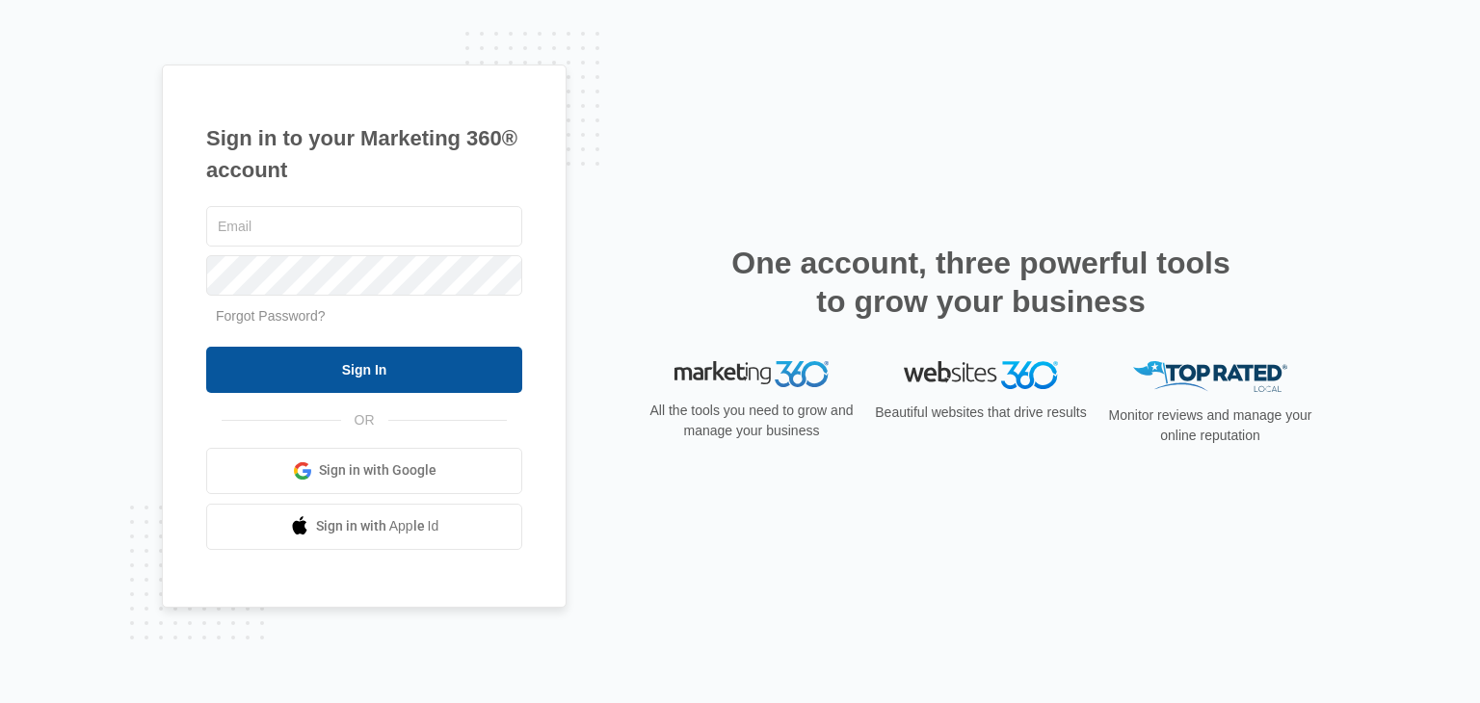
type input "[EMAIL_ADDRESS][DOMAIN_NAME]"
click at [420, 380] on input "Sign In" at bounding box center [364, 370] width 316 height 46
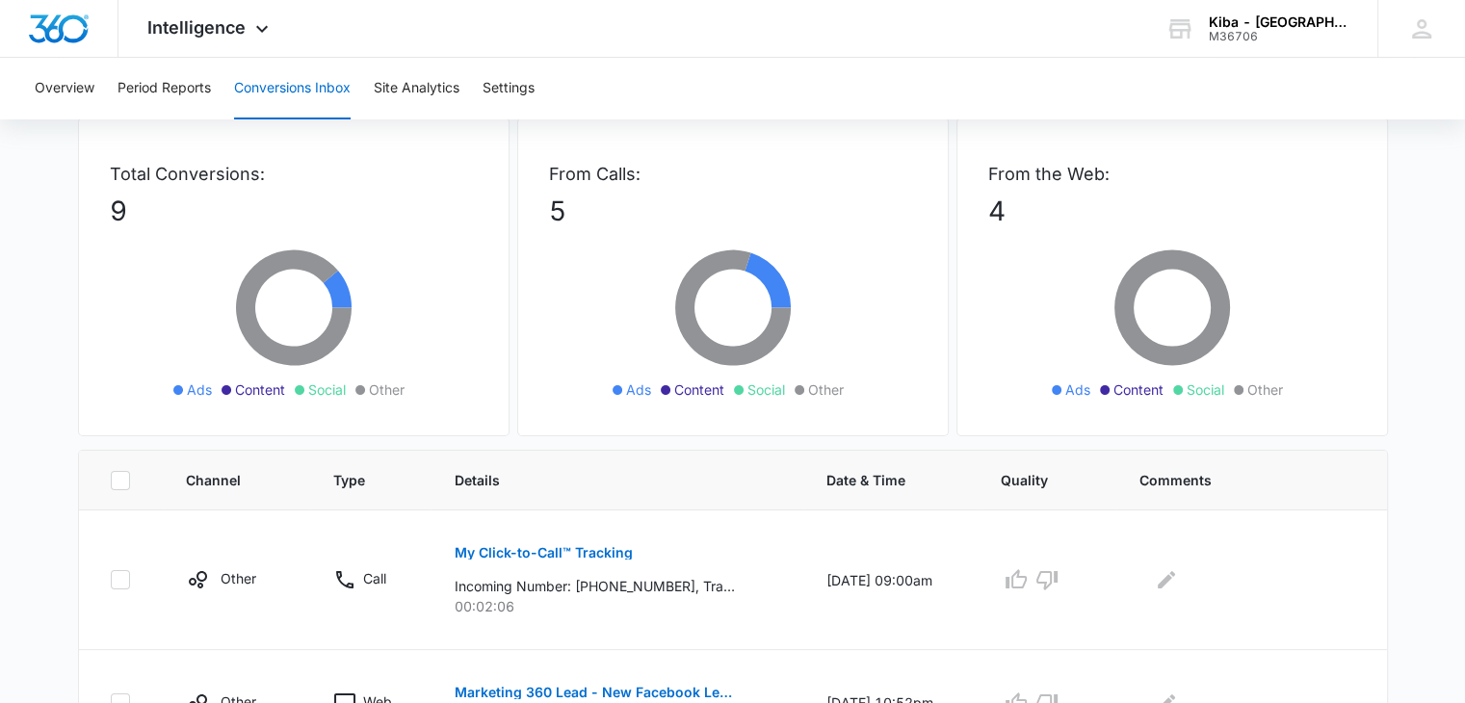
scroll to position [193, 0]
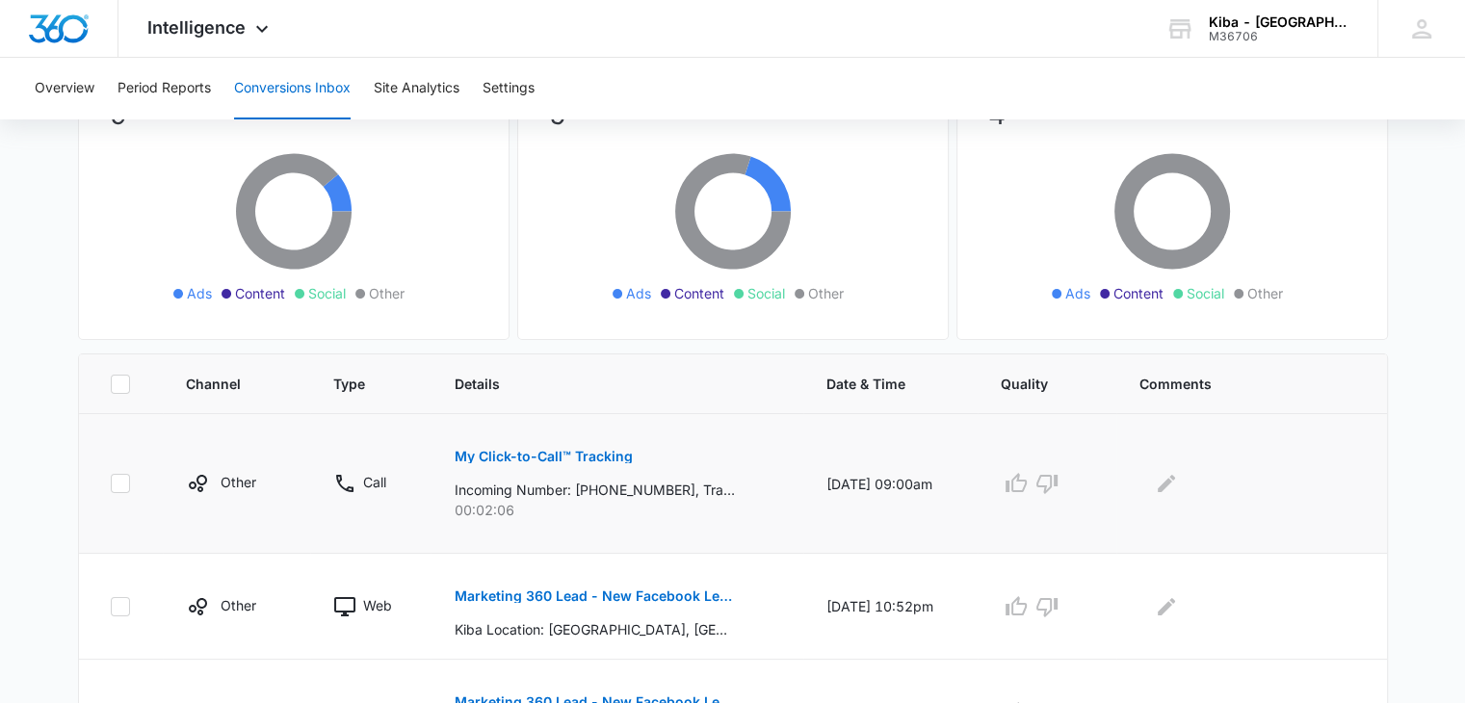
click at [574, 460] on p "My Click-to-Call™ Tracking" at bounding box center [543, 456] width 178 height 13
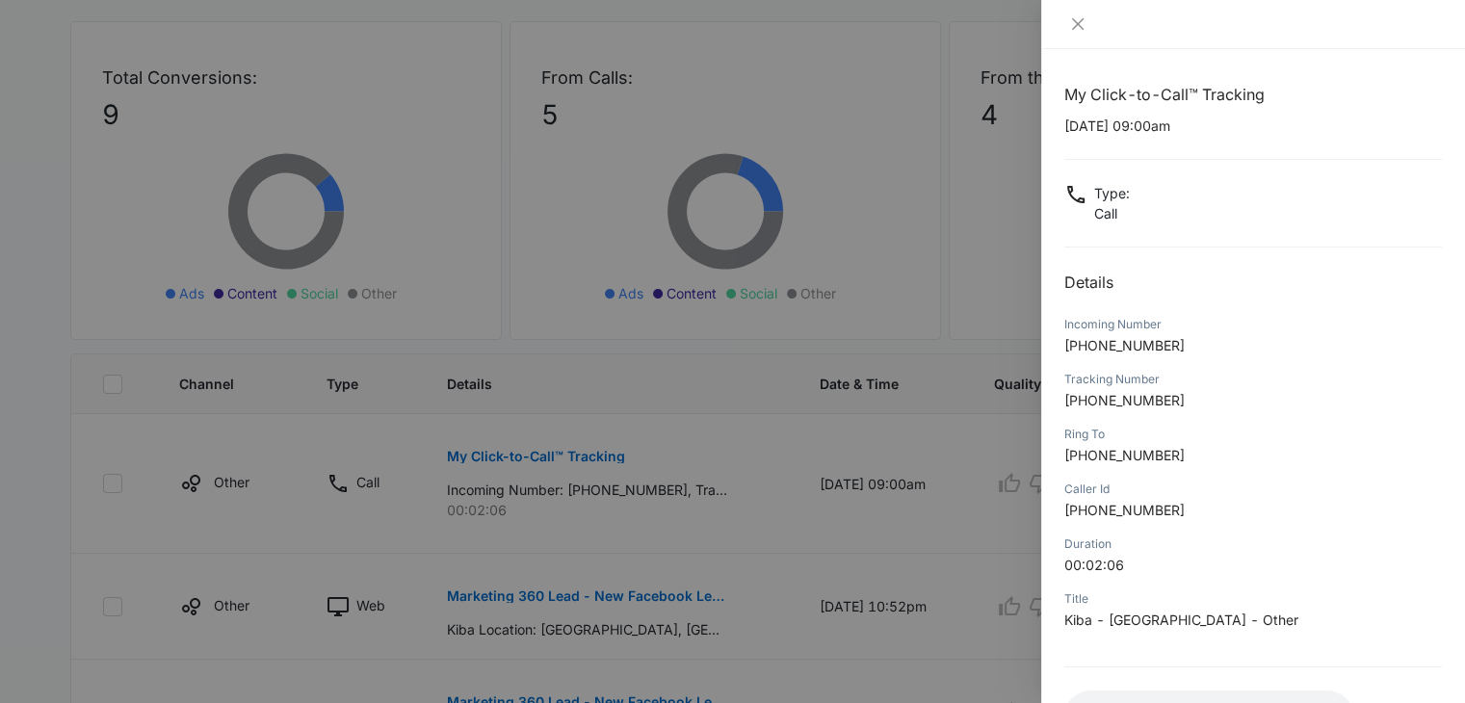
scroll to position [152, 0]
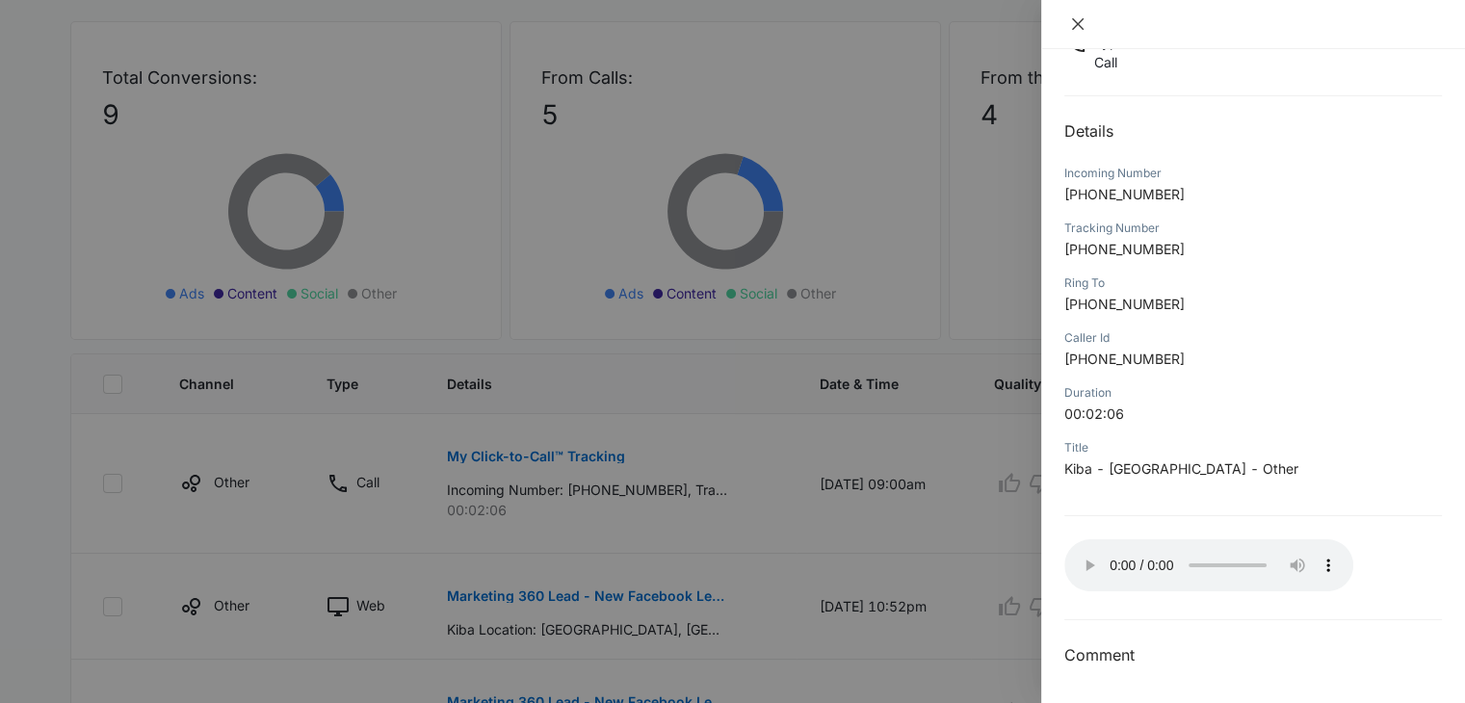
click at [1077, 28] on icon "close" at bounding box center [1077, 23] width 15 height 15
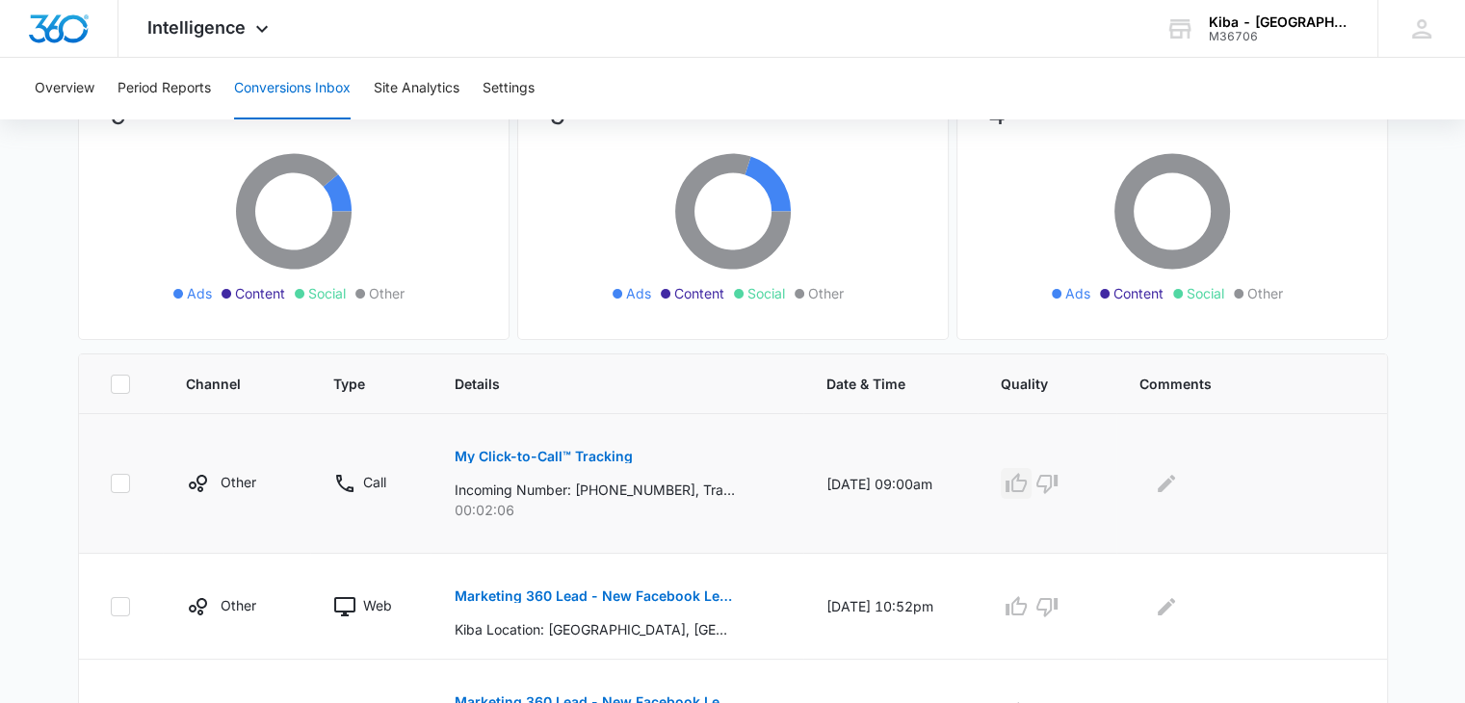
click at [1028, 472] on icon "button" at bounding box center [1016, 483] width 23 height 23
click at [1175, 484] on icon "Edit Comments" at bounding box center [1166, 483] width 17 height 17
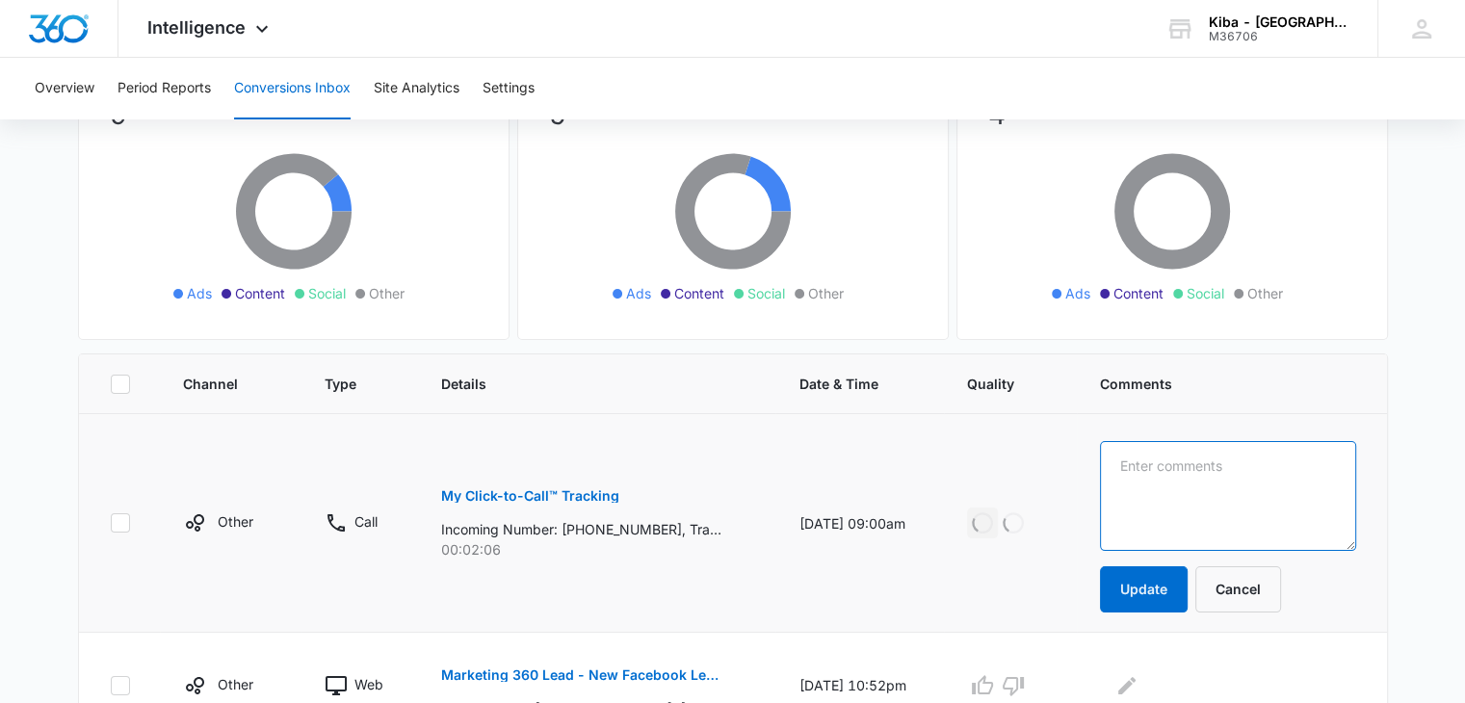
click at [1175, 484] on textarea at bounding box center [1227, 496] width 255 height 110
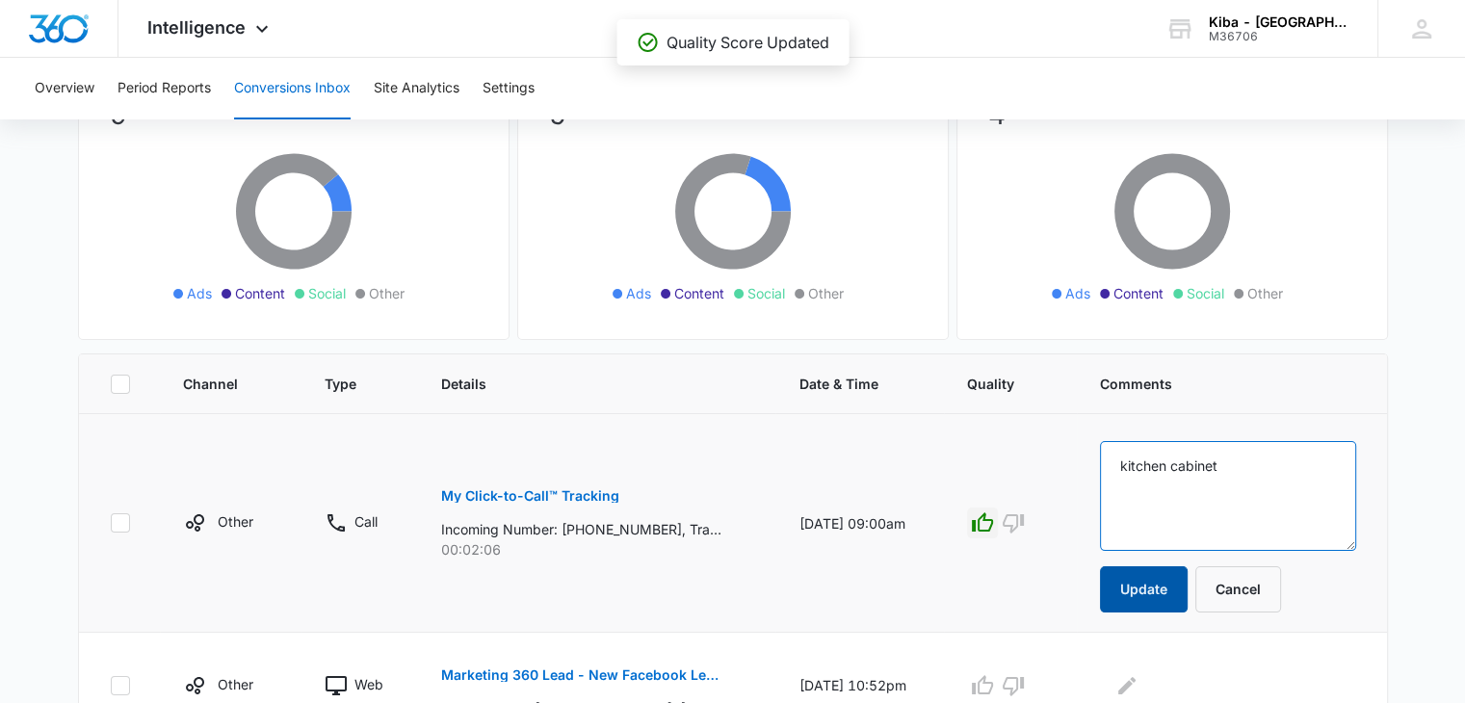
type textarea "kitchen cabinet"
click at [1155, 593] on button "Update" at bounding box center [1144, 589] width 88 height 46
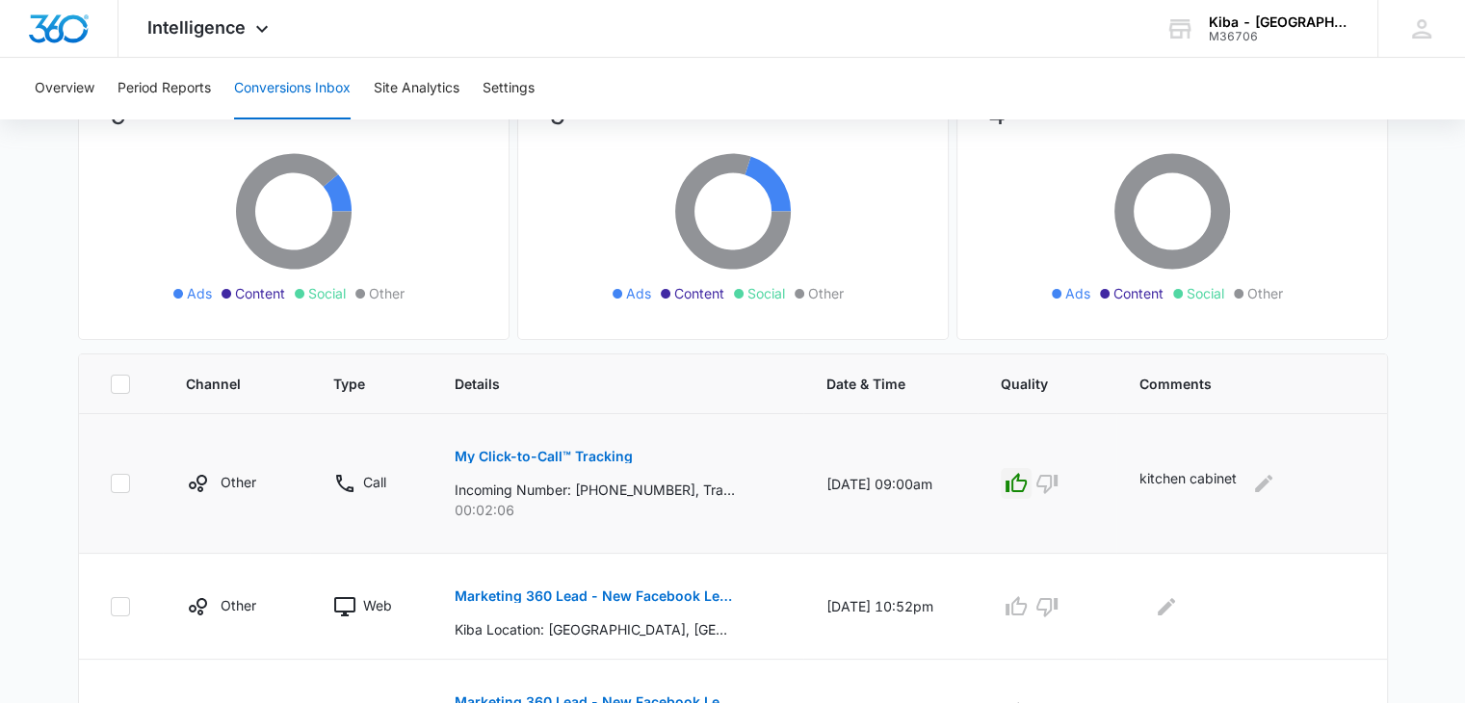
click at [1155, 587] on td at bounding box center [1252, 607] width 271 height 106
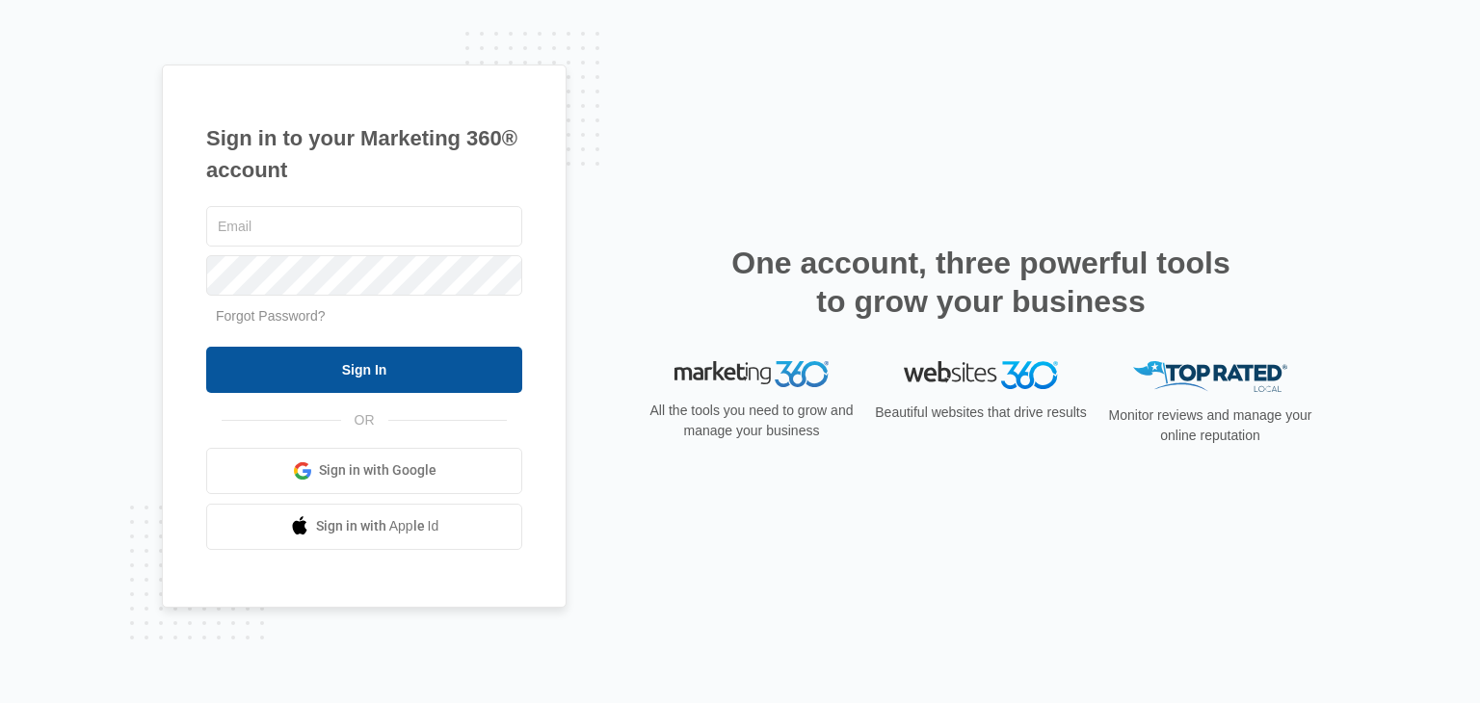
type input "[EMAIL_ADDRESS][DOMAIN_NAME]"
click at [408, 359] on input "Sign In" at bounding box center [364, 370] width 316 height 46
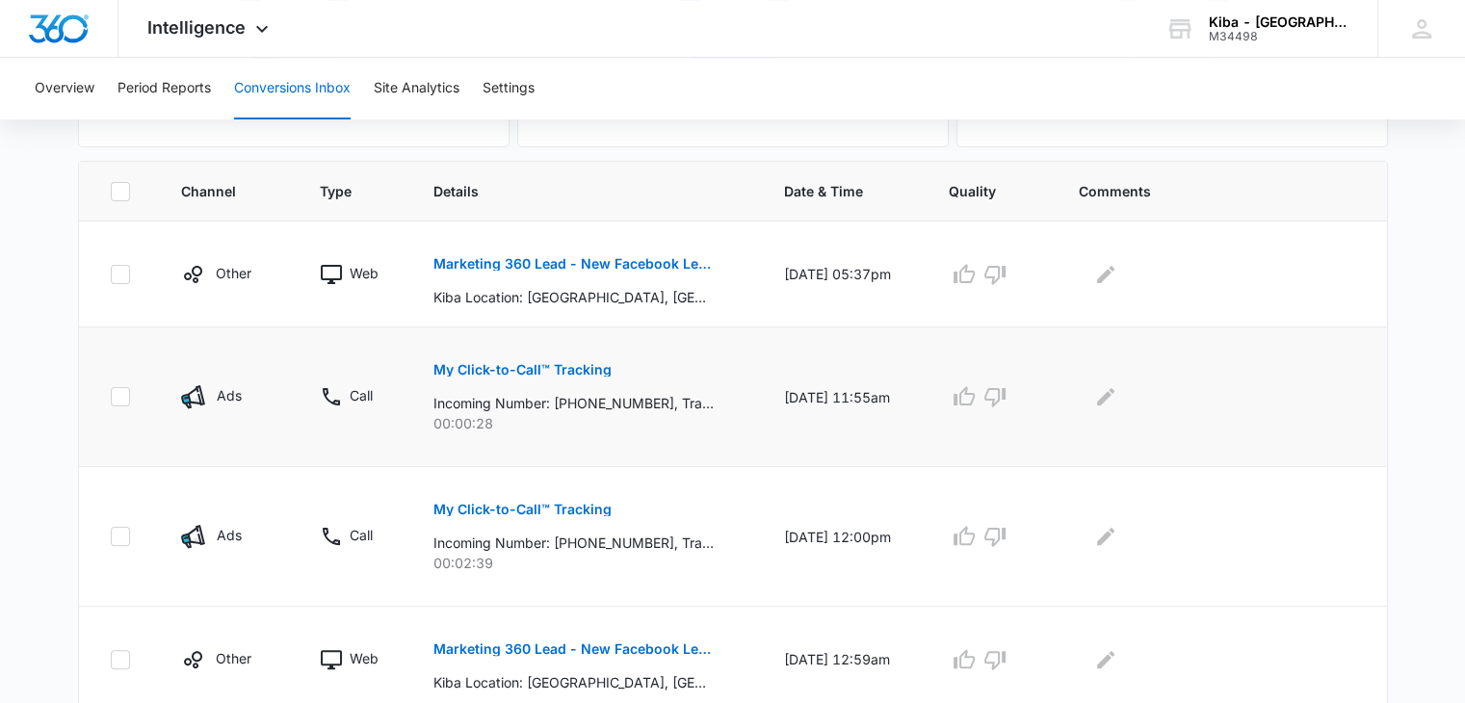
scroll to position [482, 0]
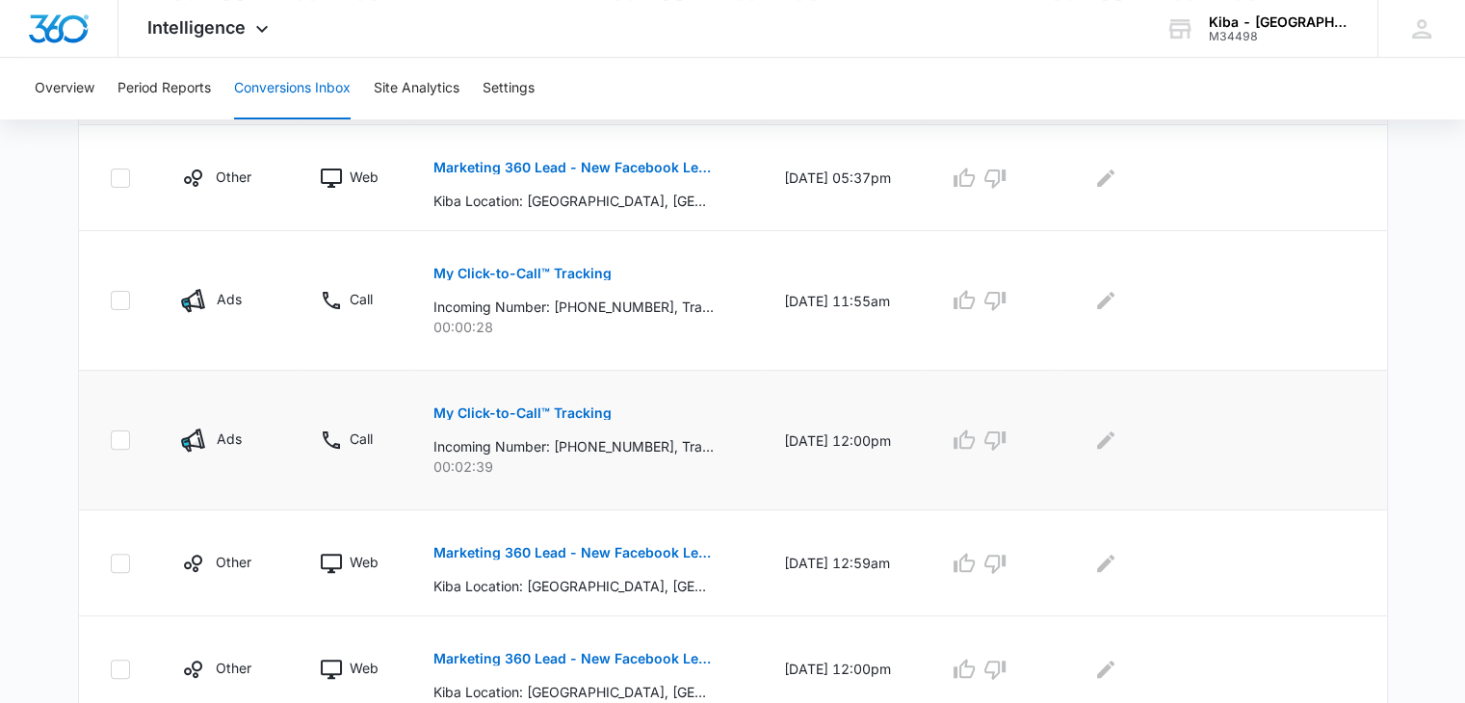
click at [559, 411] on p "My Click-to-Call™ Tracking" at bounding box center [523, 413] width 178 height 13
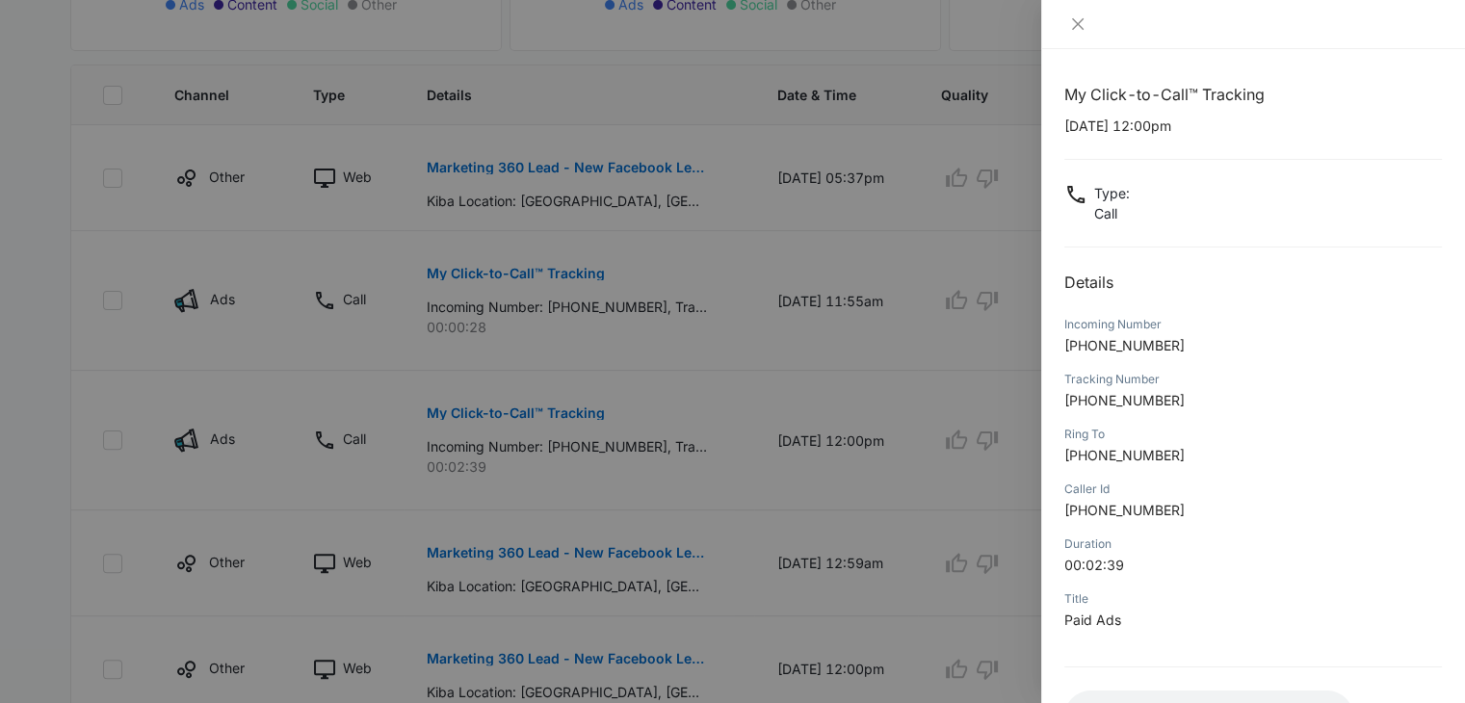
scroll to position [152, 0]
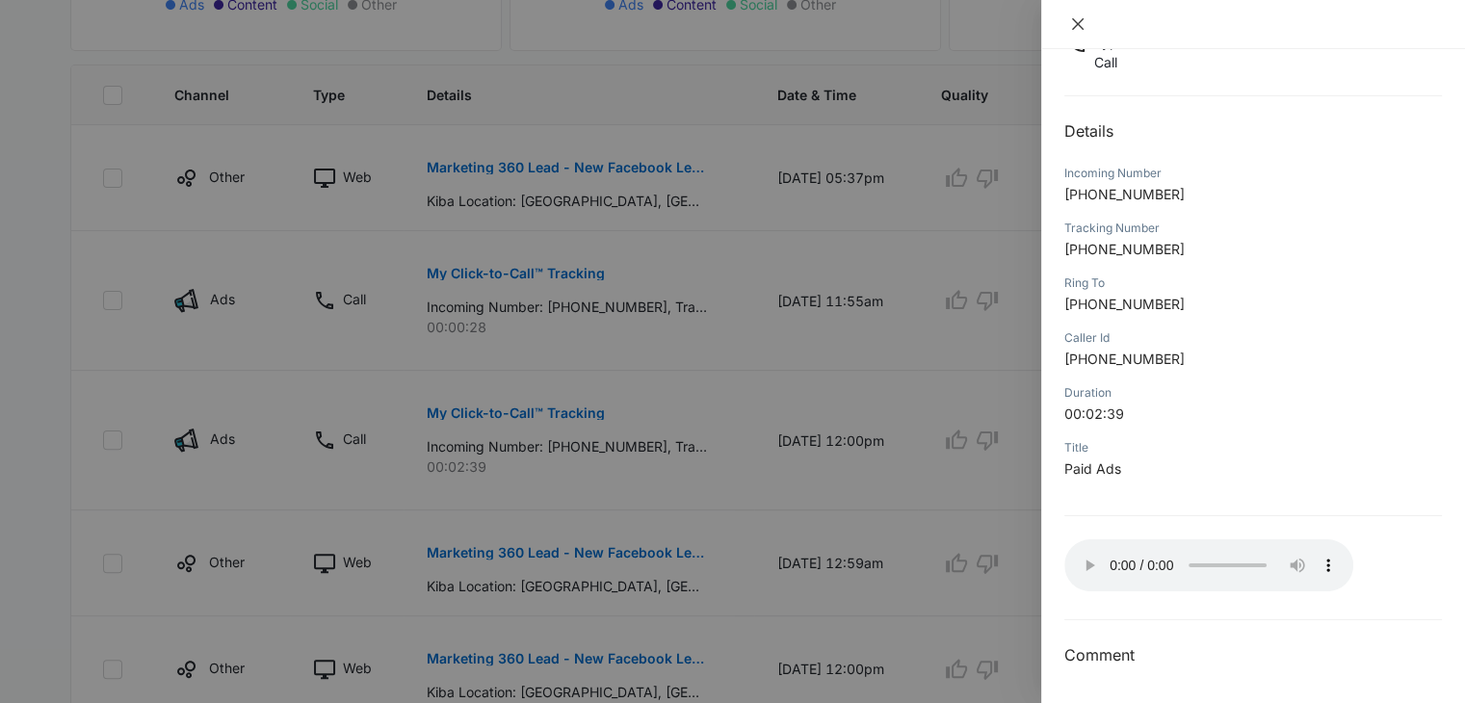
click at [1079, 23] on icon "close" at bounding box center [1077, 23] width 15 height 15
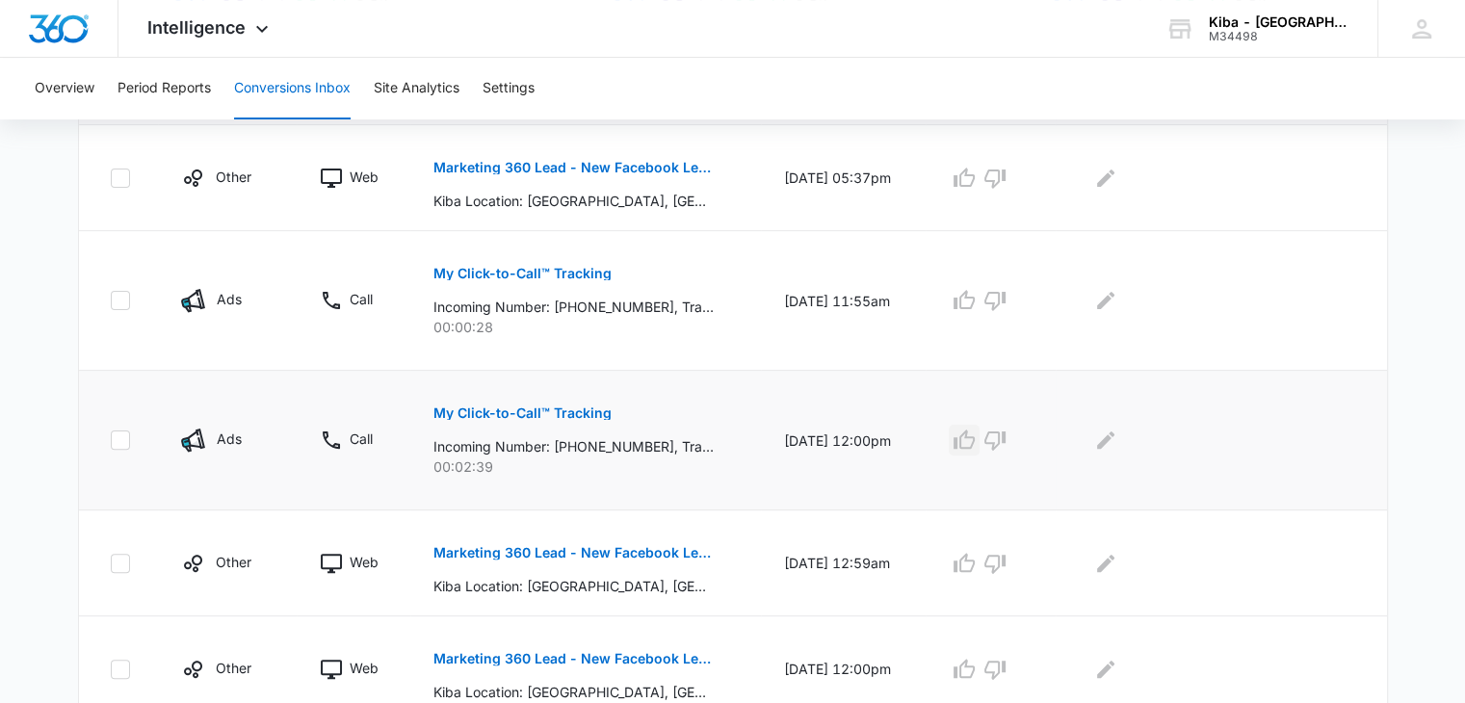
click at [971, 440] on icon "button" at bounding box center [964, 439] width 21 height 19
click at [1112, 443] on icon "Edit Comments" at bounding box center [1105, 440] width 17 height 17
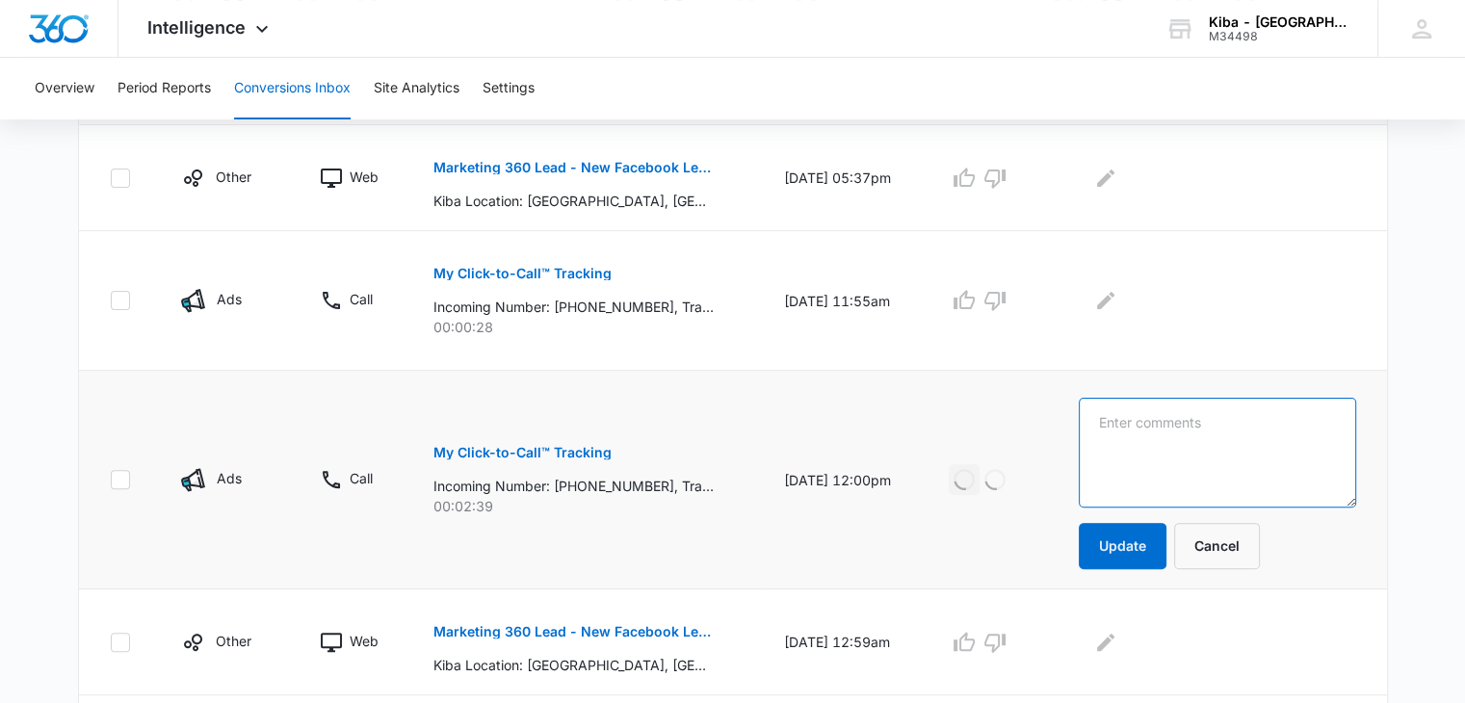
click at [1112, 443] on textarea at bounding box center [1217, 453] width 277 height 110
type textarea "tile call"
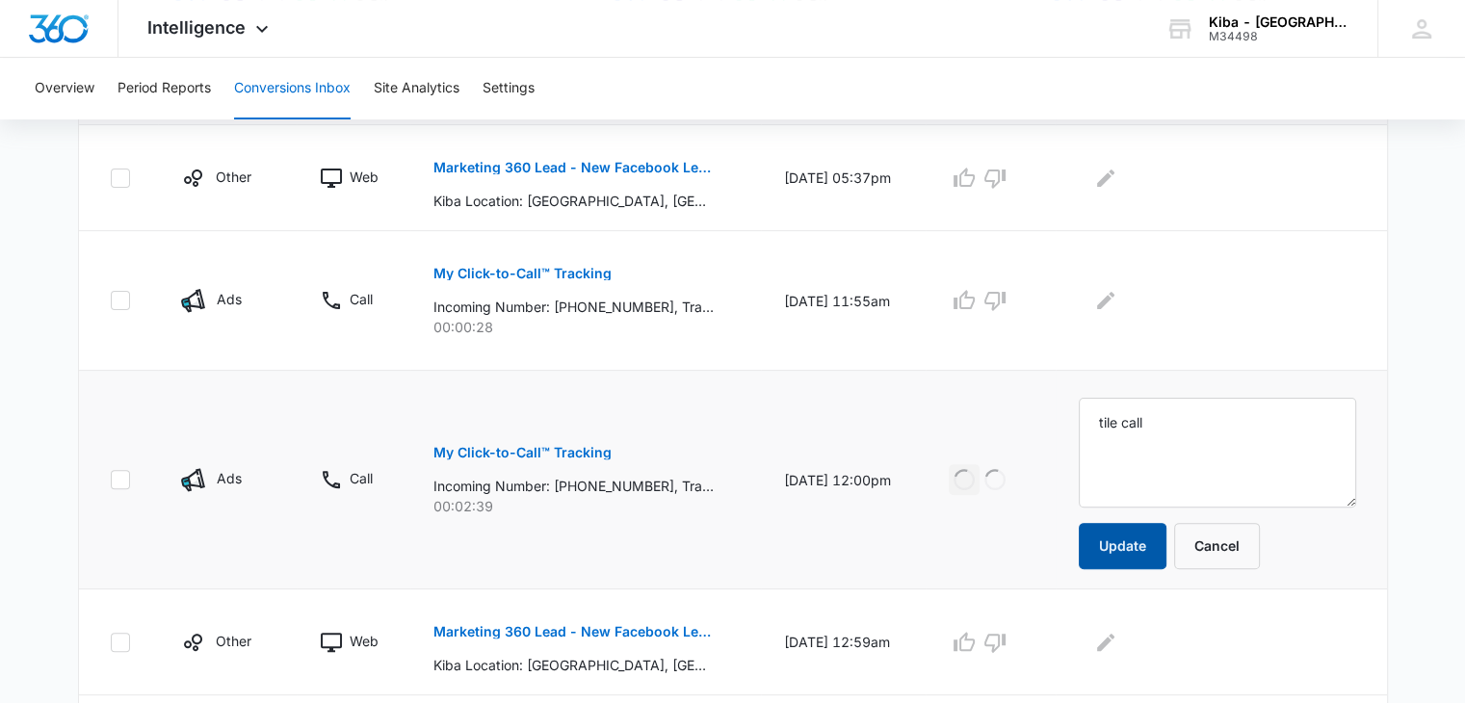
click at [1137, 541] on button "Update" at bounding box center [1123, 546] width 88 height 46
click at [1110, 544] on button "Update" at bounding box center [1123, 546] width 88 height 46
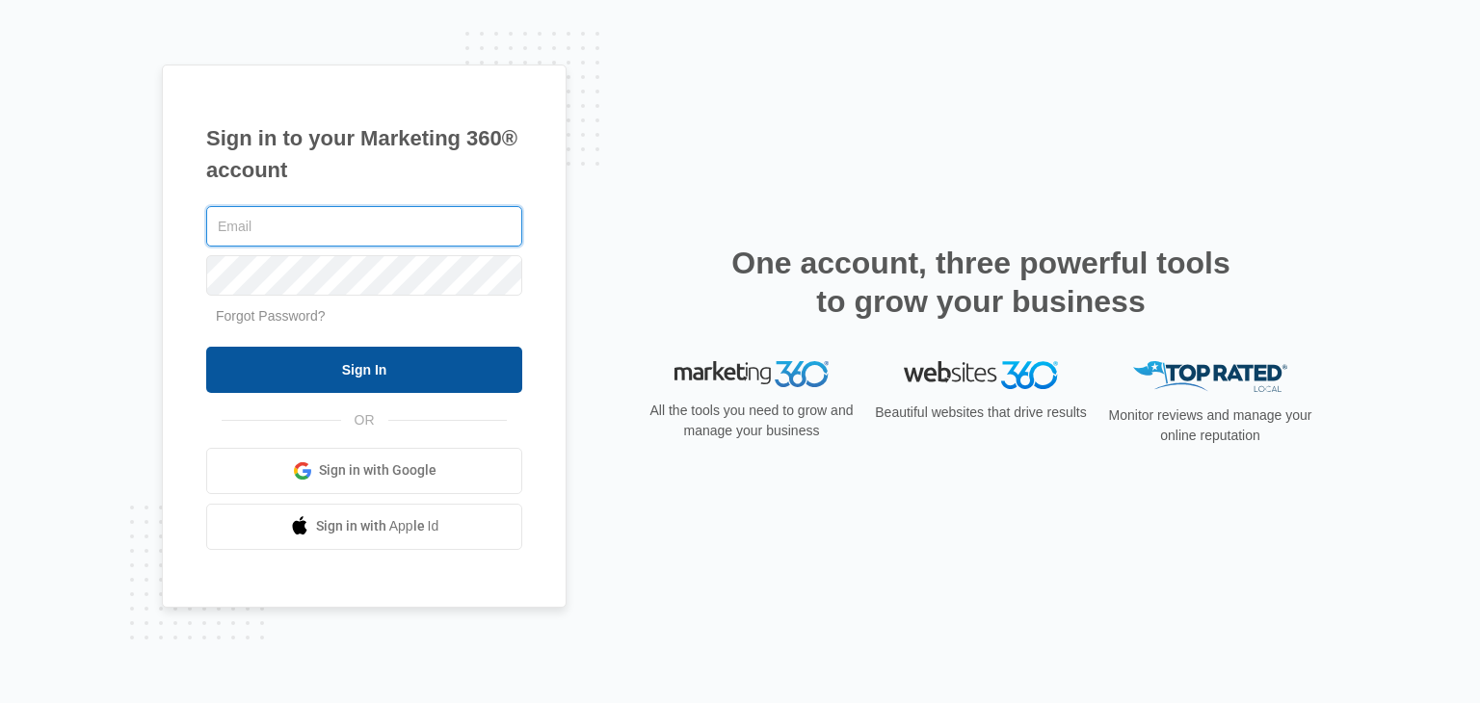
type input "[EMAIL_ADDRESS][DOMAIN_NAME]"
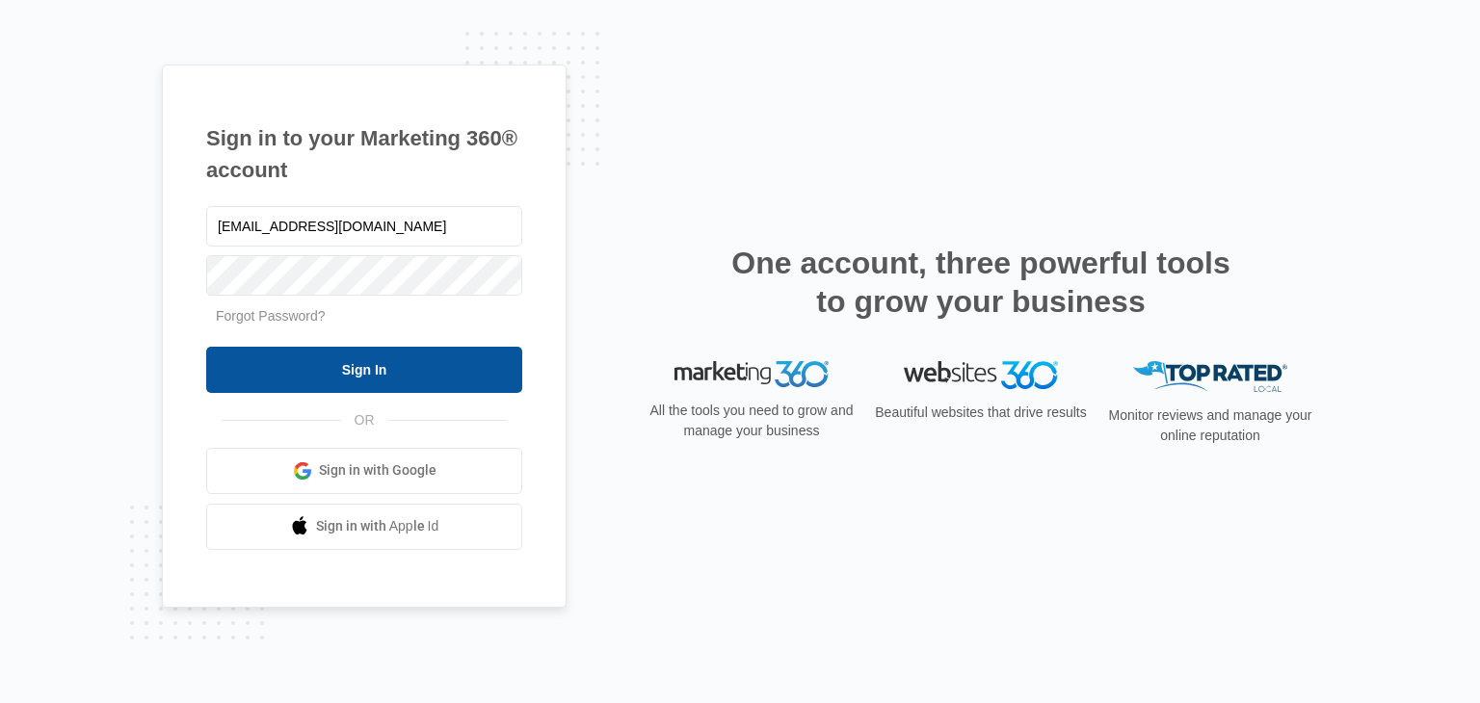
click at [422, 366] on input "Sign In" at bounding box center [364, 370] width 316 height 46
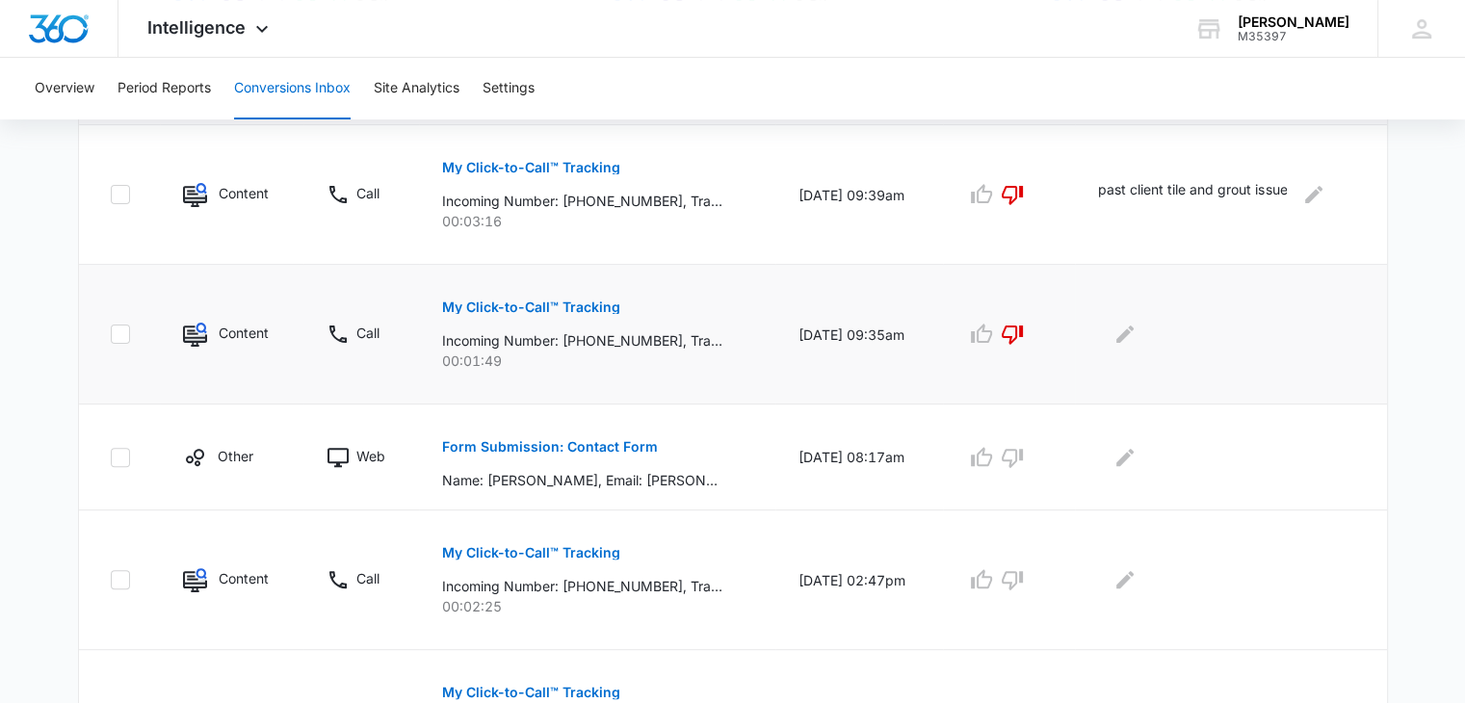
scroll to position [578, 0]
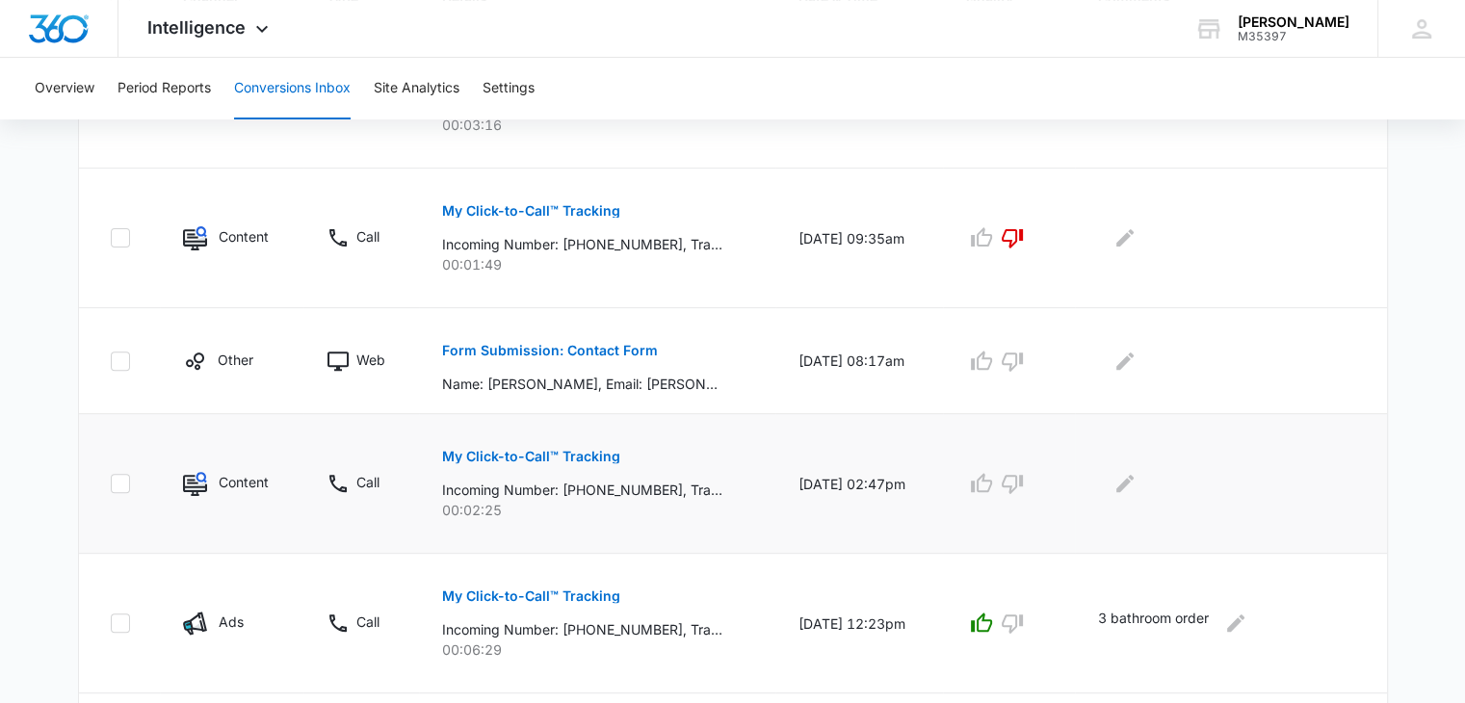
click at [555, 453] on p "My Click-to-Call™ Tracking" at bounding box center [531, 456] width 178 height 13
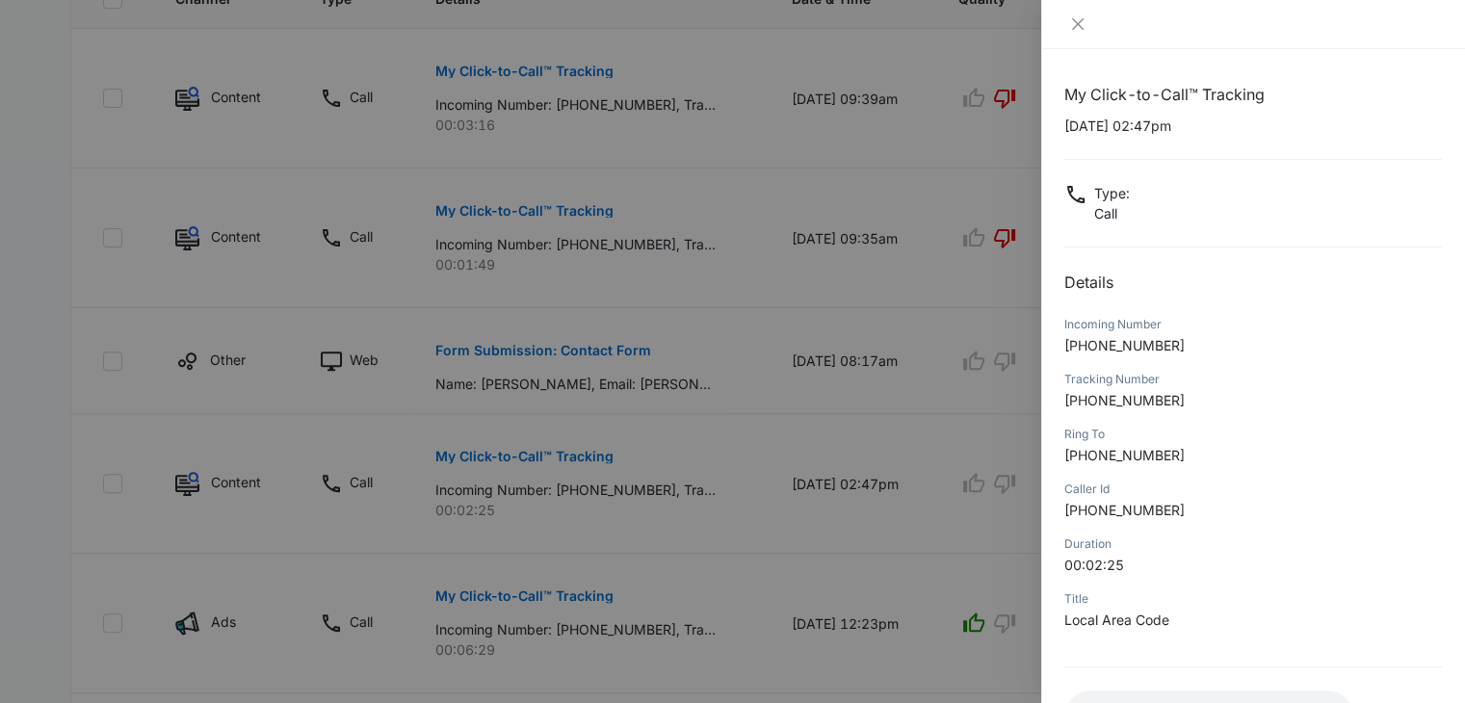
scroll to position [152, 0]
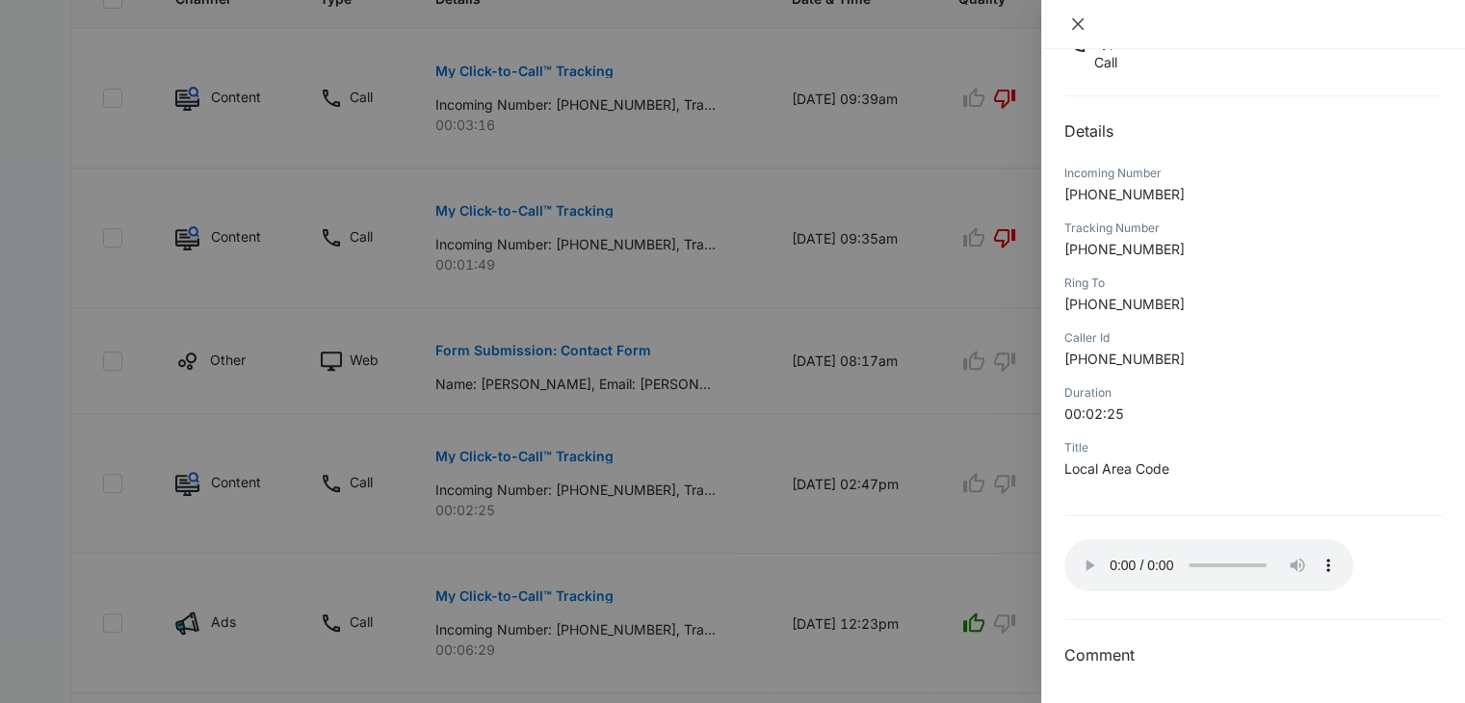
click at [1071, 19] on icon "close" at bounding box center [1077, 23] width 15 height 15
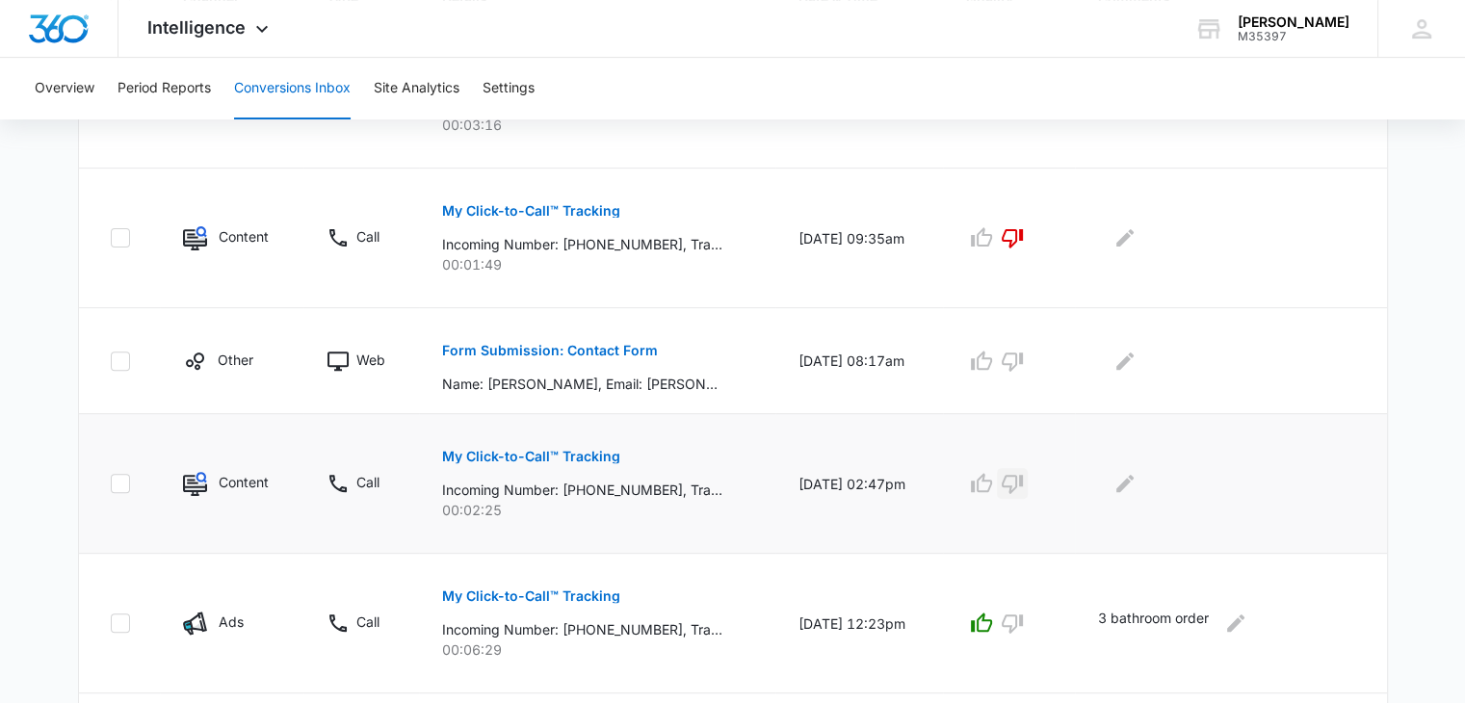
click at [1024, 472] on icon "button" at bounding box center [1012, 483] width 23 height 23
click at [1132, 484] on icon "Edit Comments" at bounding box center [1125, 483] width 17 height 17
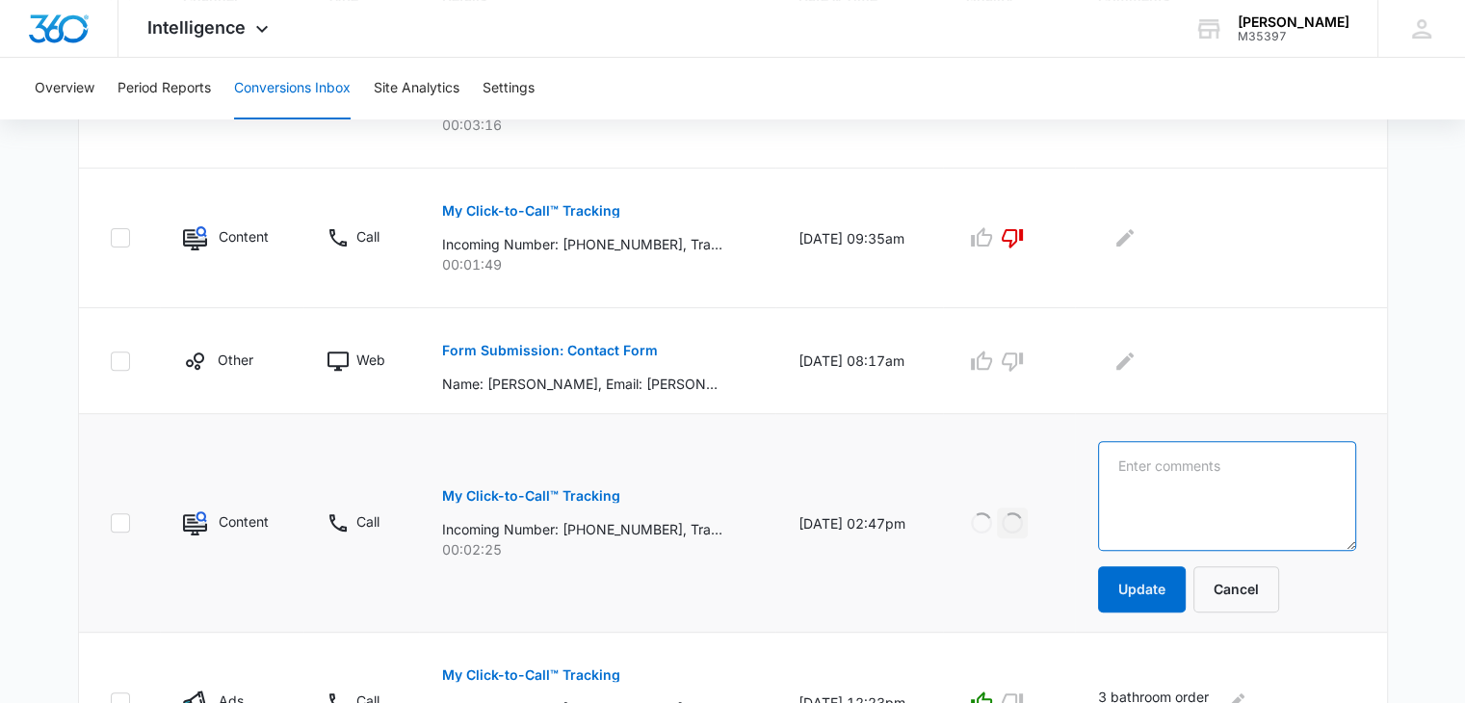
click at [1132, 484] on textarea at bounding box center [1226, 496] width 257 height 110
type textarea "past client grout issue"
click at [1118, 592] on button "Update" at bounding box center [1142, 589] width 88 height 46
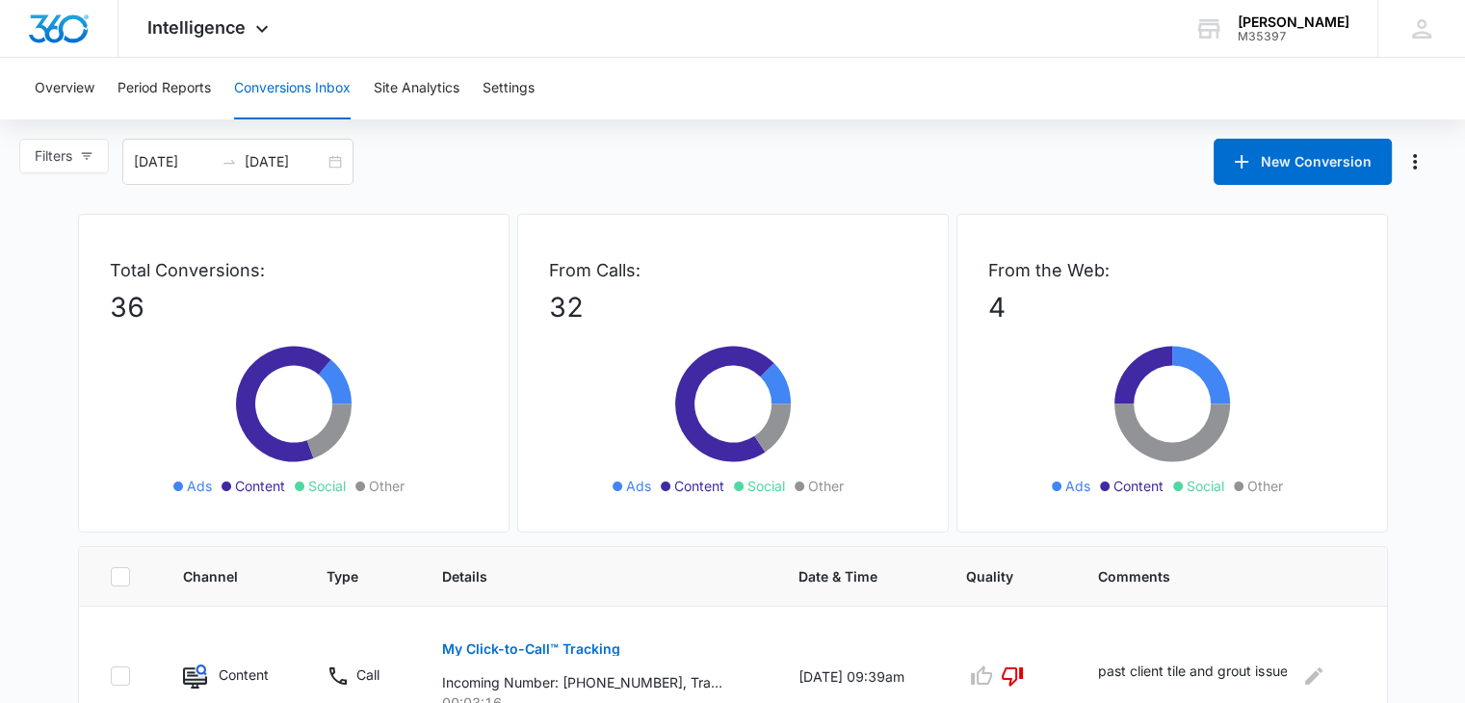
scroll to position [193, 0]
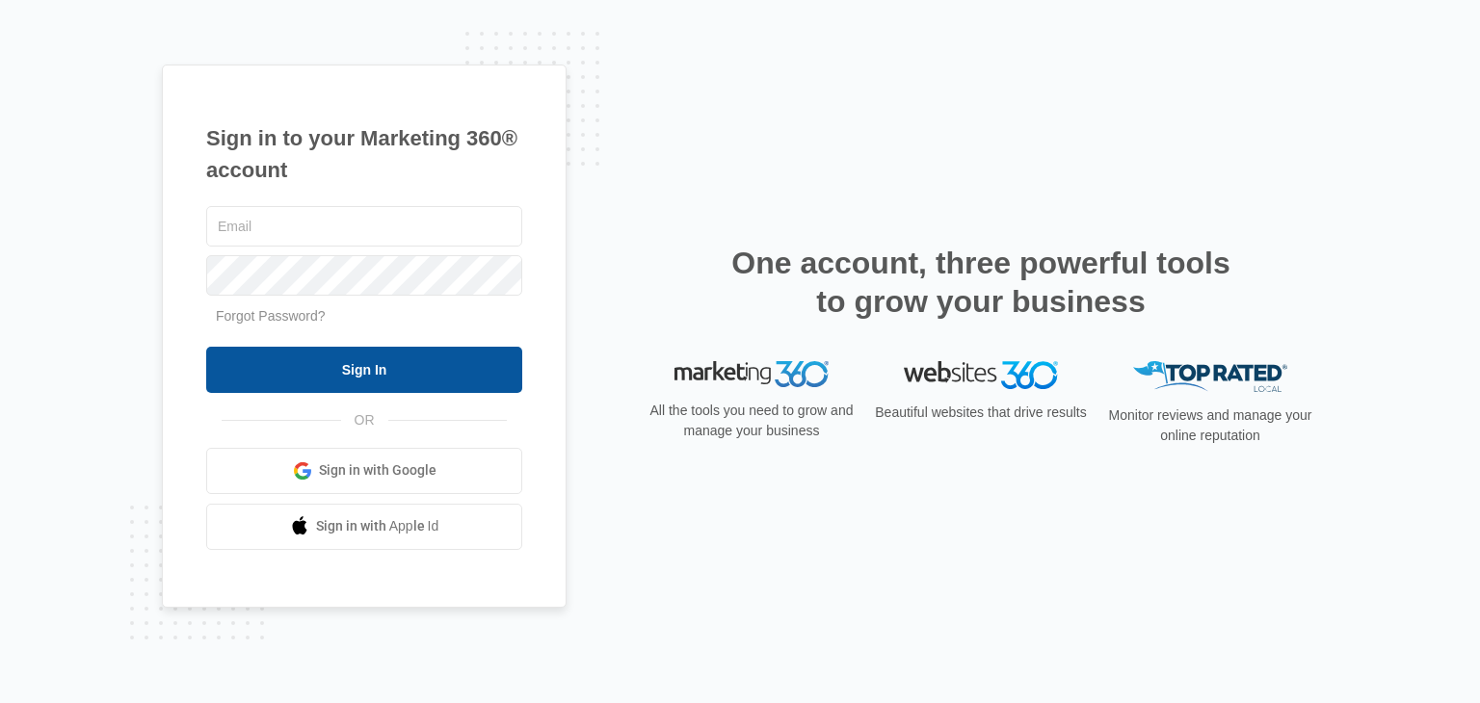
type input "[EMAIL_ADDRESS][DOMAIN_NAME]"
click at [368, 371] on input "Sign In" at bounding box center [364, 370] width 316 height 46
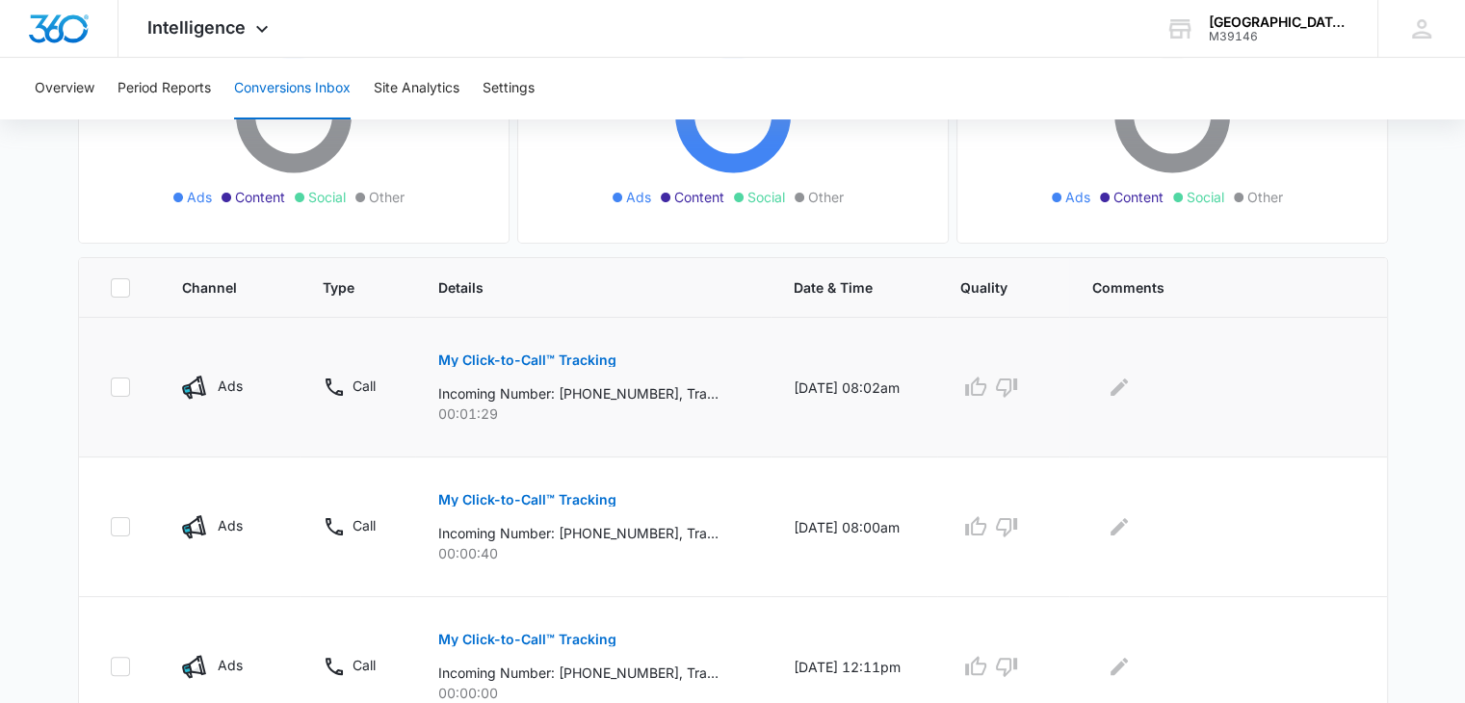
scroll to position [385, 0]
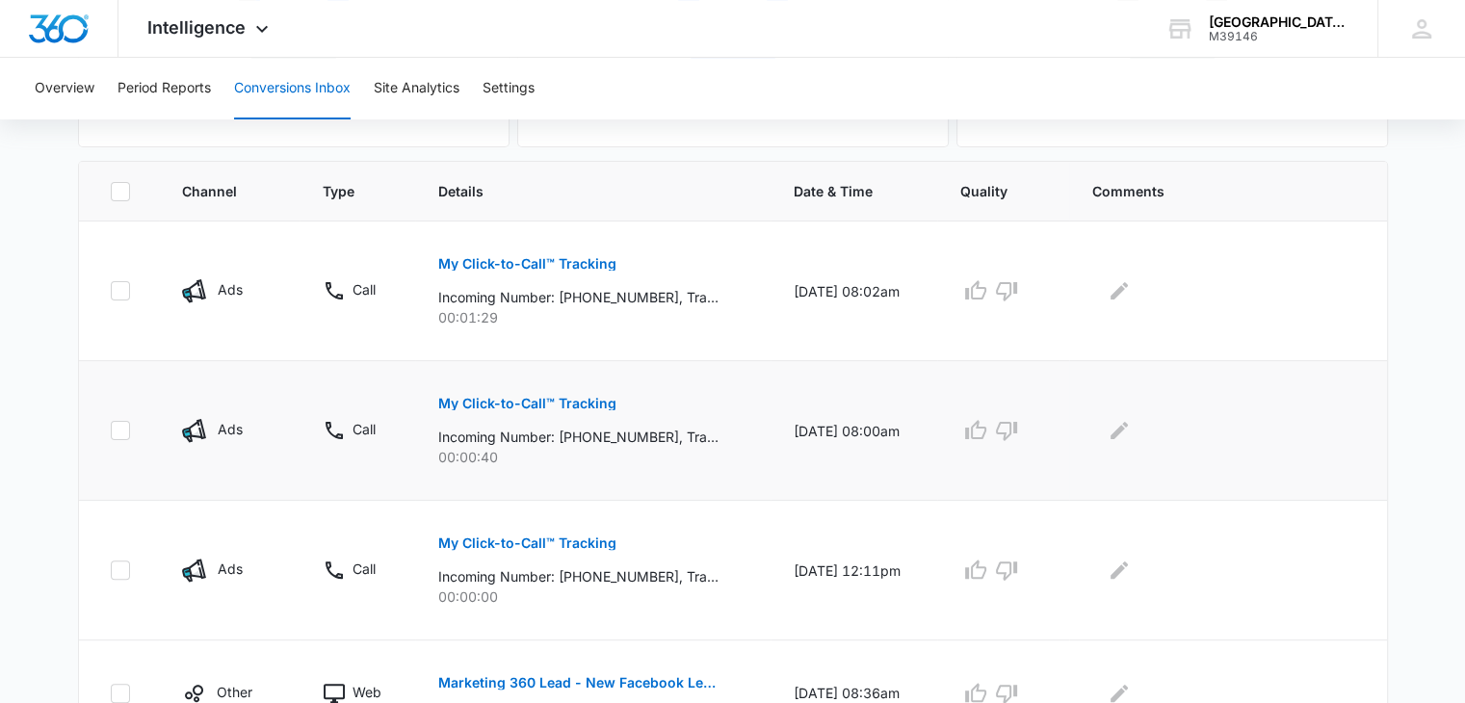
click at [490, 398] on p "My Click-to-Call™ Tracking" at bounding box center [527, 403] width 178 height 13
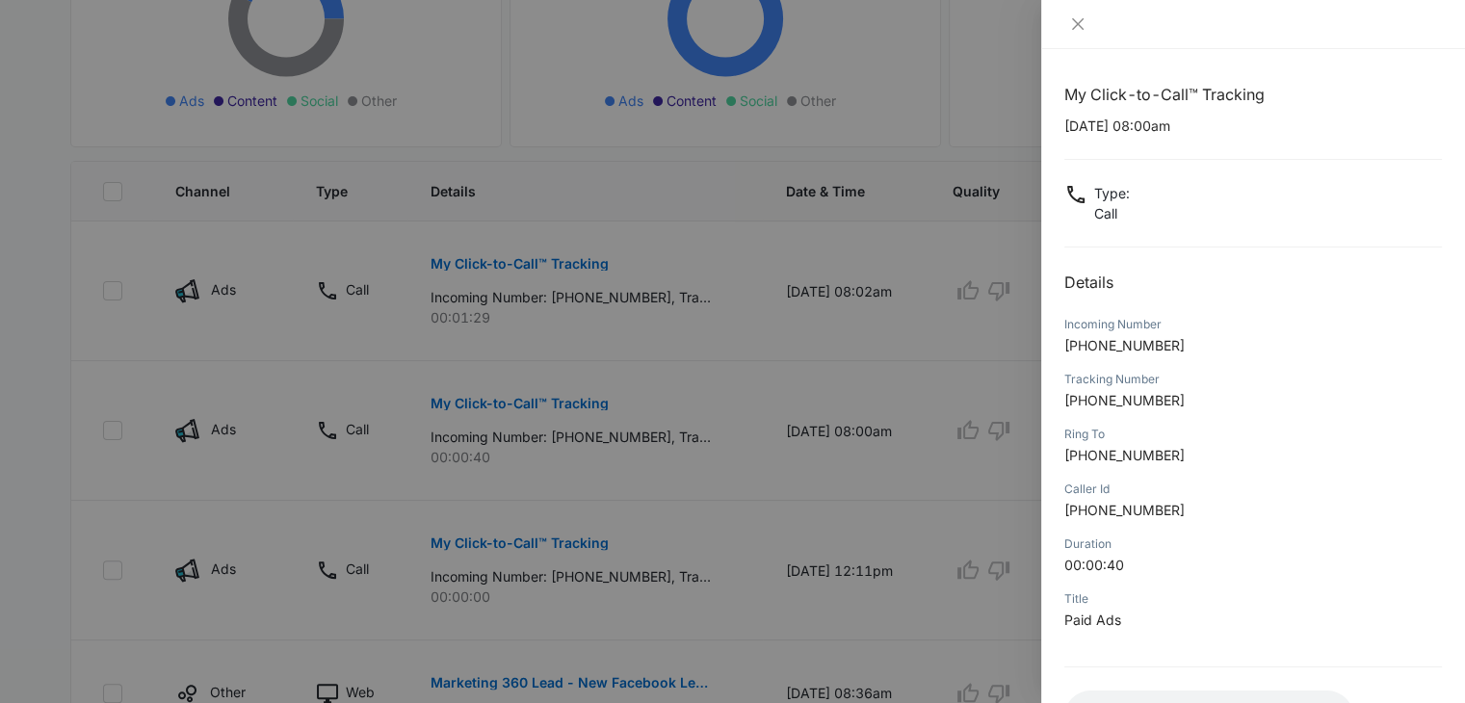
scroll to position [152, 0]
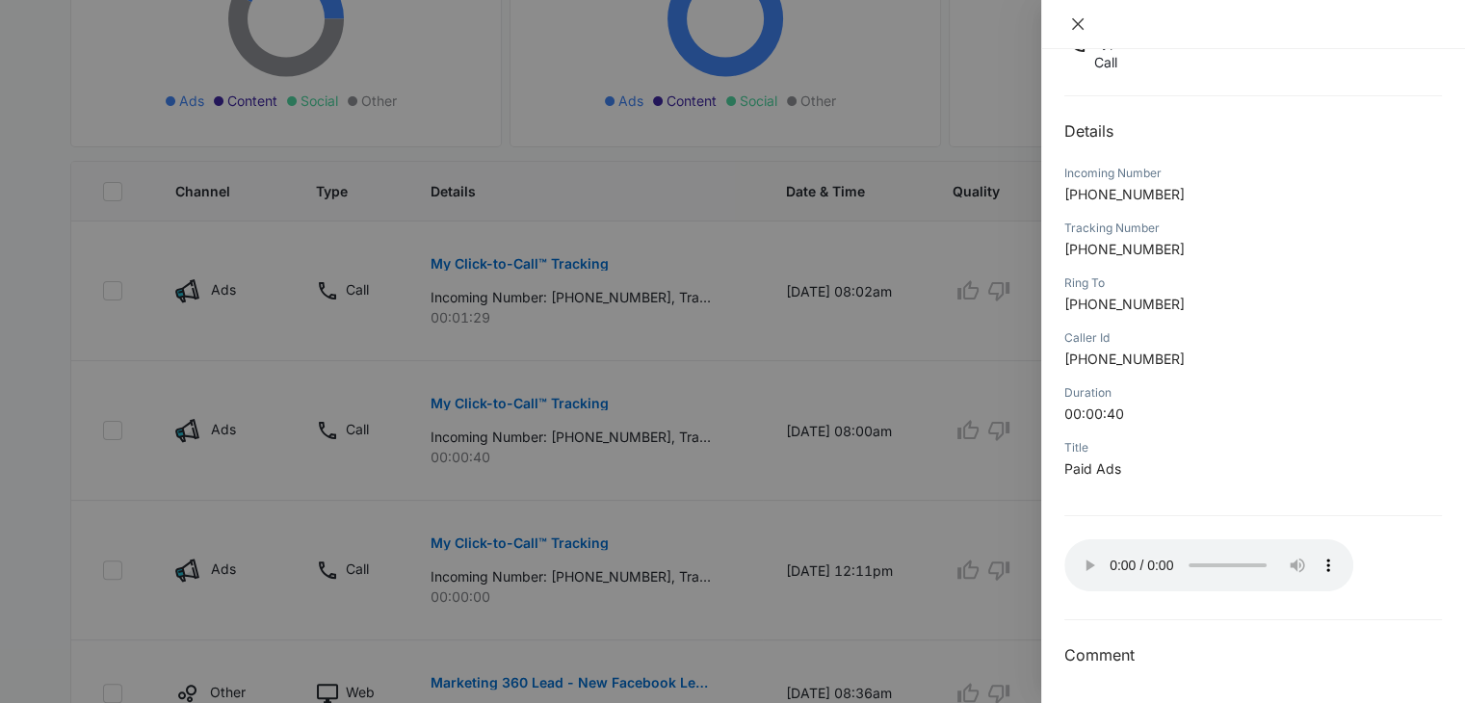
click at [1083, 23] on icon "close" at bounding box center [1077, 23] width 15 height 15
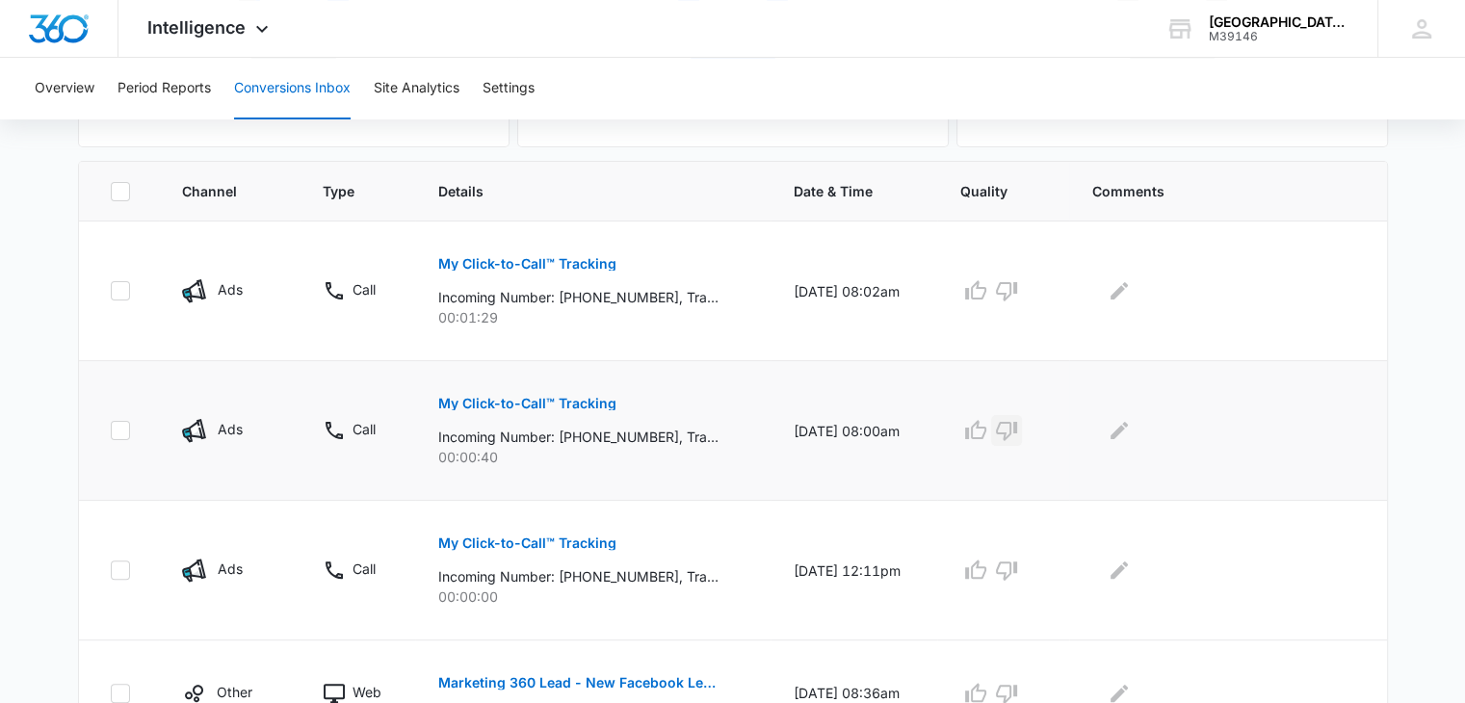
click at [1014, 427] on icon "button" at bounding box center [1006, 430] width 23 height 23
click at [589, 271] on button "My Click-to-Call™ Tracking" at bounding box center [527, 264] width 178 height 46
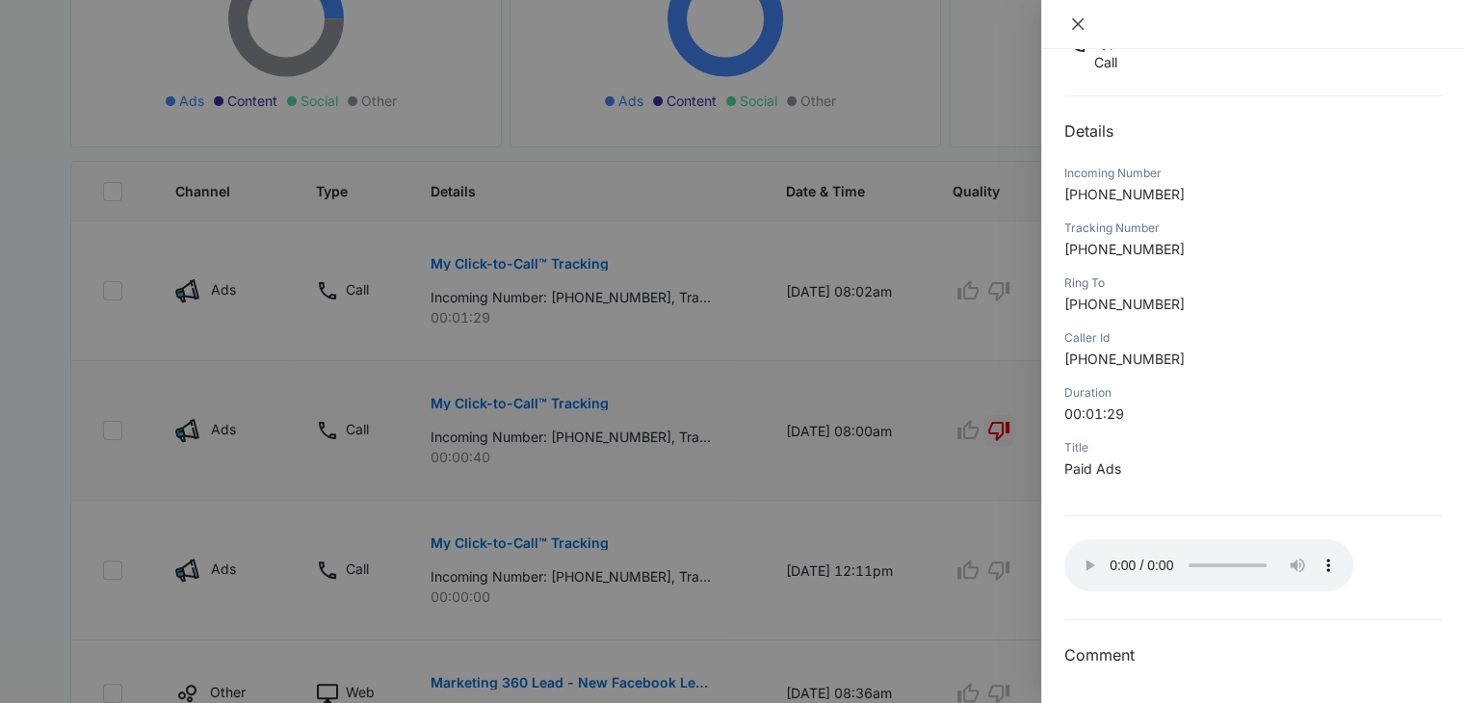
click at [1078, 22] on icon "close" at bounding box center [1077, 23] width 15 height 15
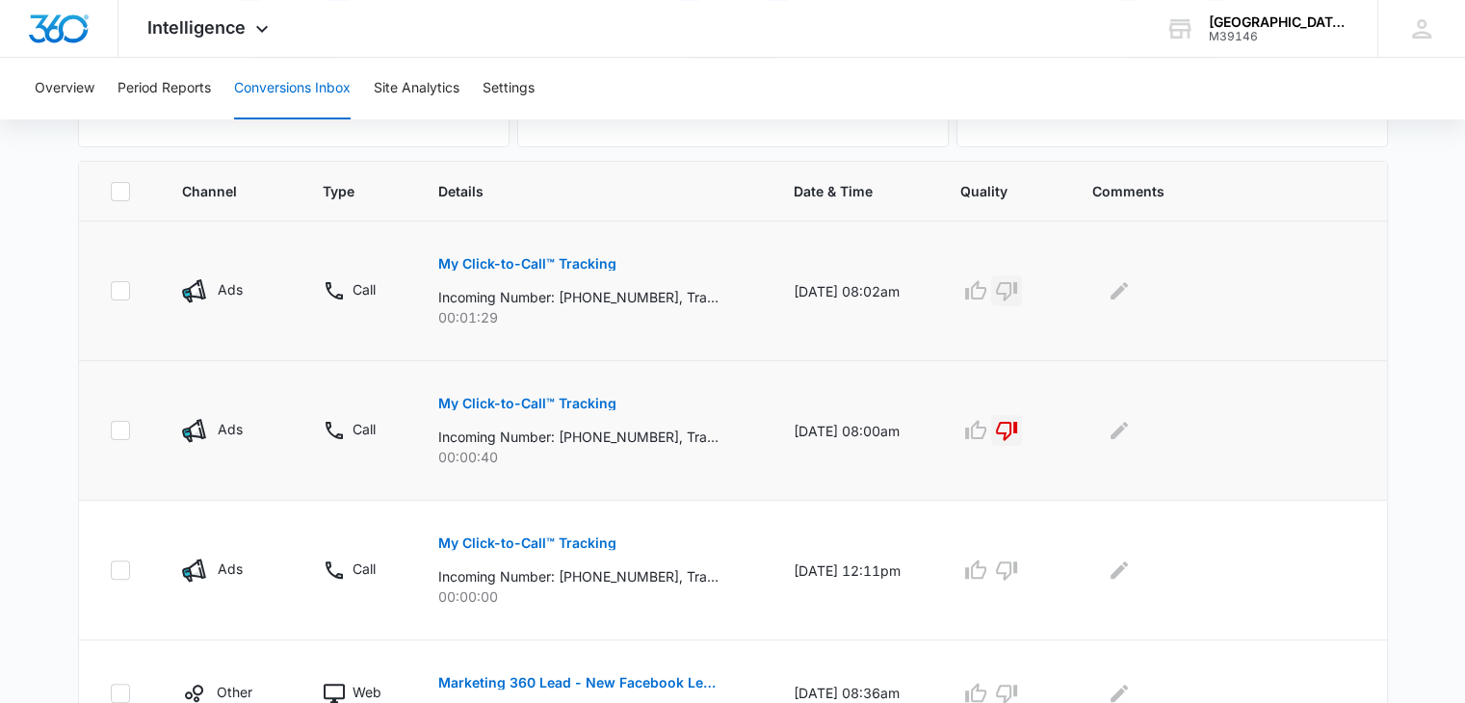
click at [1016, 285] on icon "button" at bounding box center [1006, 290] width 23 height 23
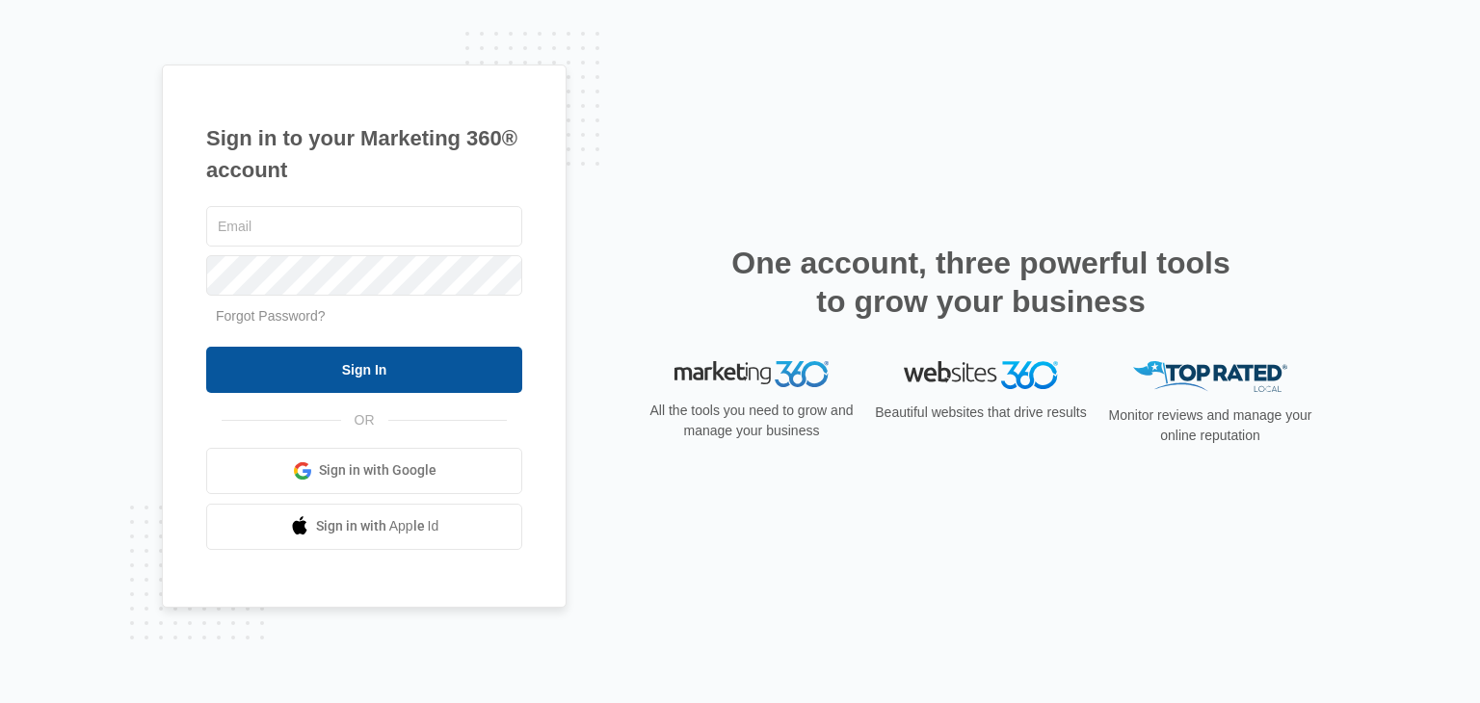
type input "[EMAIL_ADDRESS][DOMAIN_NAME]"
click at [367, 377] on input "Sign In" at bounding box center [364, 370] width 316 height 46
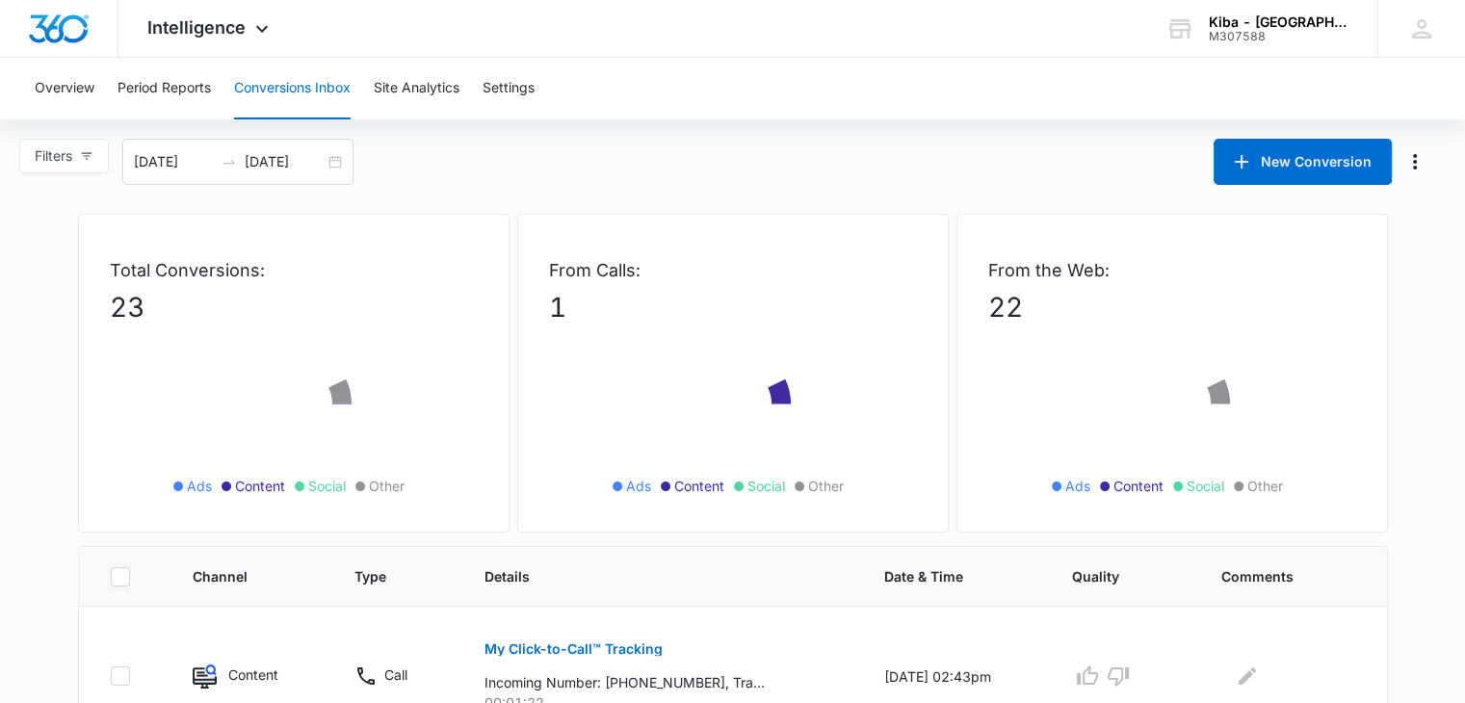
scroll to position [289, 0]
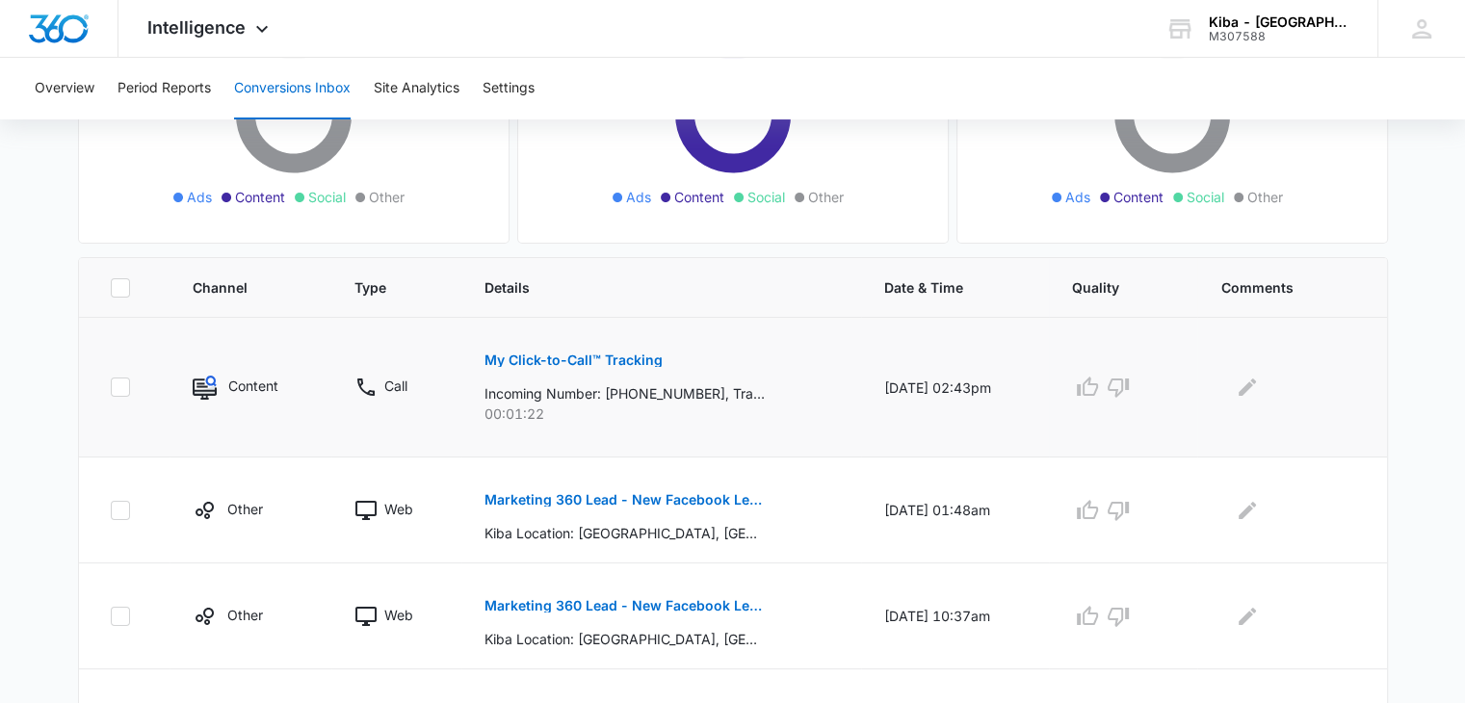
click at [543, 359] on p "My Click-to-Call™ Tracking" at bounding box center [574, 360] width 178 height 13
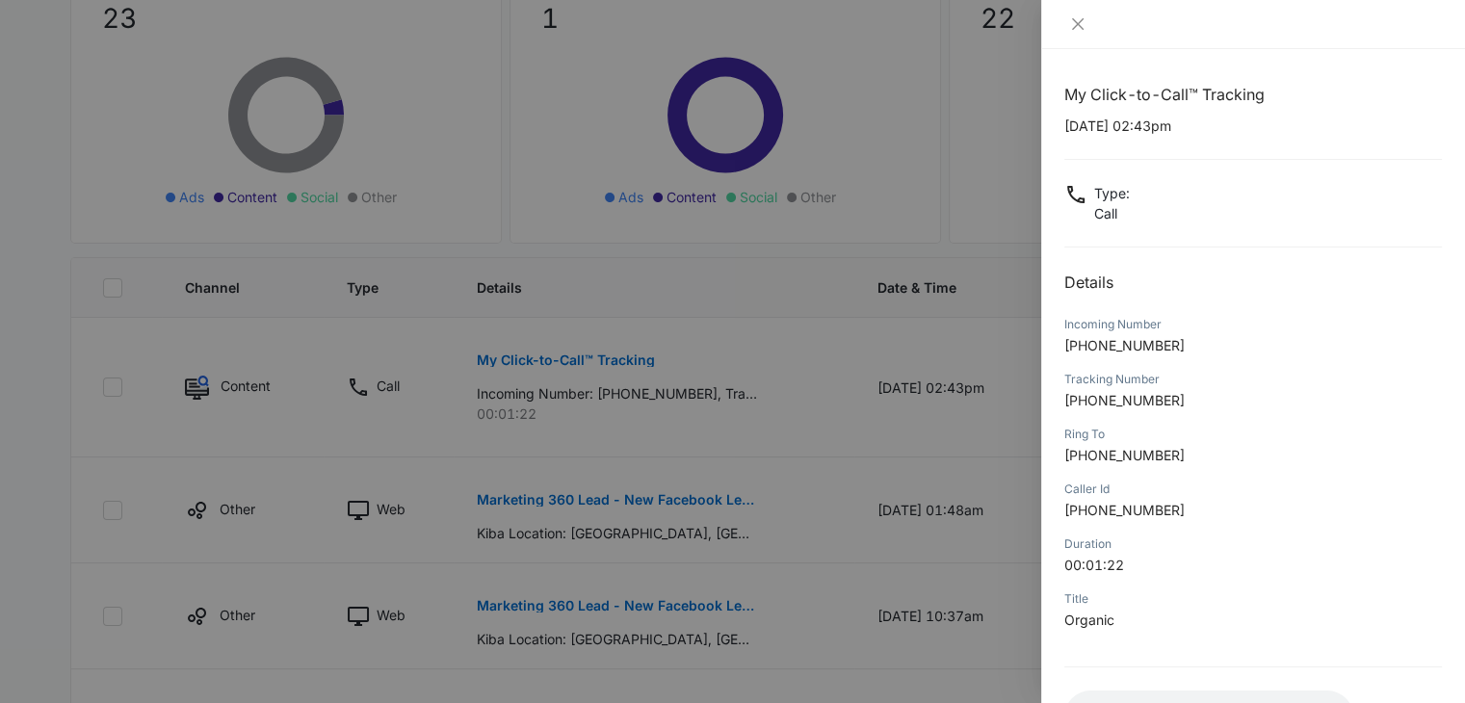
click at [1313, 465] on div "Ring To [PHONE_NUMBER]" at bounding box center [1254, 451] width 378 height 55
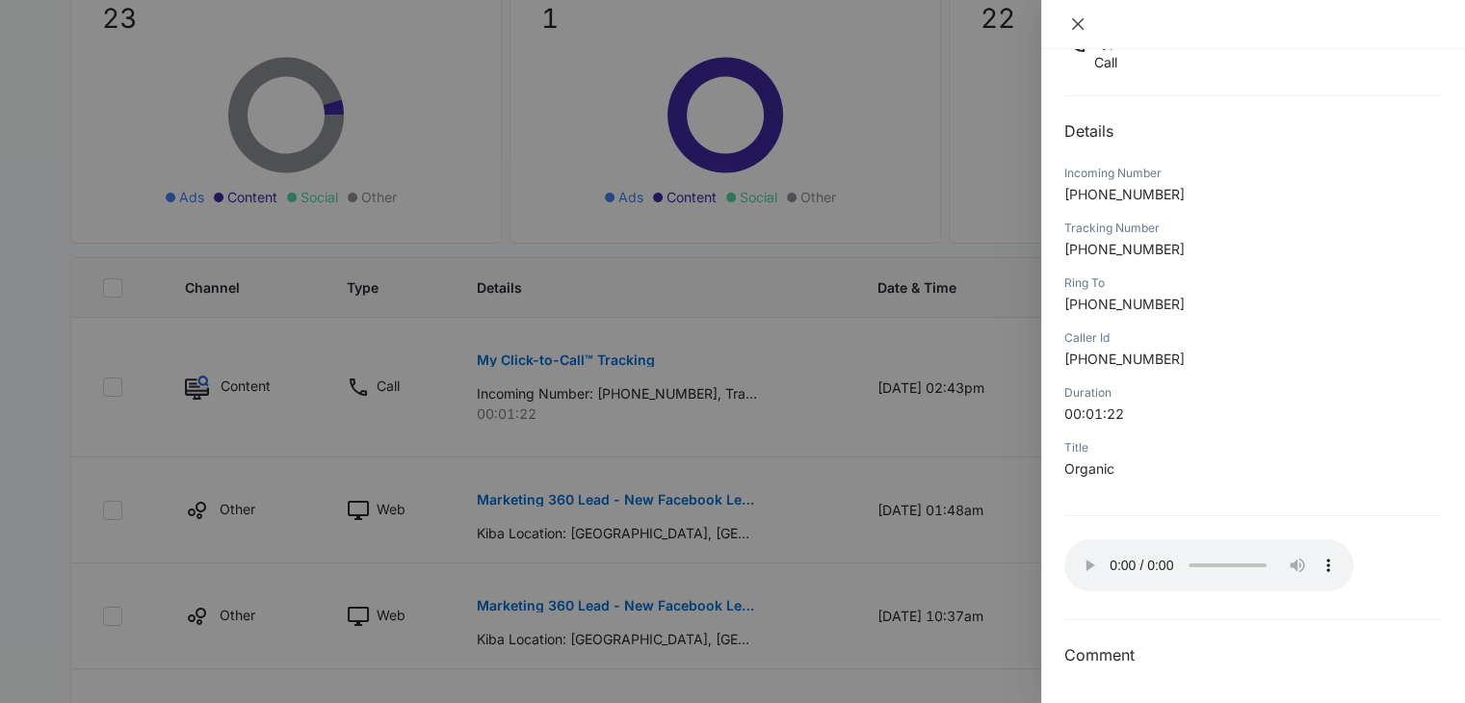
click at [1080, 18] on icon "close" at bounding box center [1077, 23] width 15 height 15
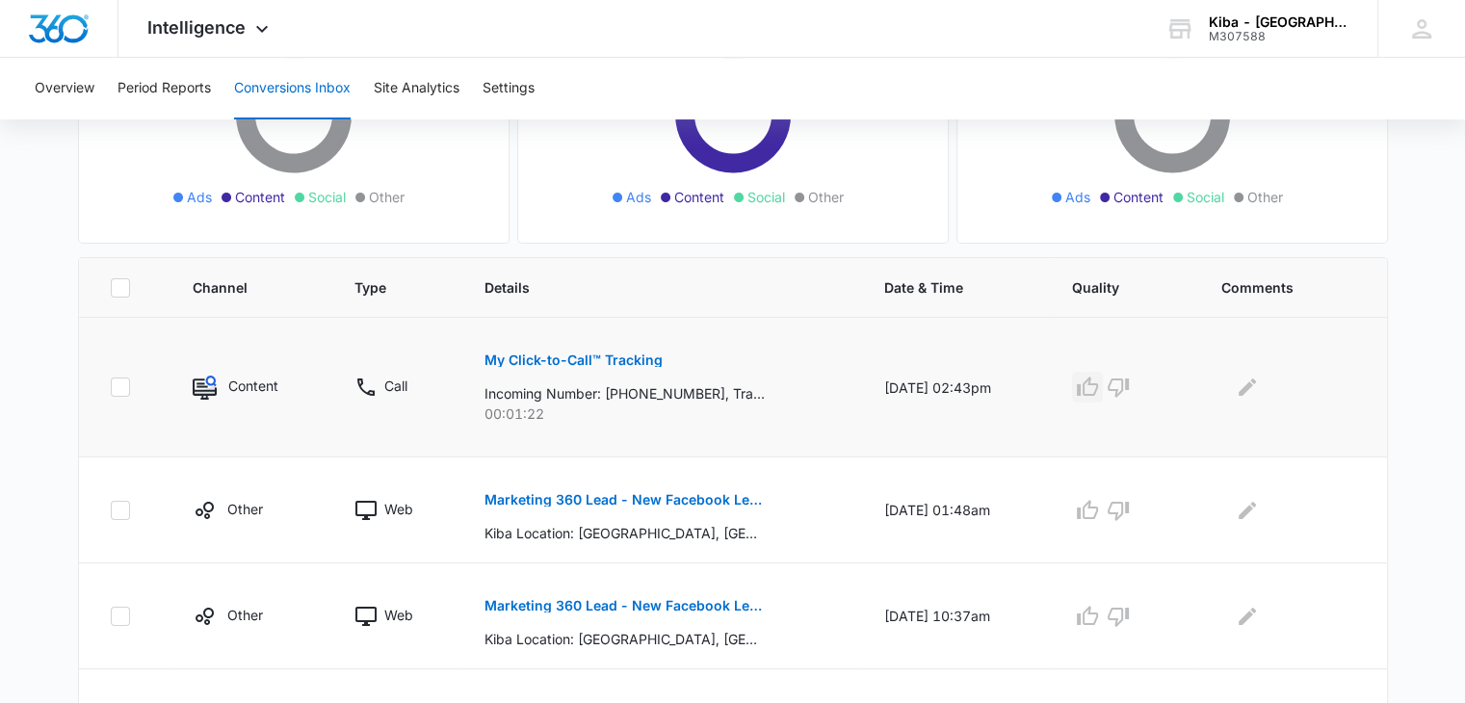
click at [1099, 390] on icon "button" at bounding box center [1087, 387] width 23 height 23
click at [1252, 387] on icon "Edit Comments" at bounding box center [1247, 387] width 17 height 17
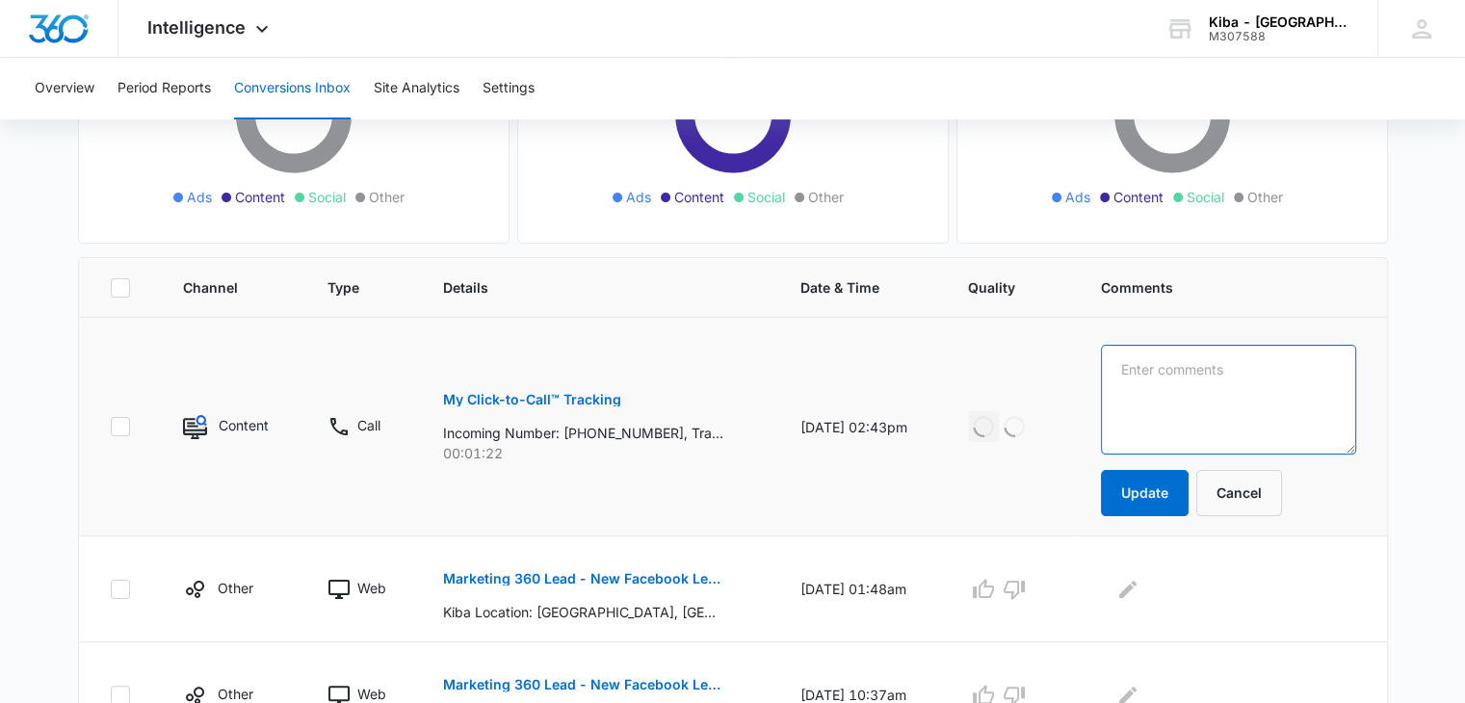
click at [1252, 387] on textarea at bounding box center [1228, 400] width 255 height 110
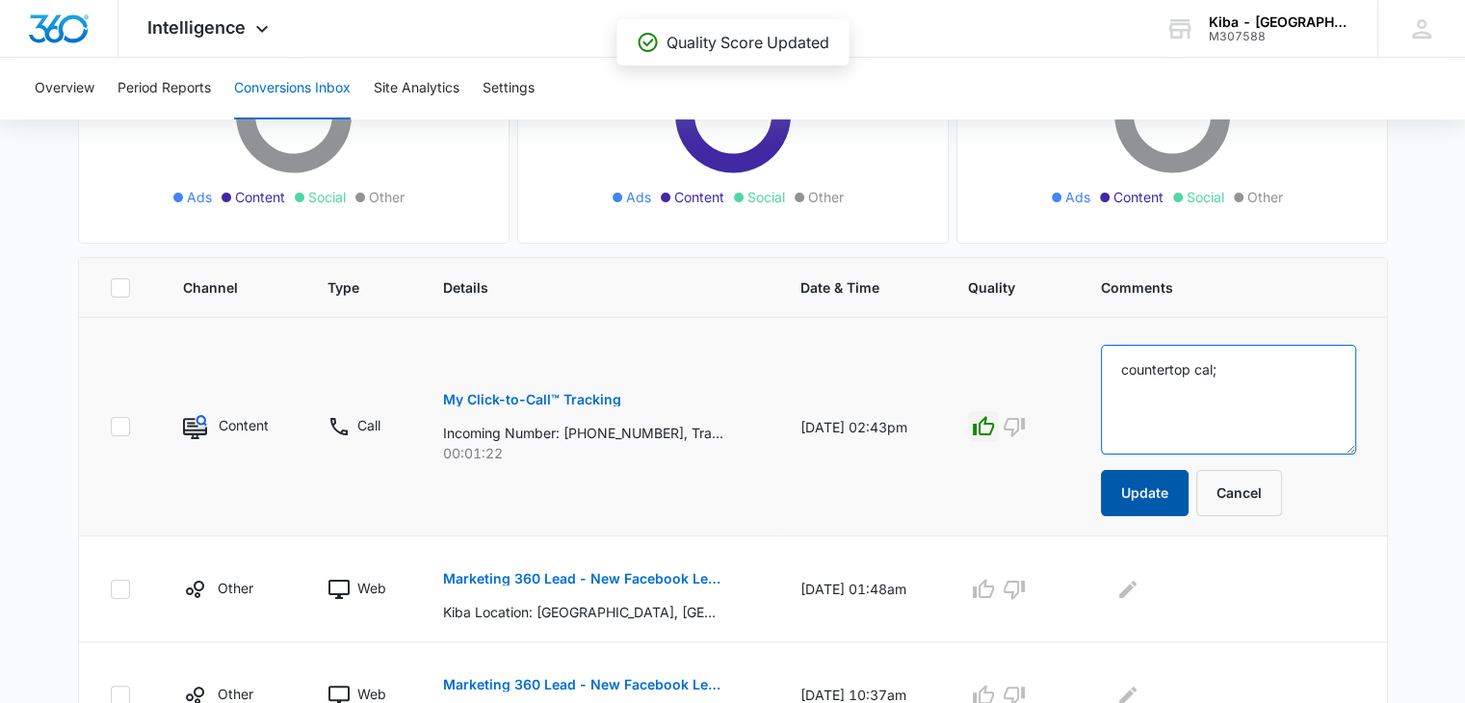
type textarea "countertop cal;"
click at [1145, 493] on button "Update" at bounding box center [1145, 493] width 88 height 46
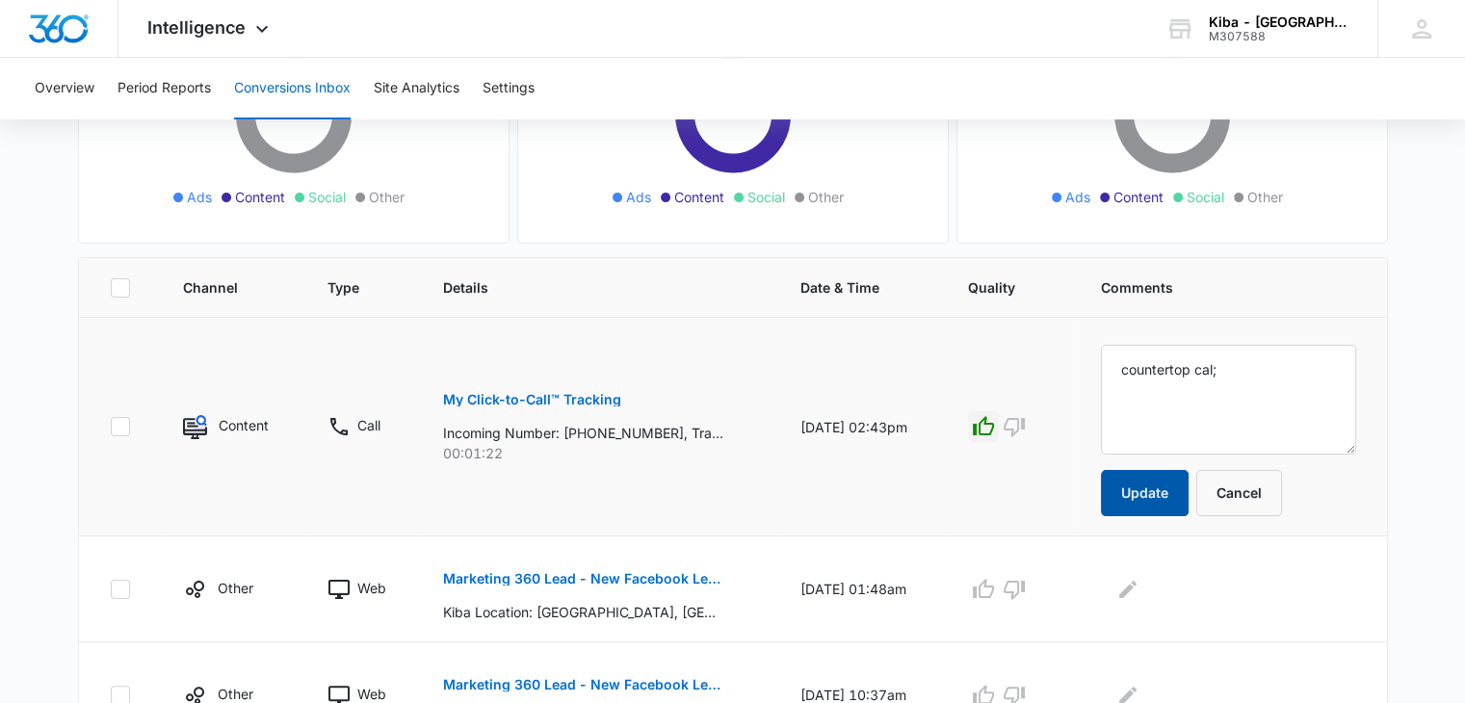
click at [1145, 493] on button "Update" at bounding box center [1145, 493] width 88 height 46
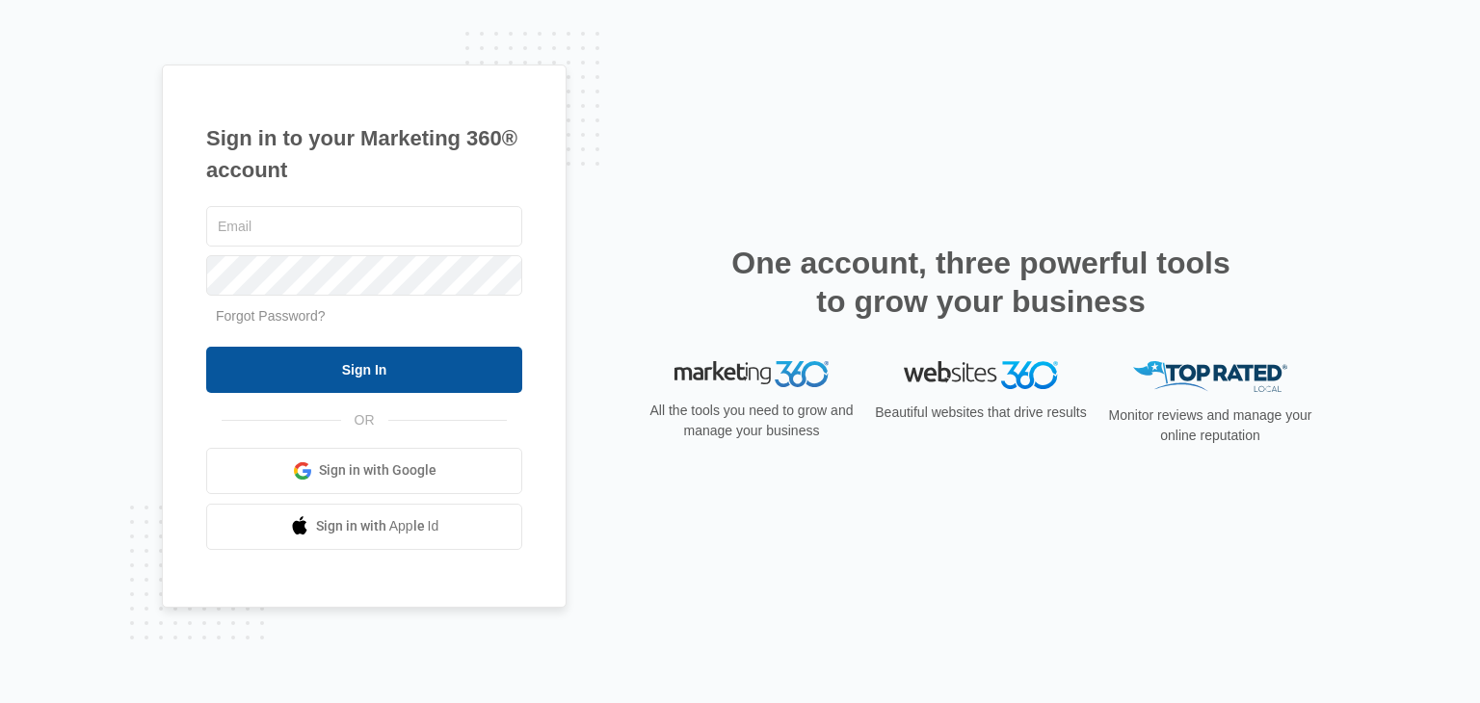
type input "[EMAIL_ADDRESS][DOMAIN_NAME]"
click at [350, 367] on input "Sign In" at bounding box center [364, 370] width 316 height 46
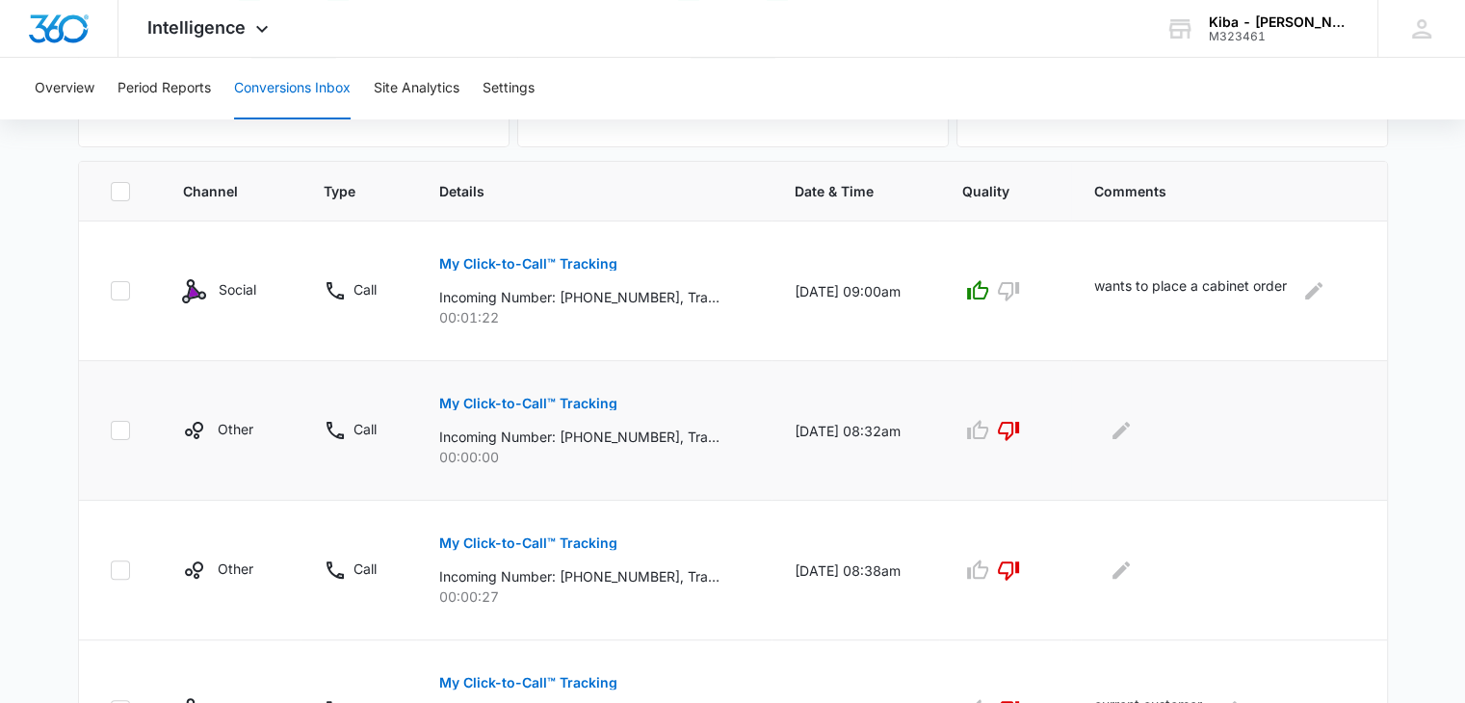
scroll to position [482, 0]
